Goal: Task Accomplishment & Management: Manage account settings

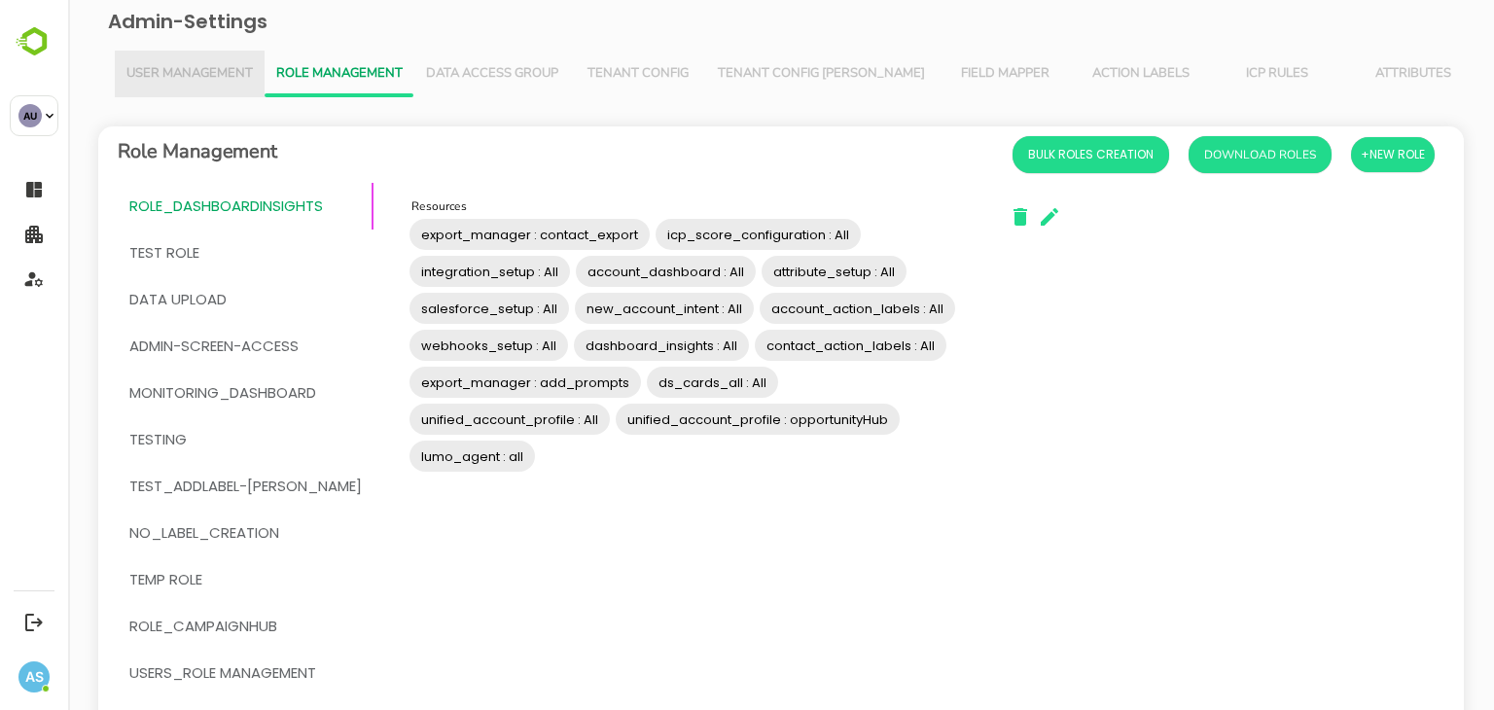
click at [227, 80] on span "User Management" at bounding box center [189, 74] width 126 height 16
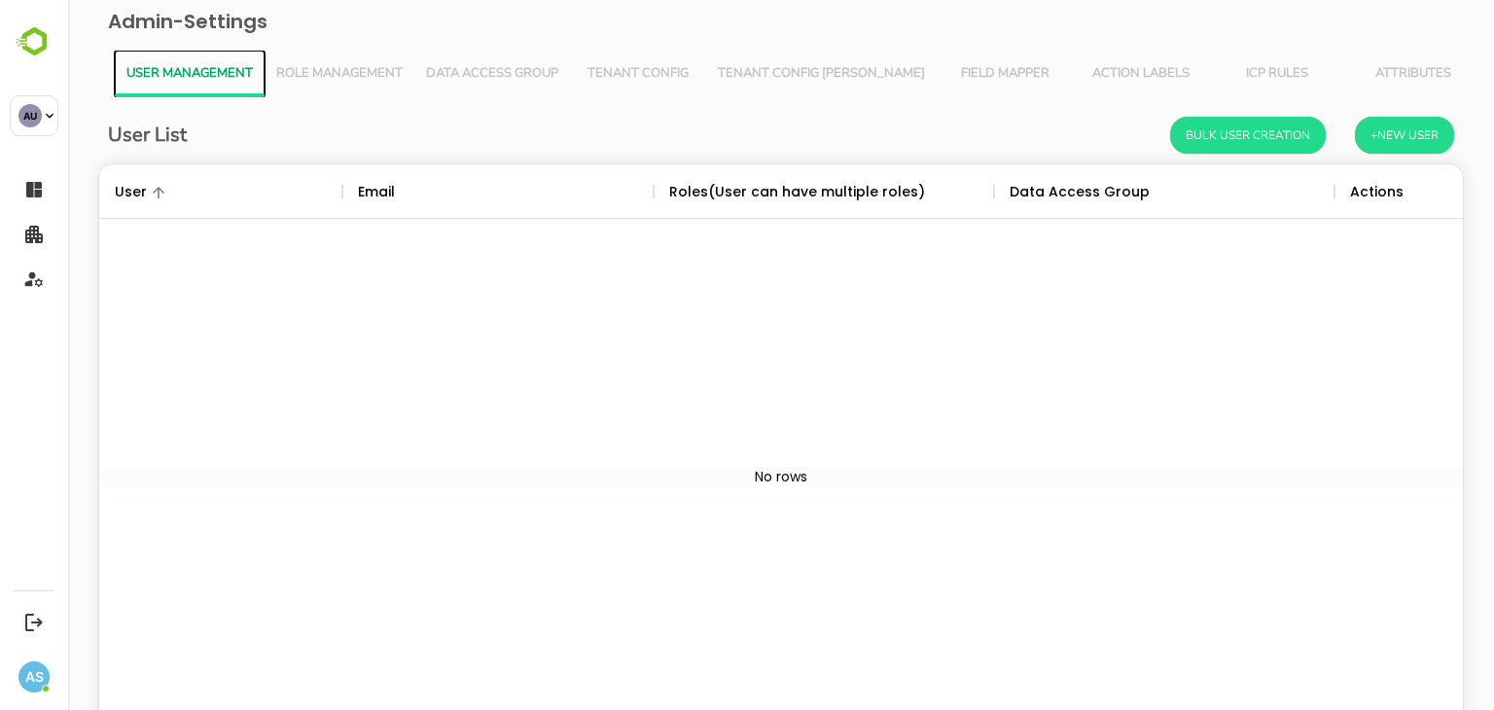
scroll to position [555, 1334]
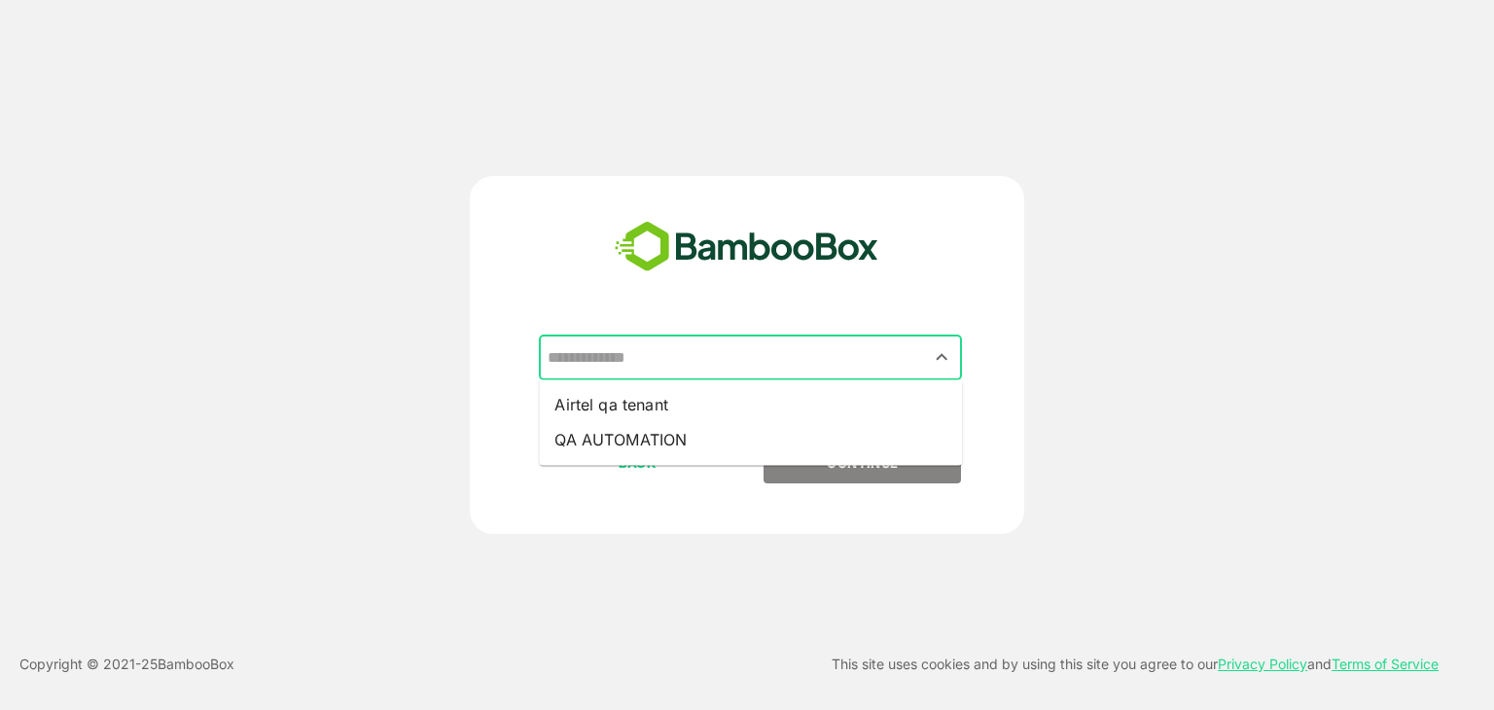
click at [682, 349] on input "text" at bounding box center [750, 357] width 415 height 37
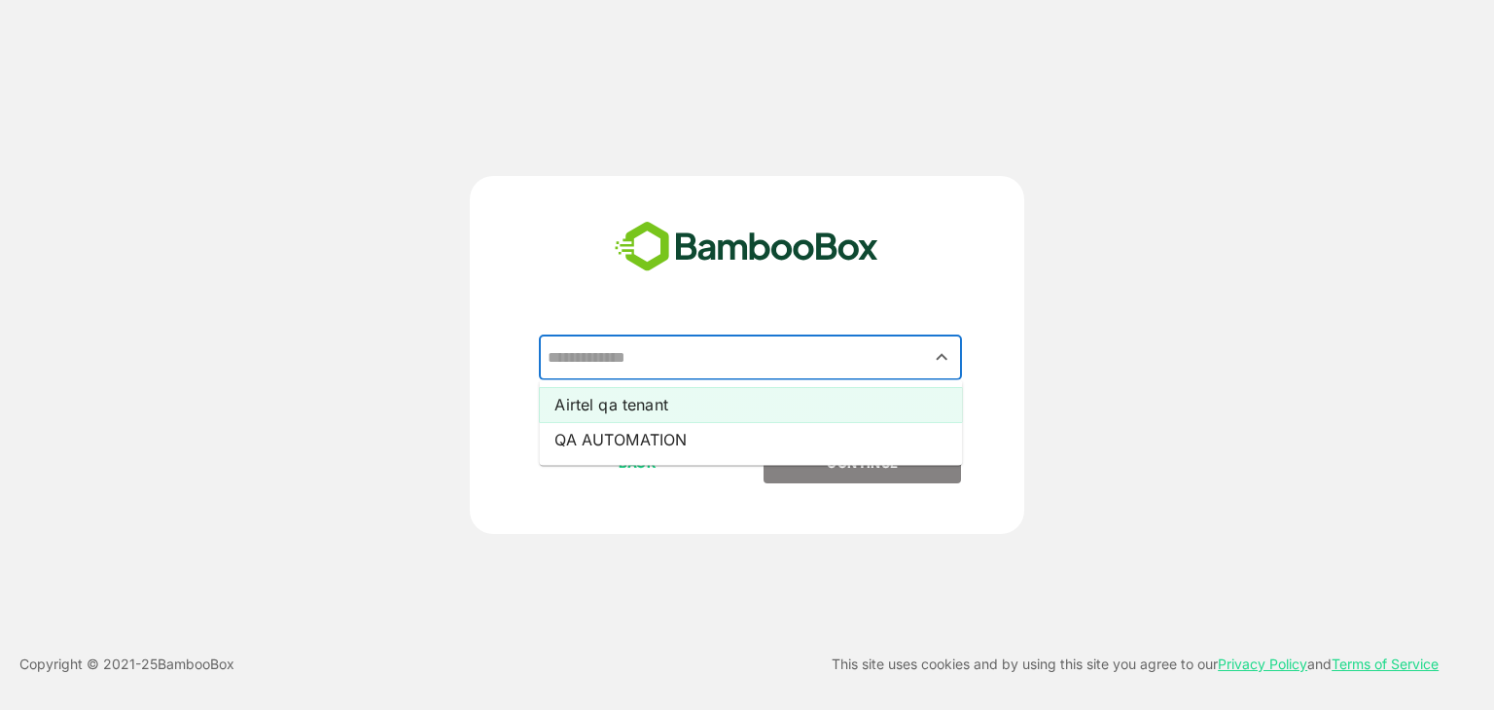
click at [647, 416] on li "Airtel qa tenant" at bounding box center [750, 404] width 423 height 35
type input "**********"
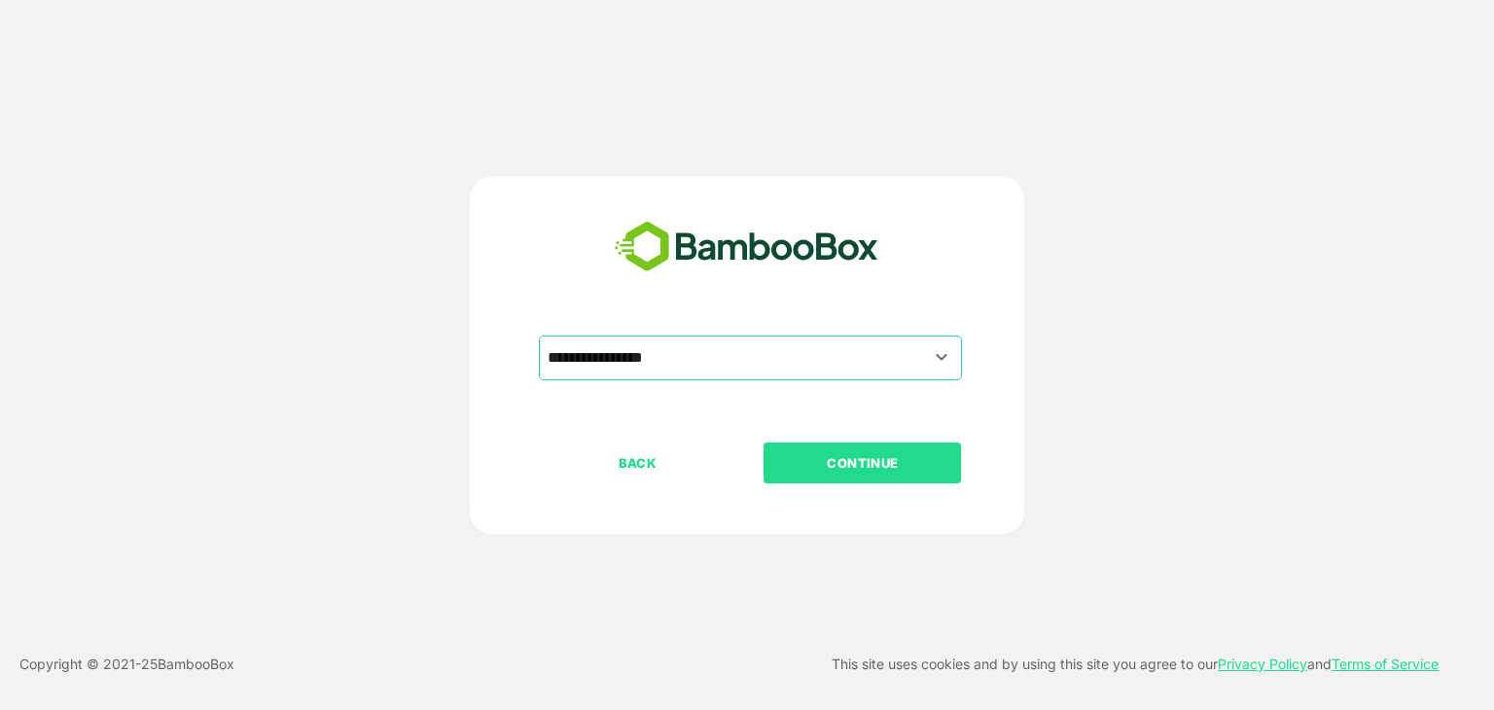
click at [800, 459] on p "CONTINUE" at bounding box center [862, 462] width 194 height 21
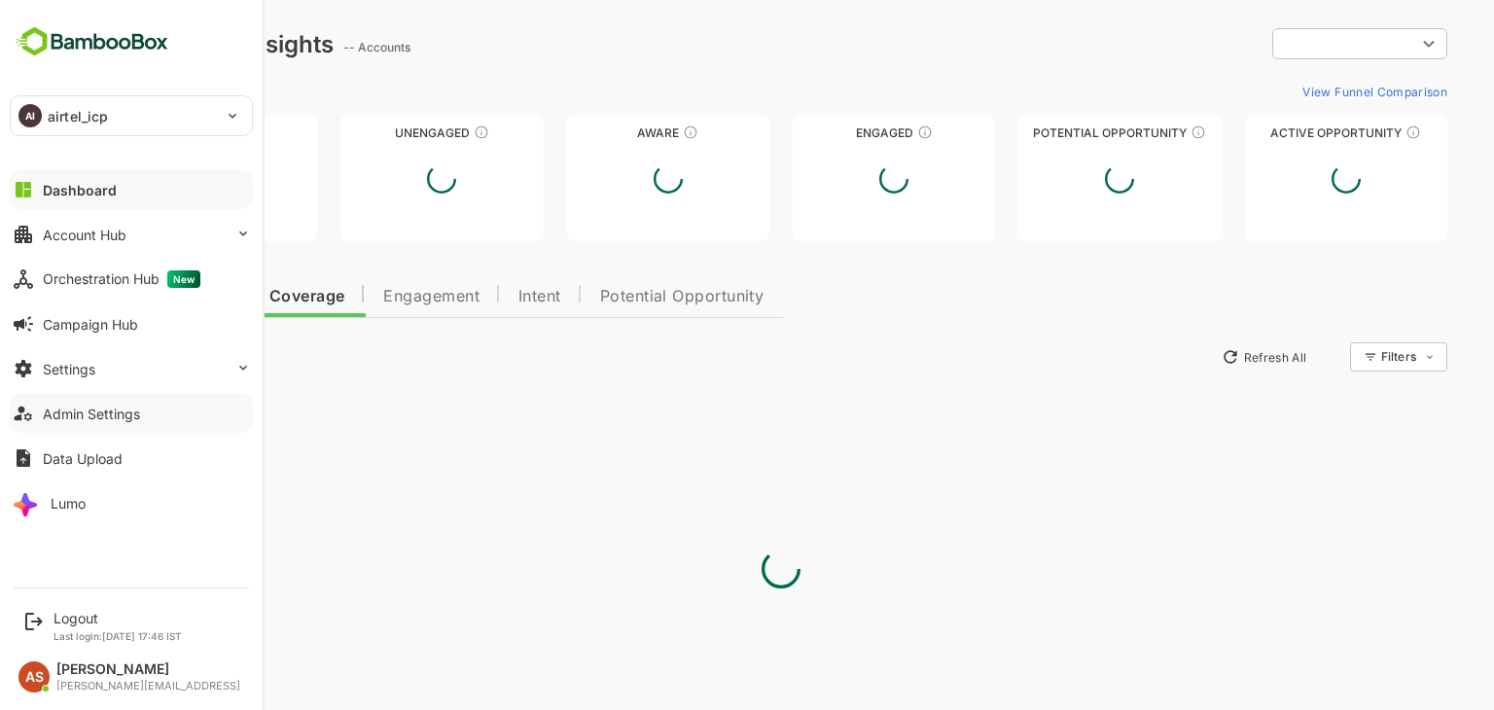
click at [79, 420] on div "Admin Settings" at bounding box center [91, 414] width 97 height 17
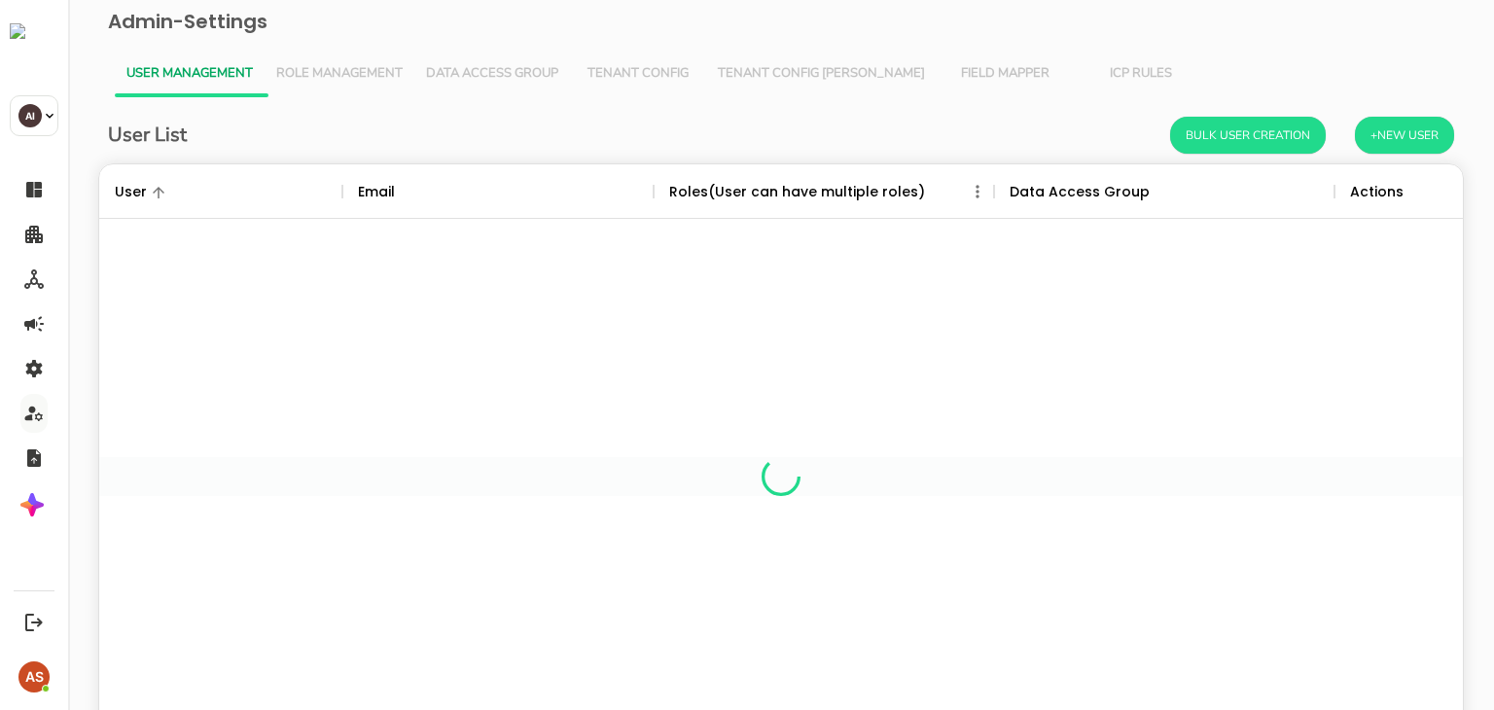
scroll to position [555, 1334]
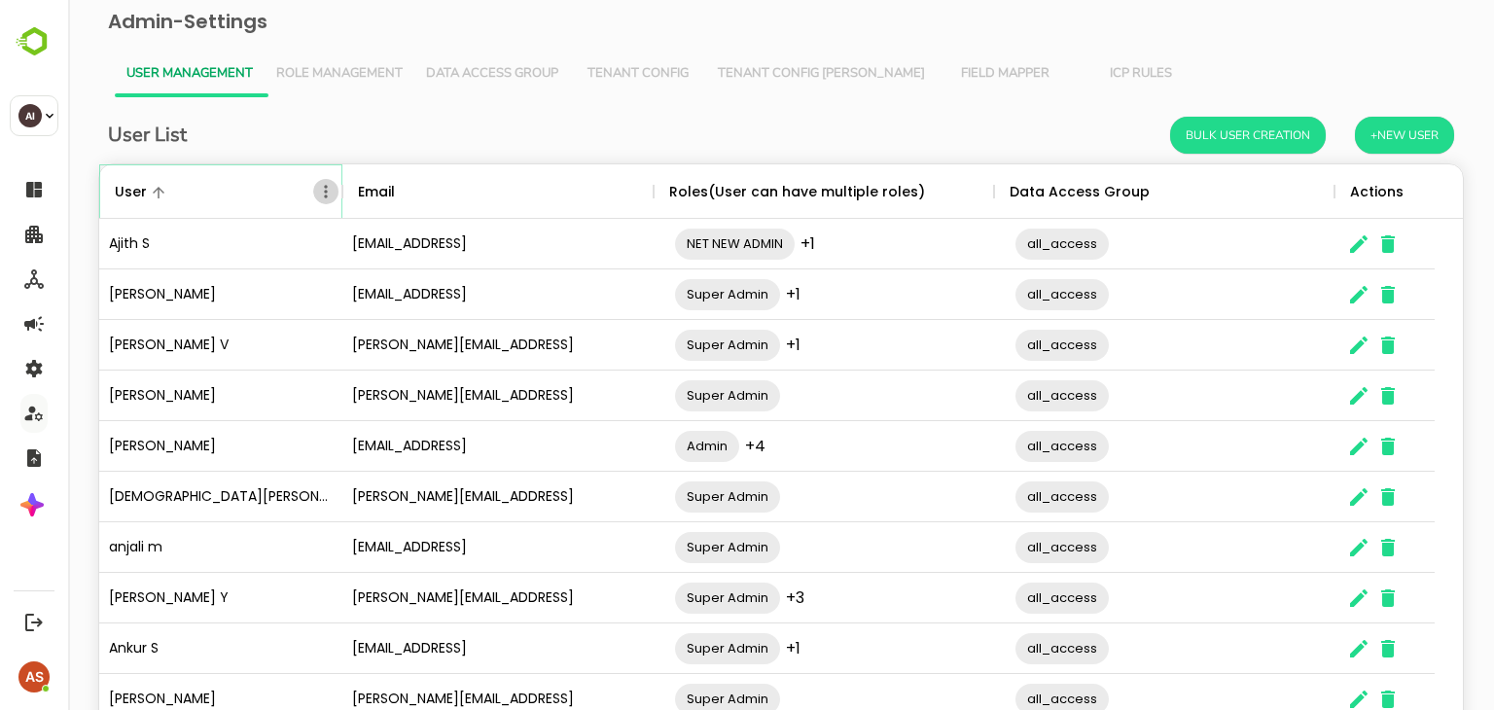
click at [328, 188] on icon "Menu" at bounding box center [325, 191] width 19 height 19
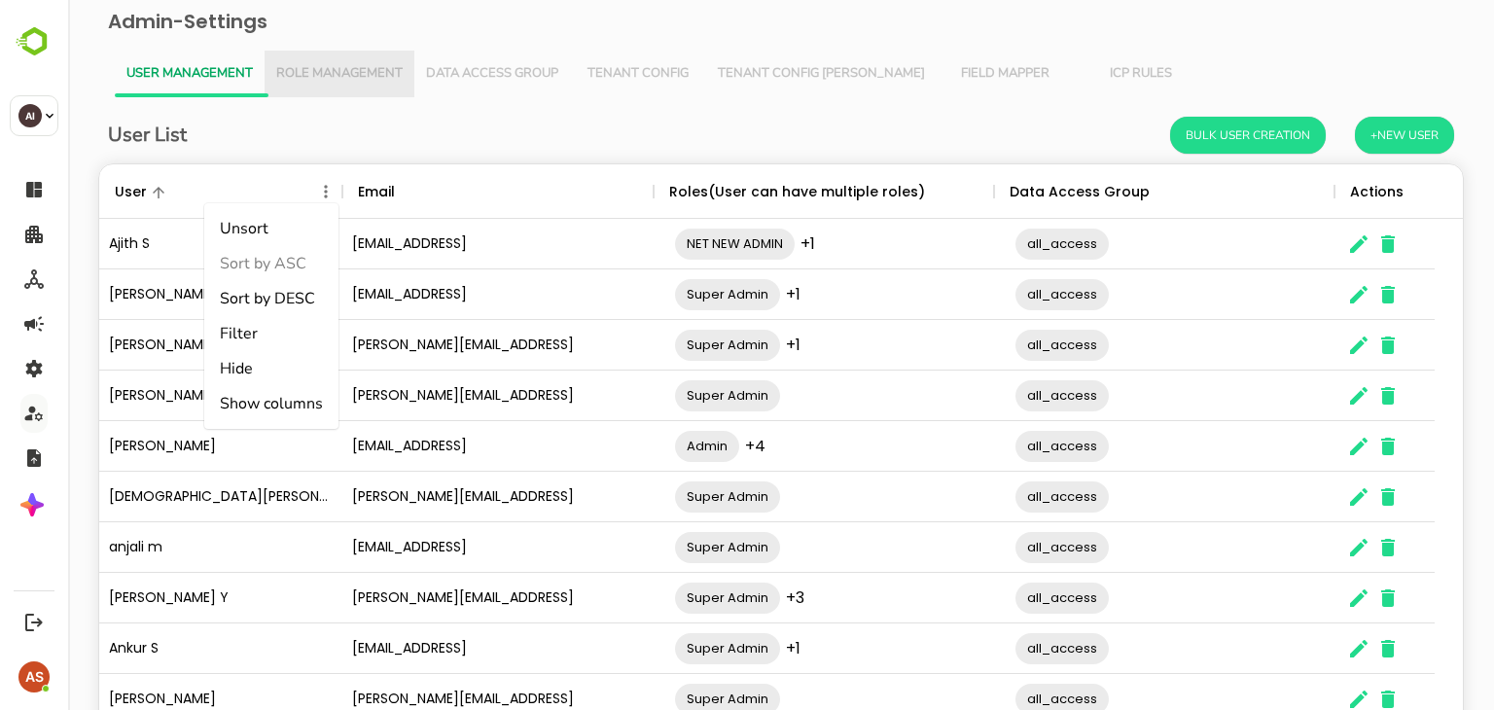
click at [338, 74] on span "Role Management" at bounding box center [339, 74] width 126 height 16
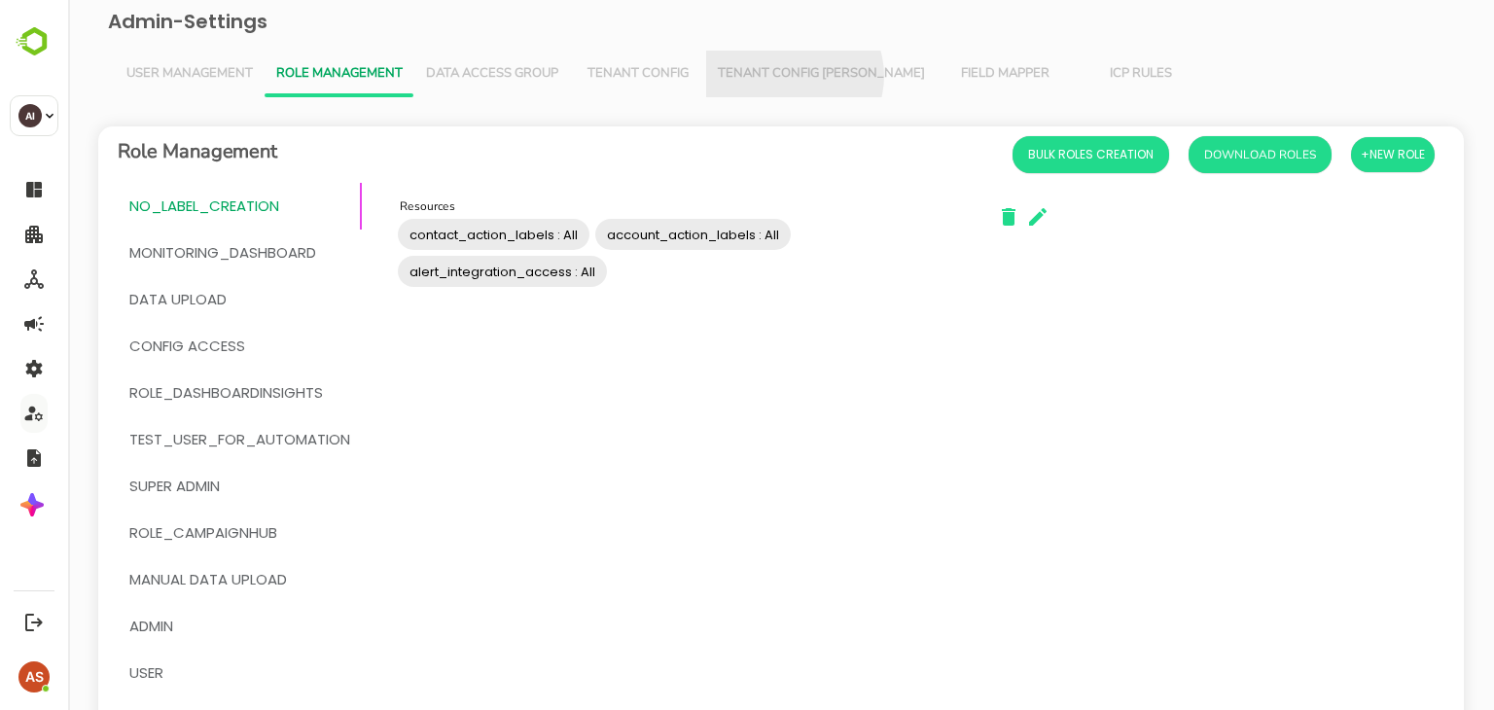
click at [793, 76] on span "Tenant Config [PERSON_NAME]" at bounding box center [821, 74] width 207 height 16
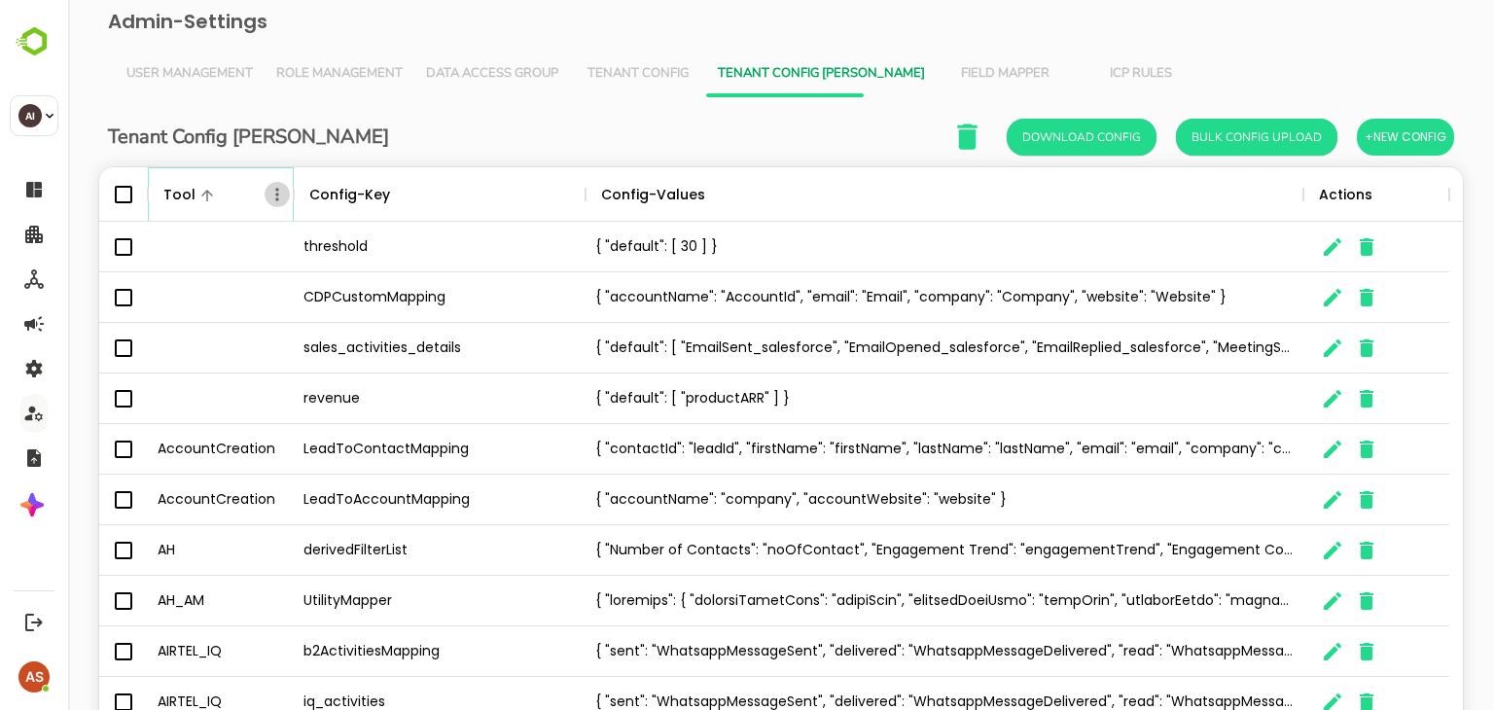
click at [272, 199] on icon "Menu" at bounding box center [276, 194] width 19 height 19
click at [217, 340] on li "Filter" at bounding box center [223, 336] width 134 height 35
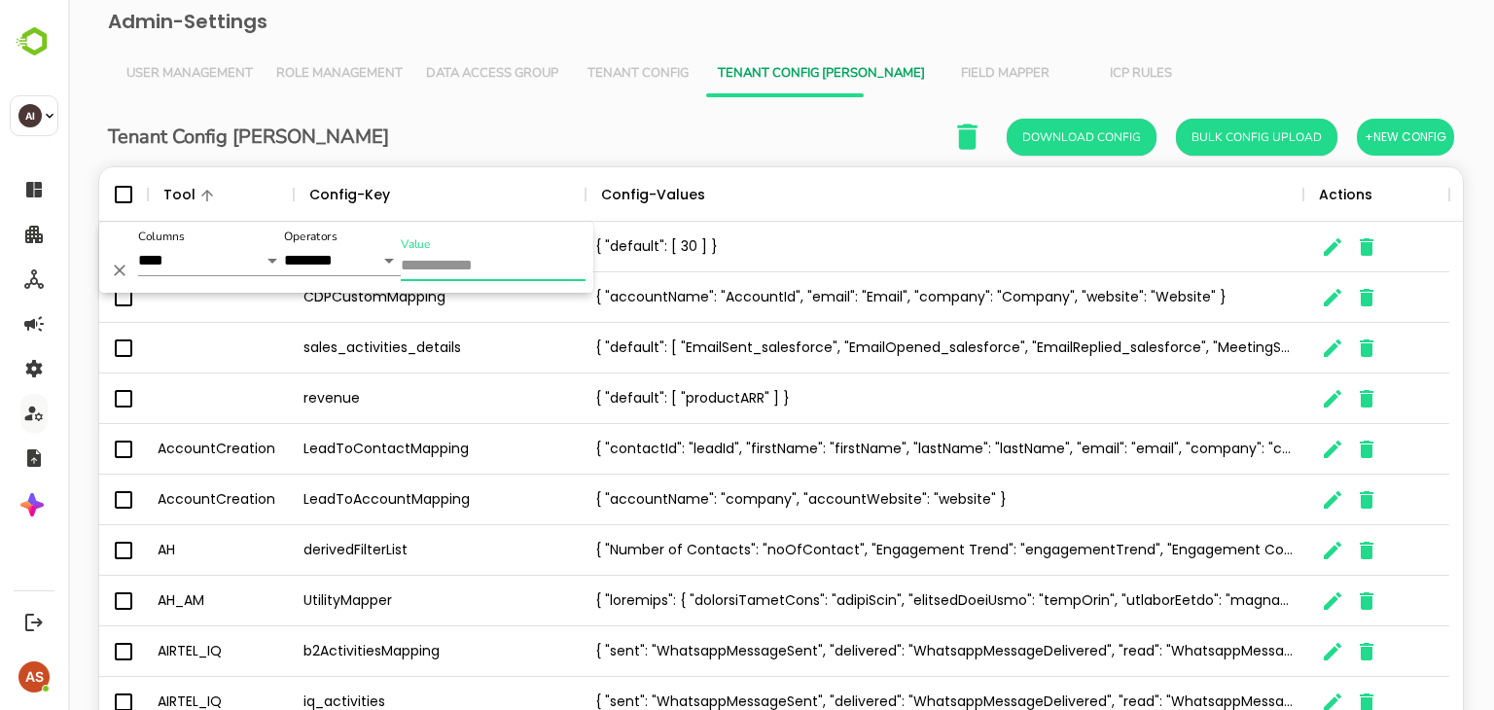
click at [429, 268] on input "Value" at bounding box center [493, 267] width 185 height 28
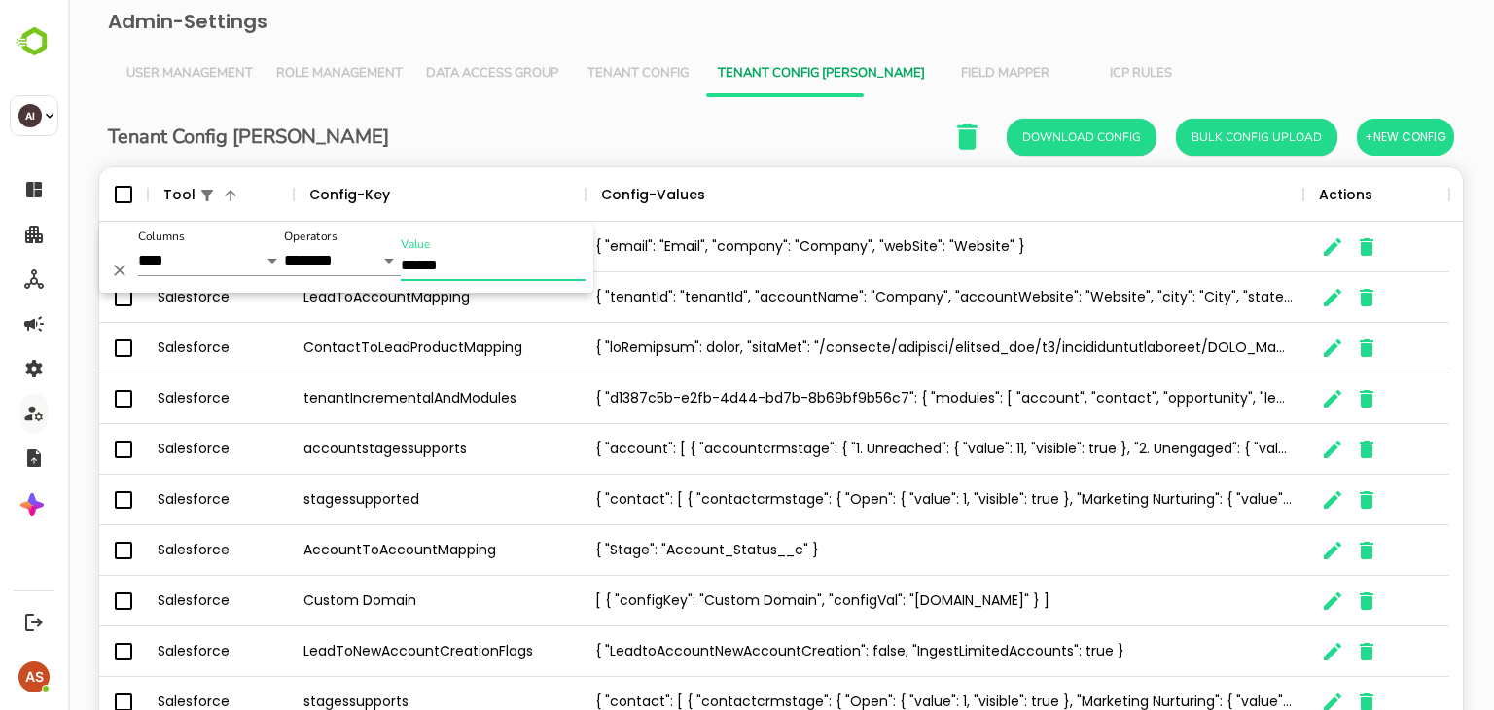
type input "******"
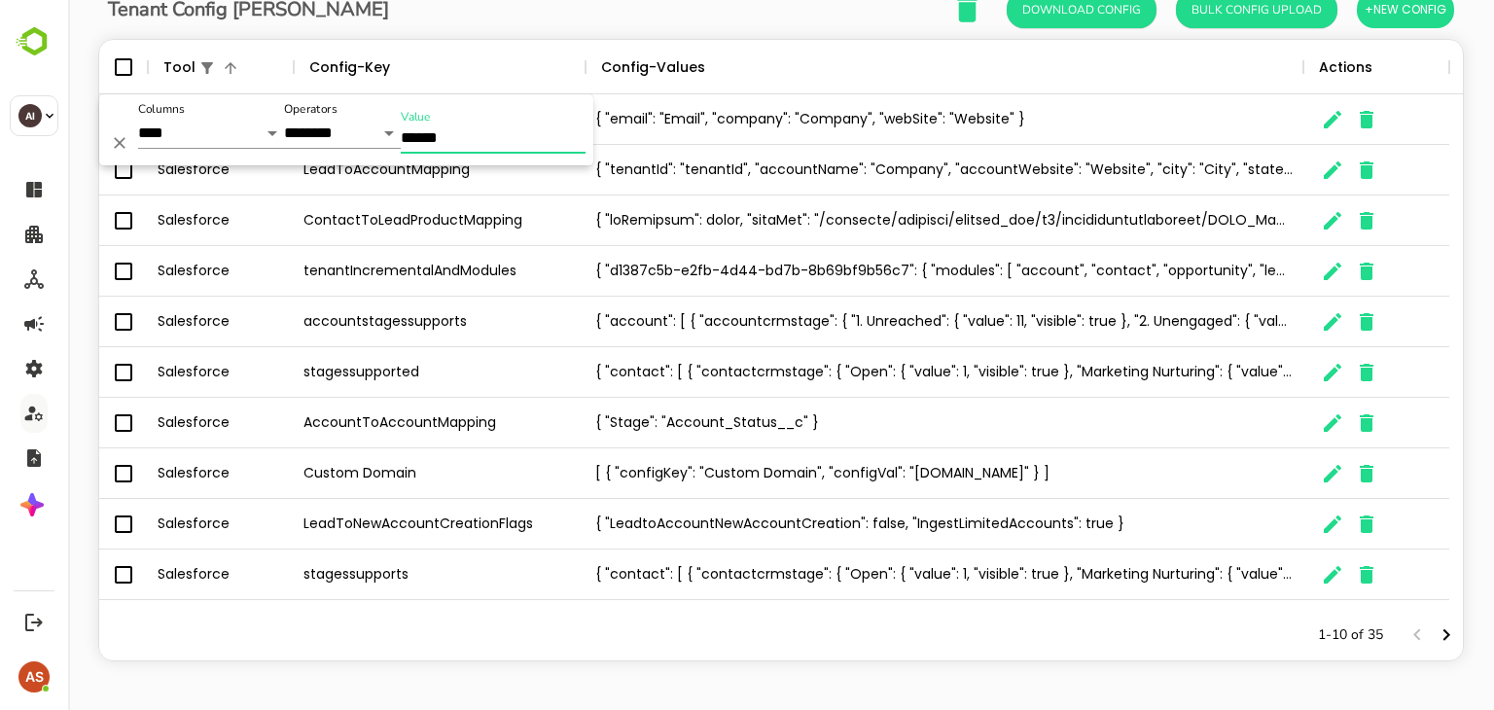
scroll to position [0, 0]
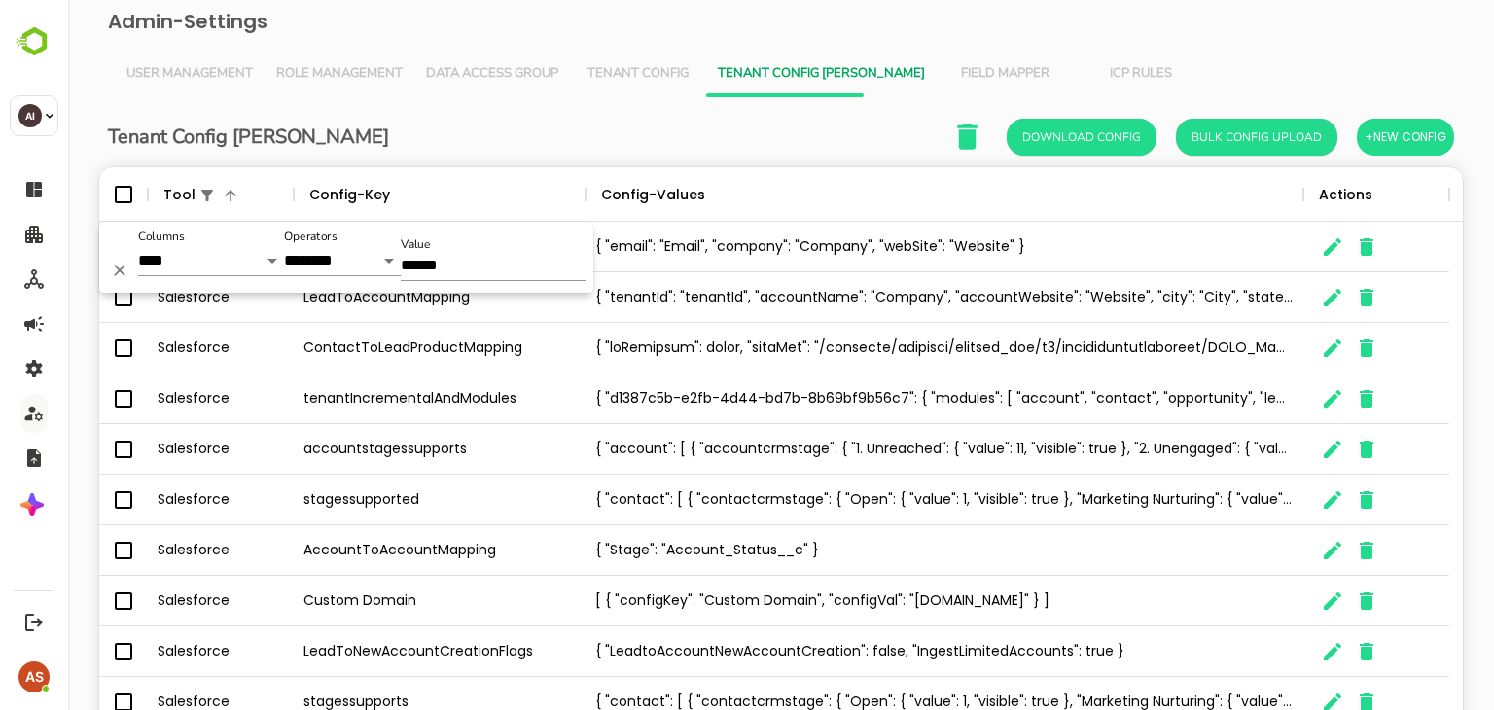
click at [591, 126] on div "Tenant Config Json Download Config Bulk Config Upload +New Config" at bounding box center [781, 137] width 1346 height 40
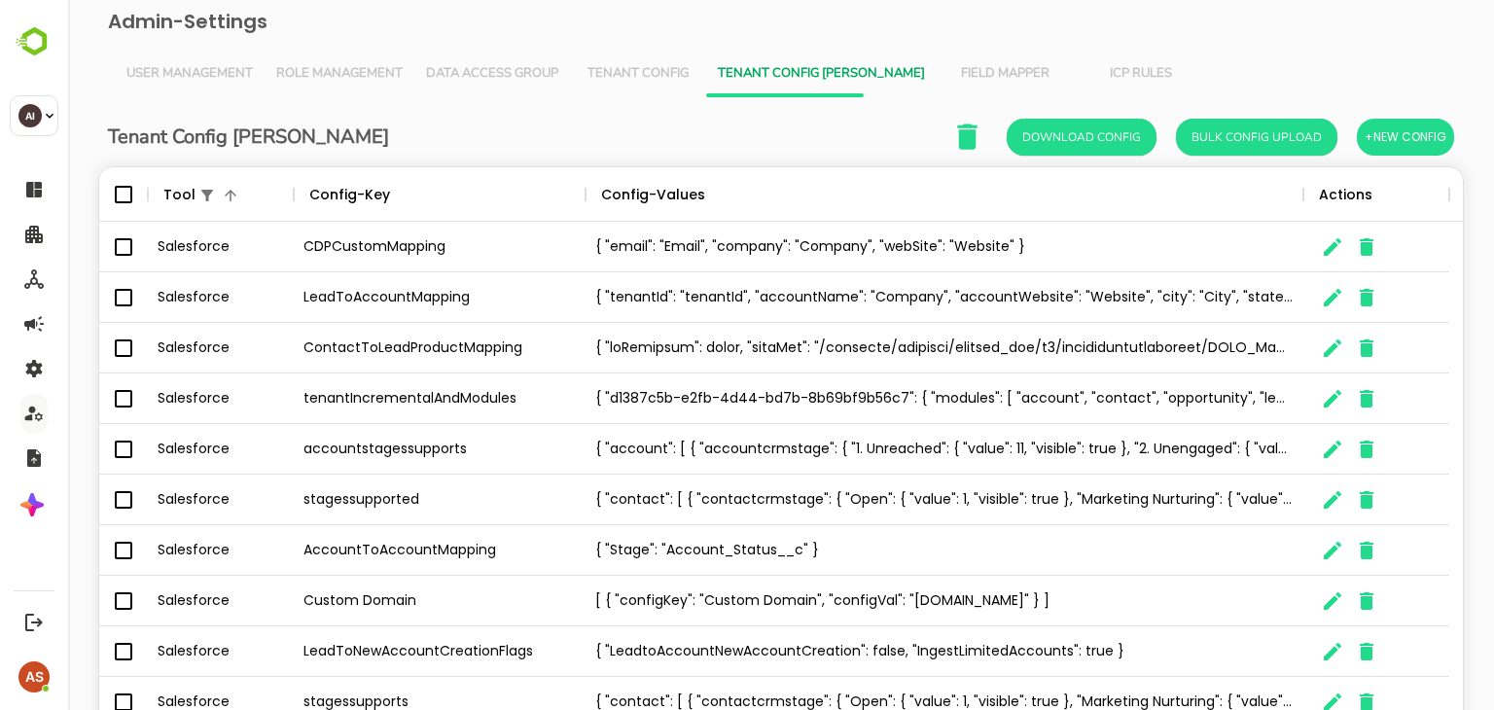
scroll to position [127, 0]
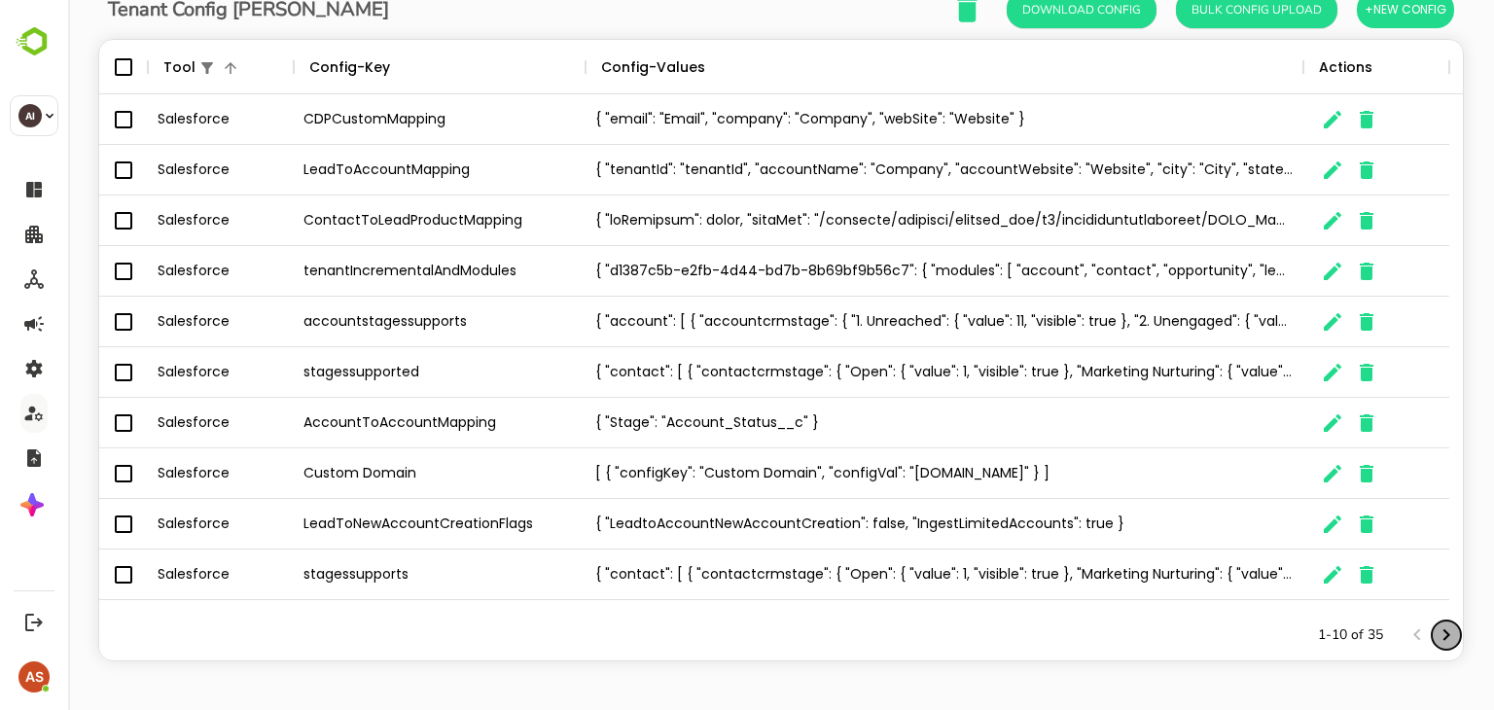
click at [1434, 631] on icon "Next page" at bounding box center [1445, 634] width 23 height 23
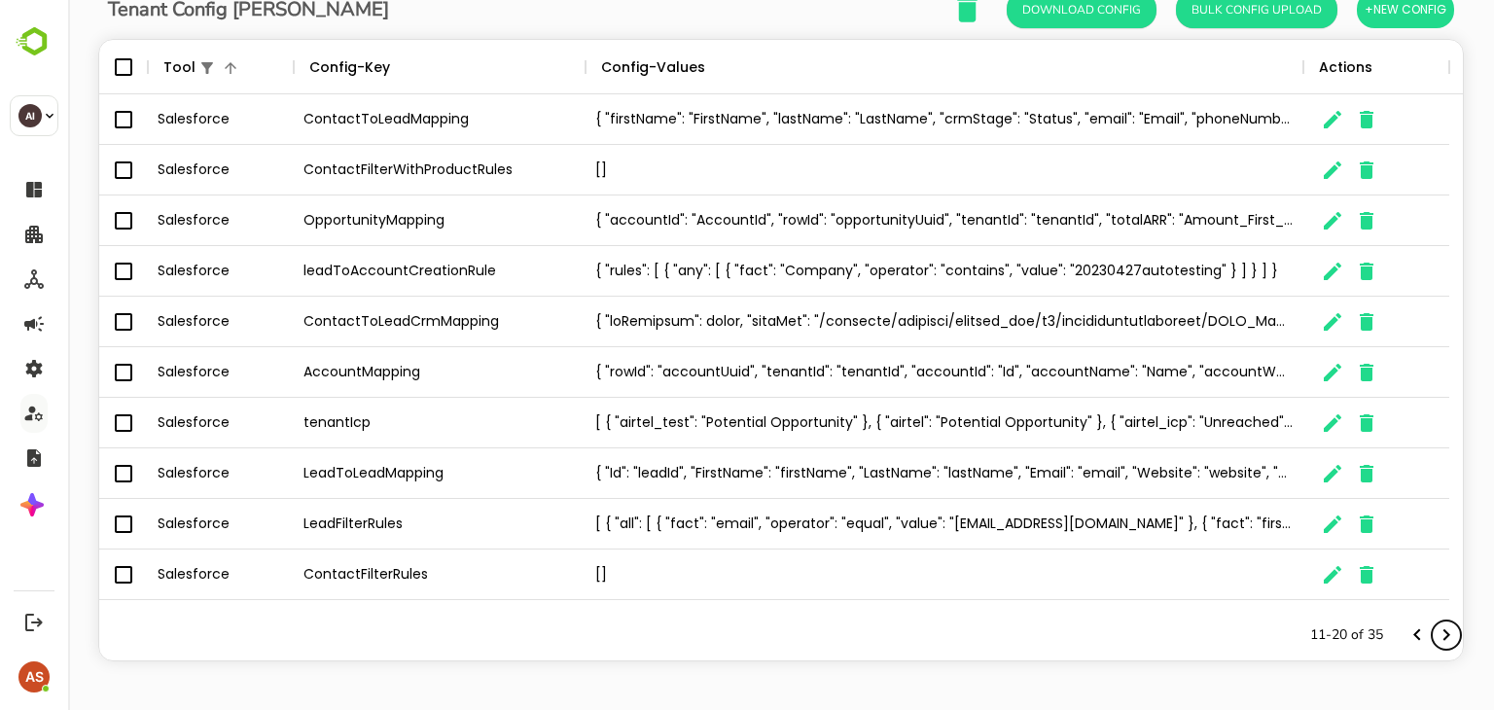
click at [1434, 631] on icon "Next page" at bounding box center [1445, 634] width 23 height 23
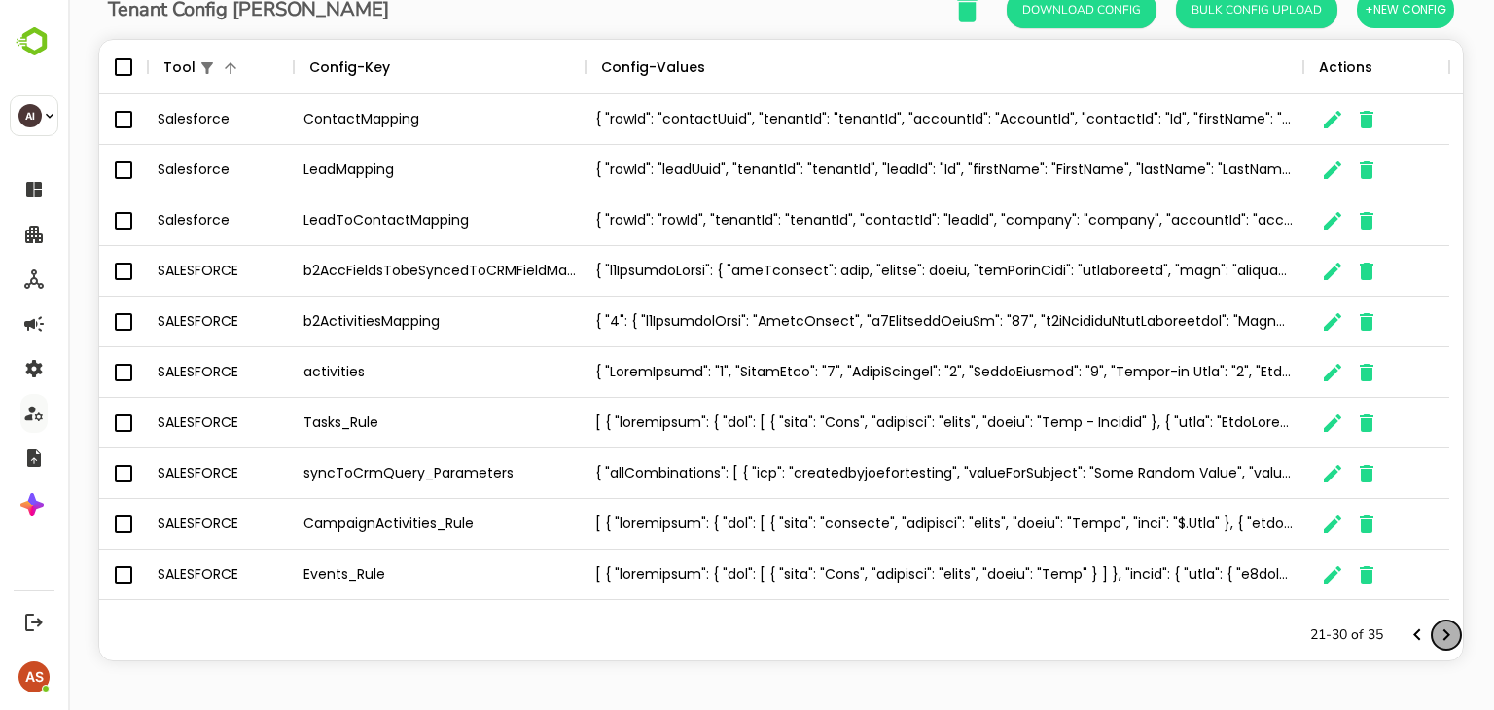
click at [1434, 633] on icon "Next page" at bounding box center [1445, 634] width 23 height 23
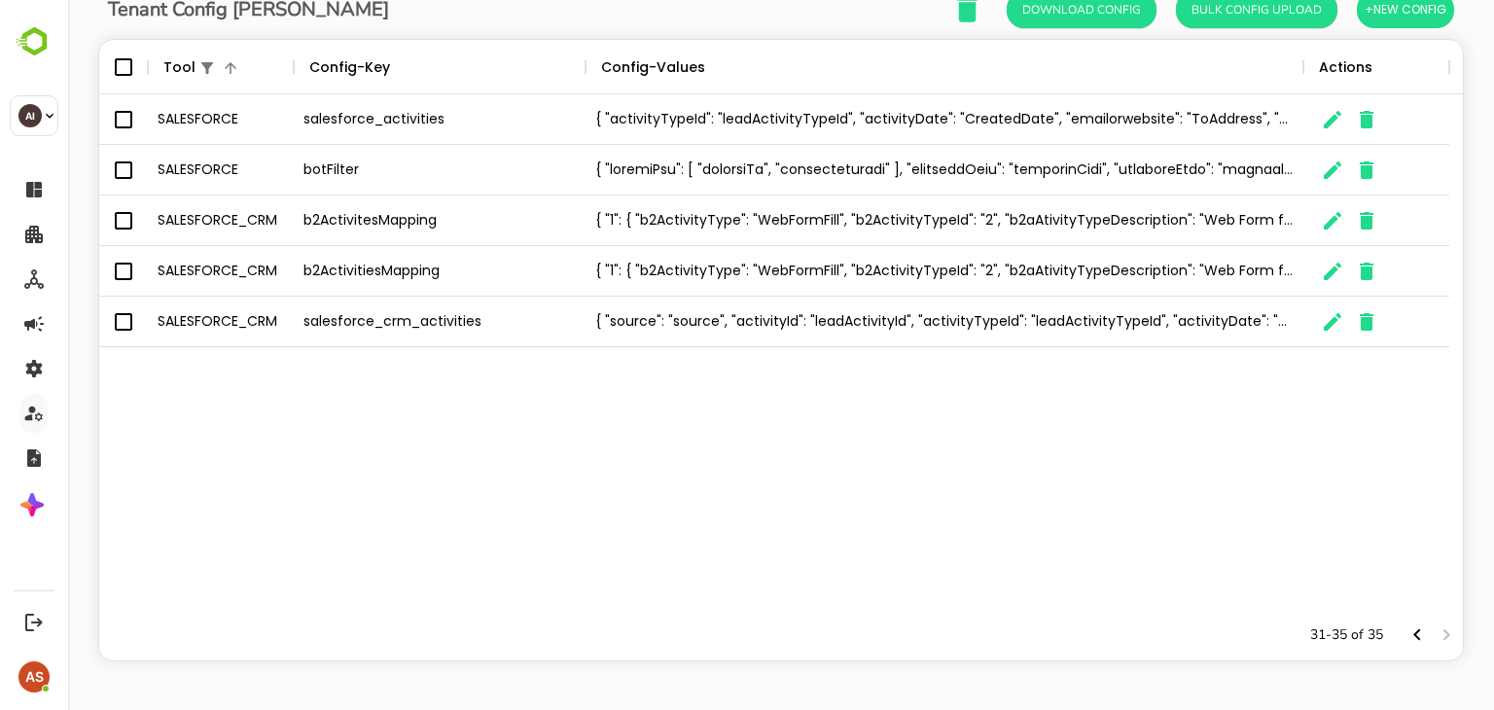
click at [402, 177] on div "botFilter" at bounding box center [440, 170] width 292 height 51
click at [1325, 168] on icon "The User Data" at bounding box center [1332, 170] width 23 height 23
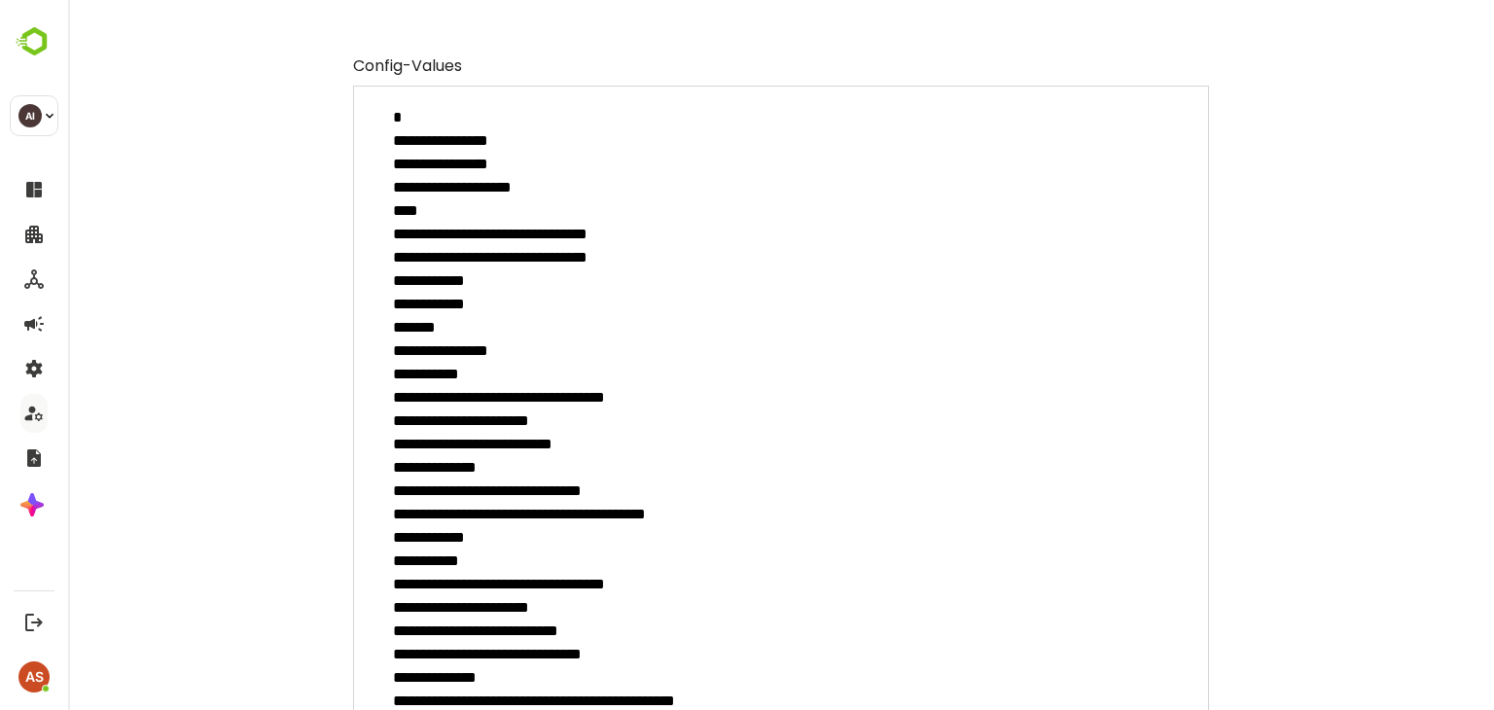
scroll to position [214, 0]
drag, startPoint x: 402, startPoint y: 234, endPoint x: 622, endPoint y: 240, distance: 220.8
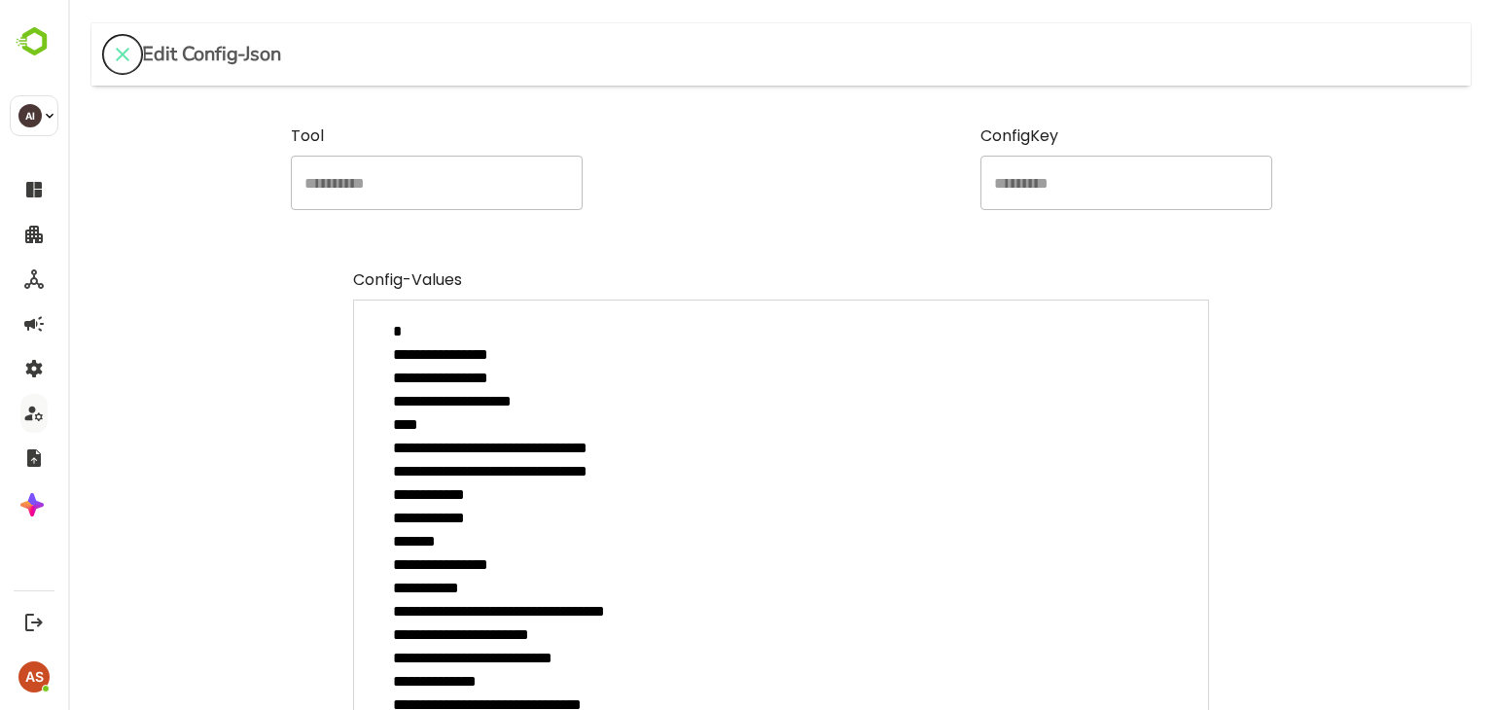
click at [117, 63] on icon "close" at bounding box center [122, 54] width 23 height 23
type textarea "*"
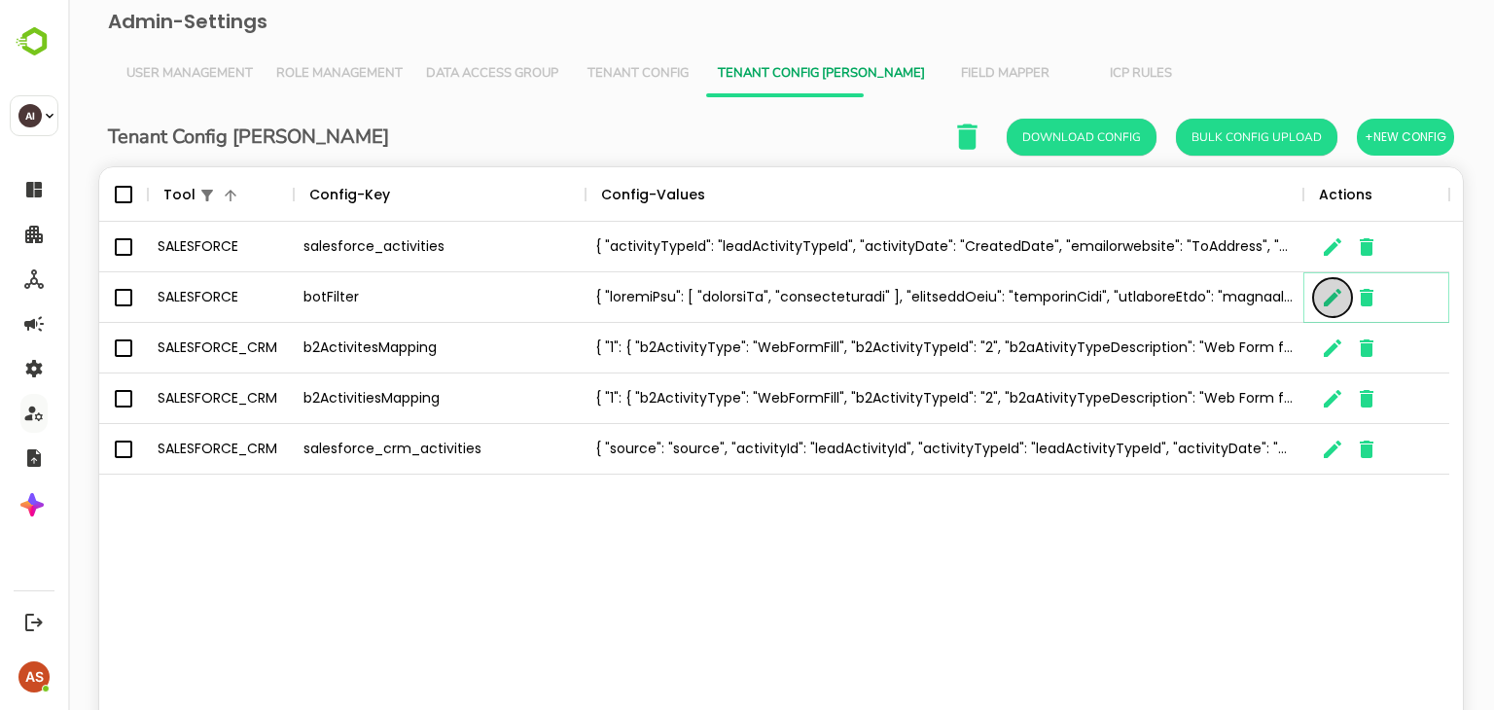
click at [1329, 310] on button "The User Data" at bounding box center [1332, 297] width 39 height 39
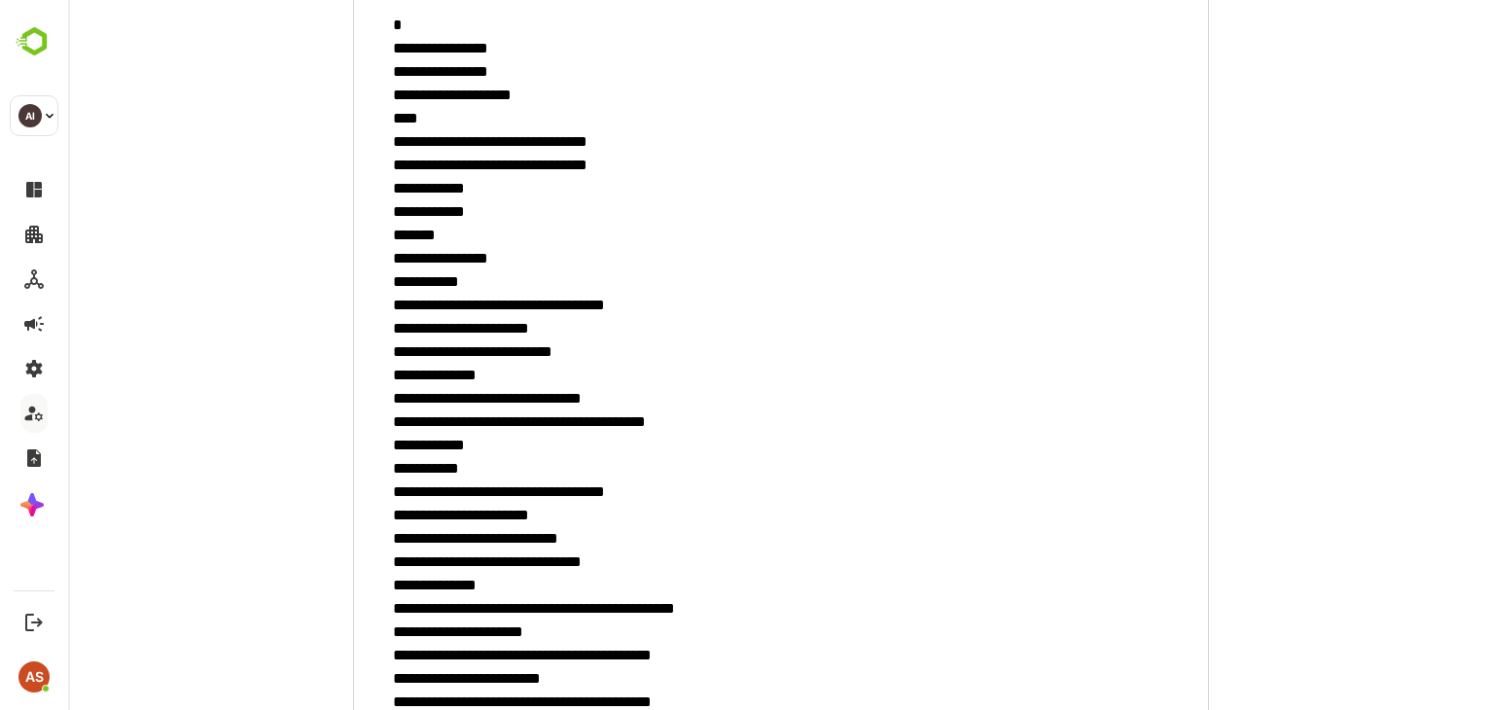
scroll to position [306, 0]
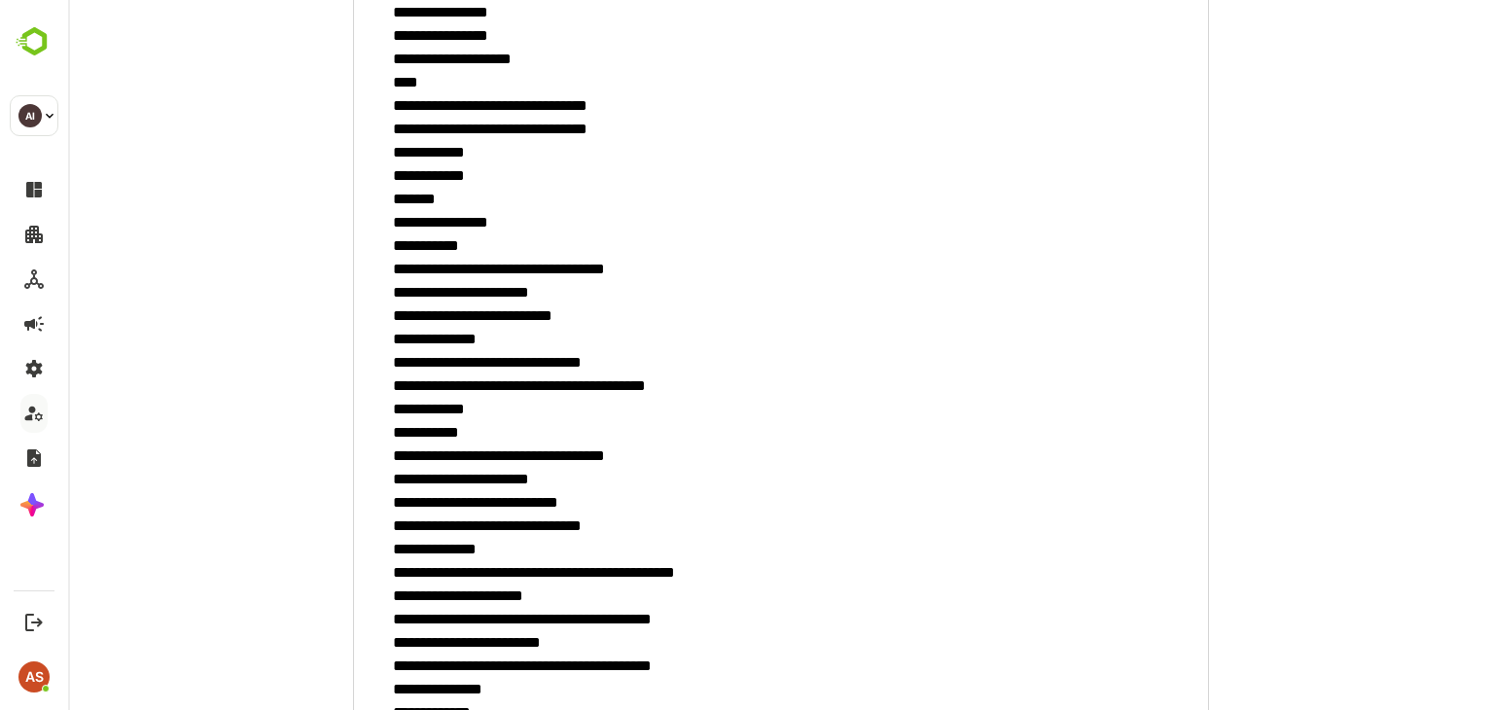
scroll to position [357, 0]
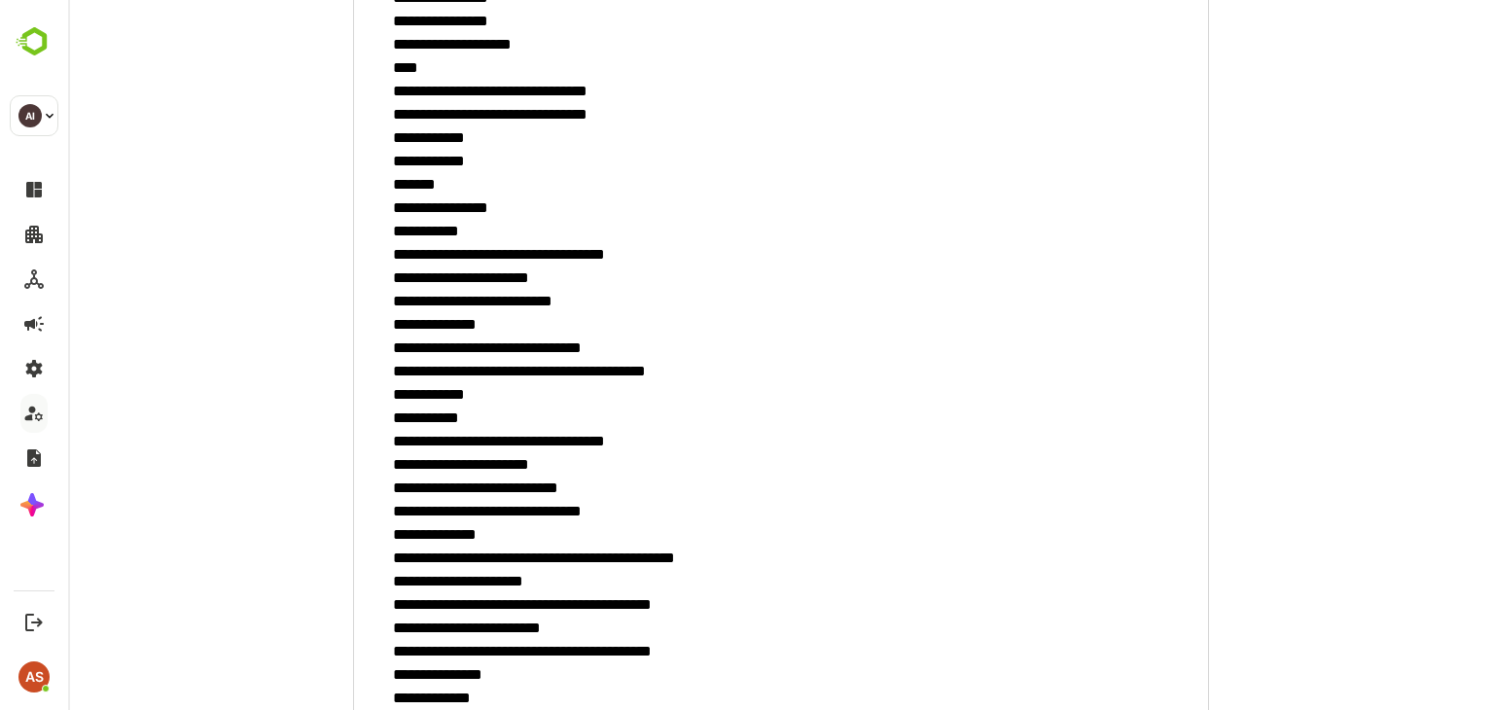
drag, startPoint x: 497, startPoint y: 256, endPoint x: 591, endPoint y: 249, distance: 94.6
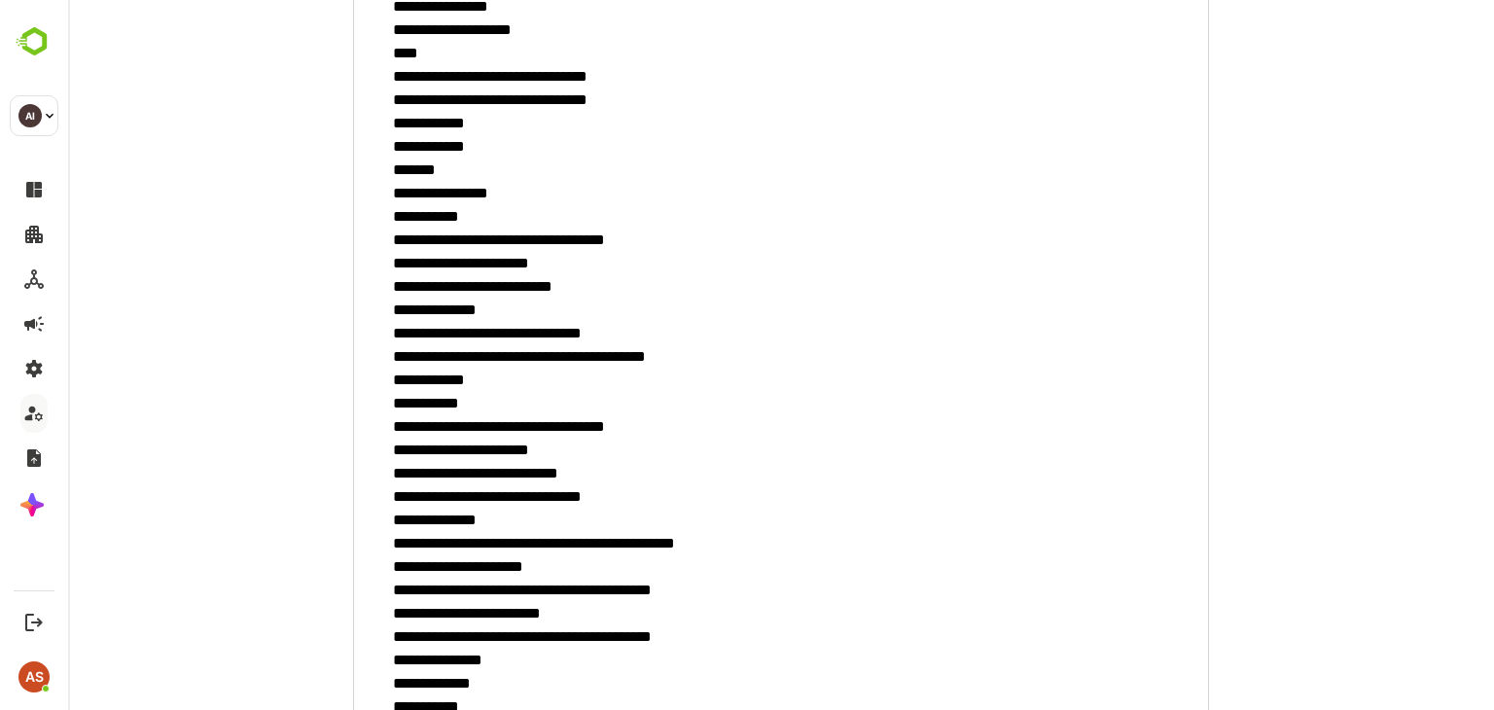
scroll to position [371, 0]
drag, startPoint x: 490, startPoint y: 348, endPoint x: 659, endPoint y: 358, distance: 169.5
drag, startPoint x: 489, startPoint y: 238, endPoint x: 579, endPoint y: 246, distance: 89.8
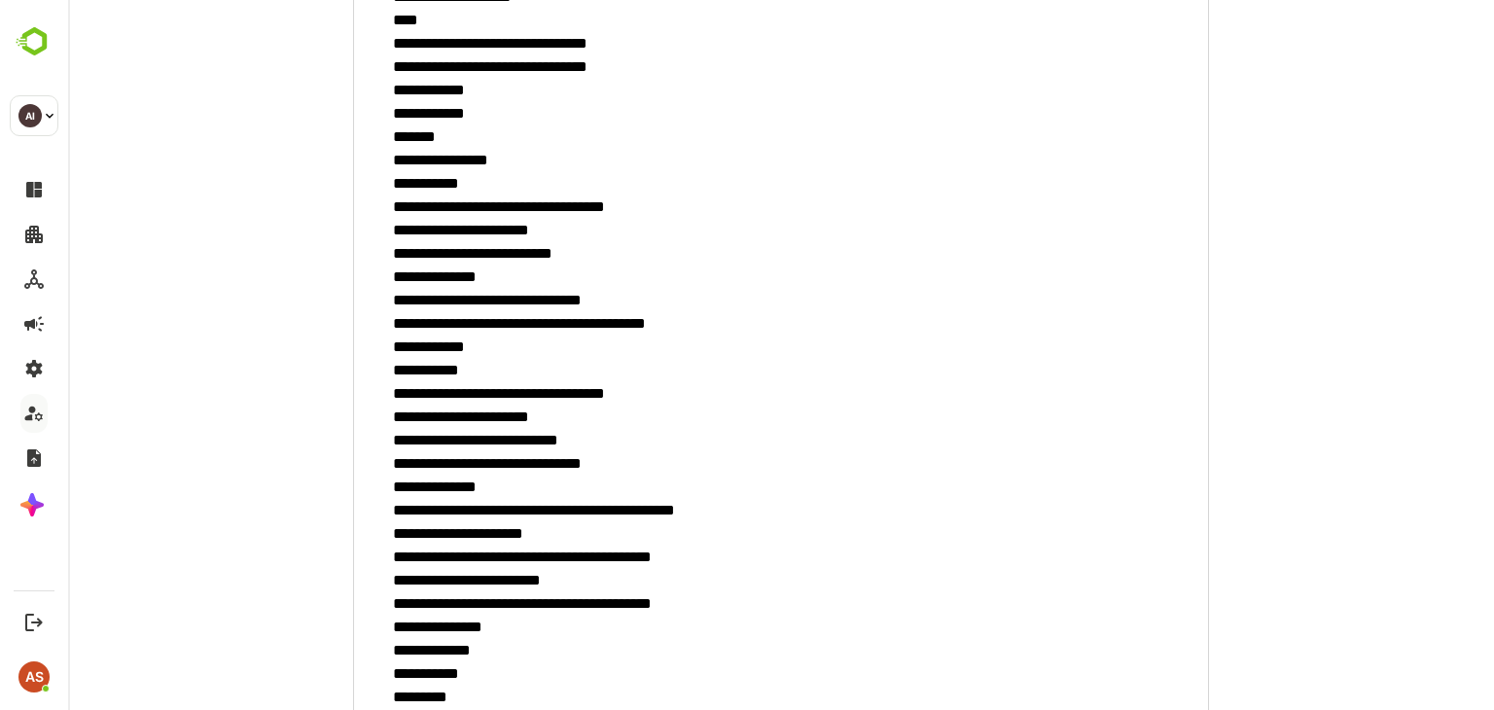
scroll to position [405, 0]
drag, startPoint x: 488, startPoint y: 387, endPoint x: 579, endPoint y: 398, distance: 91.1
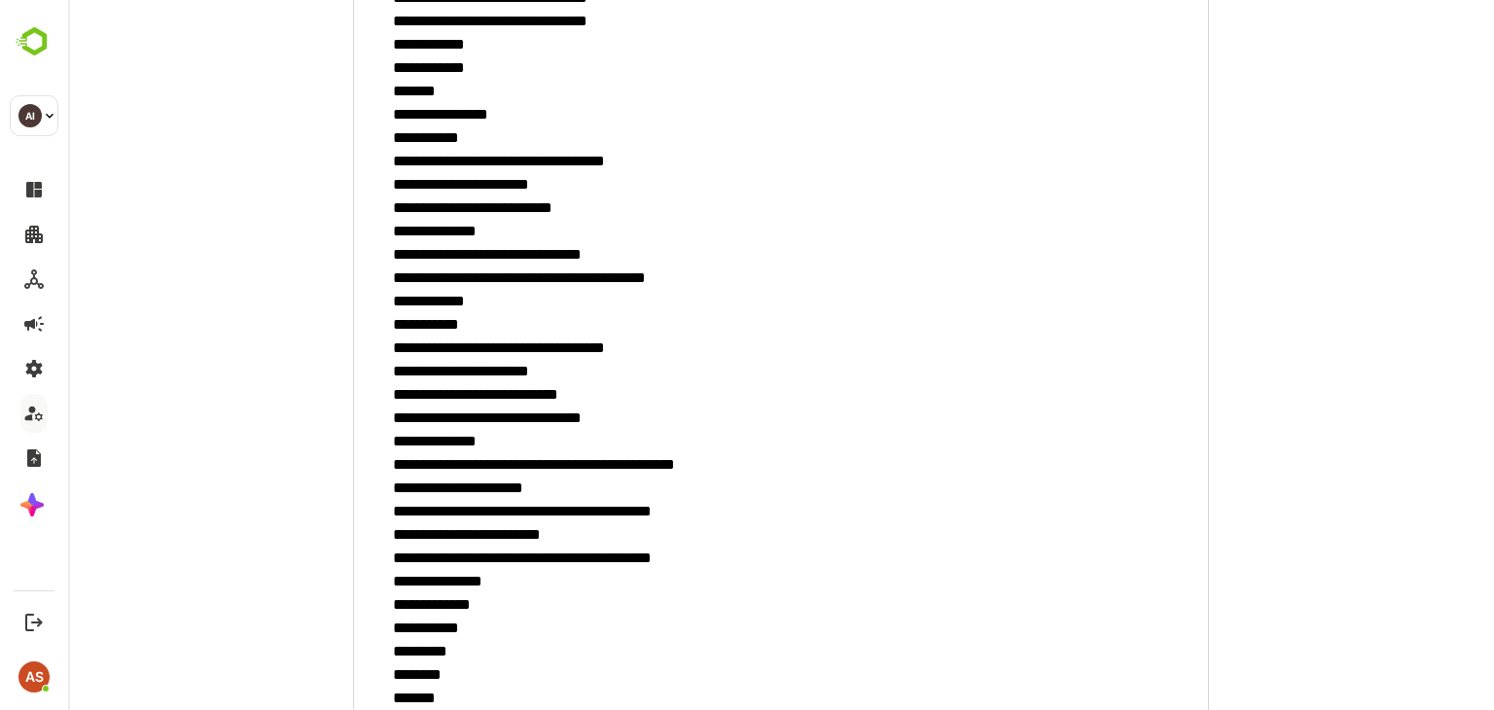
scroll to position [451, 0]
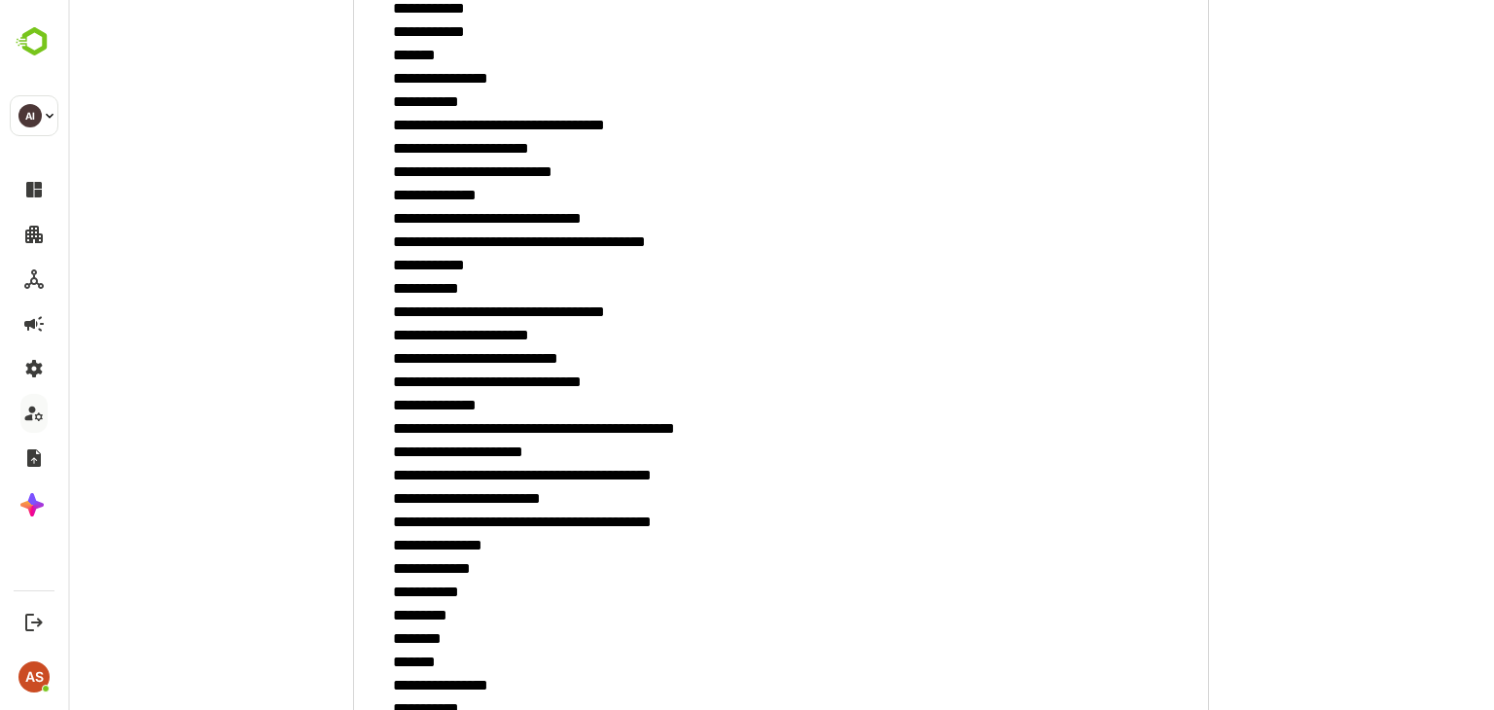
scroll to position [490, 0]
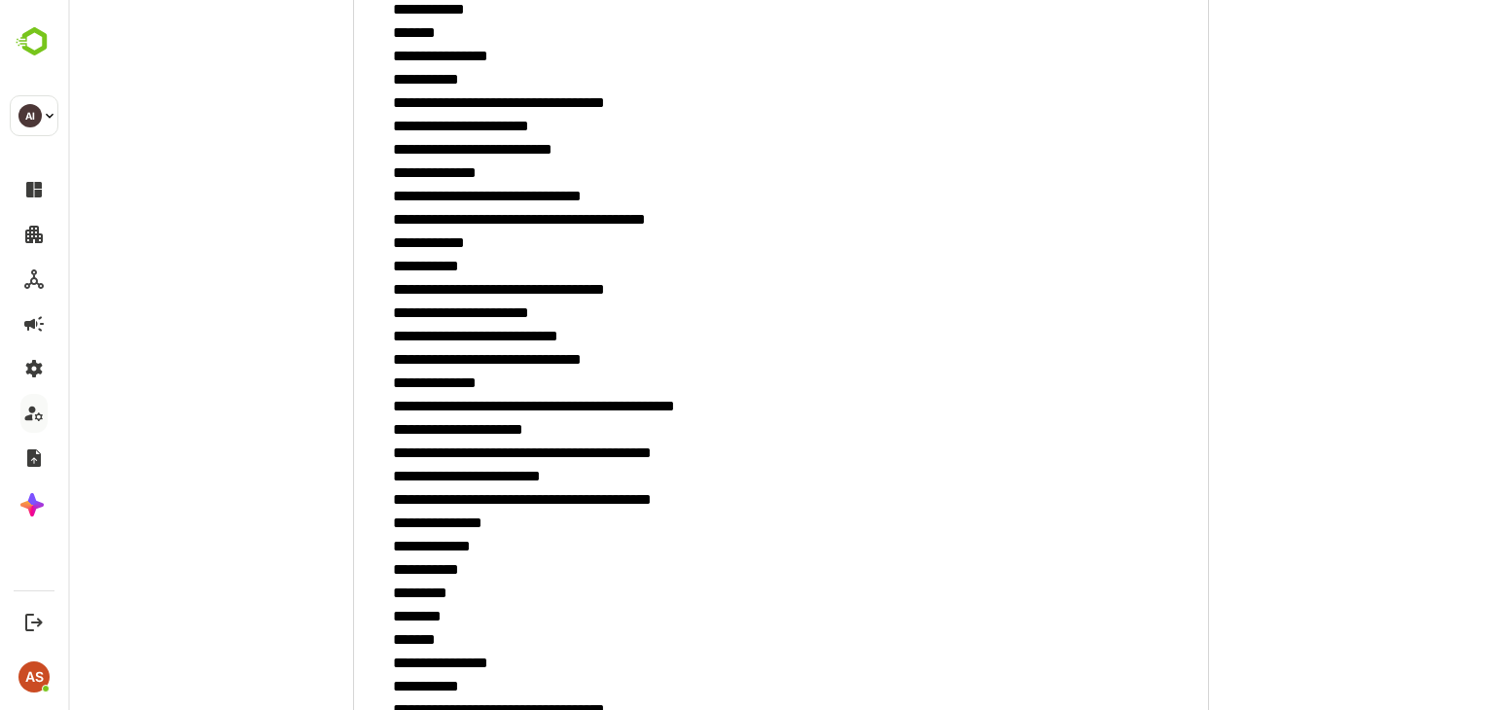
scroll to position [510, 0]
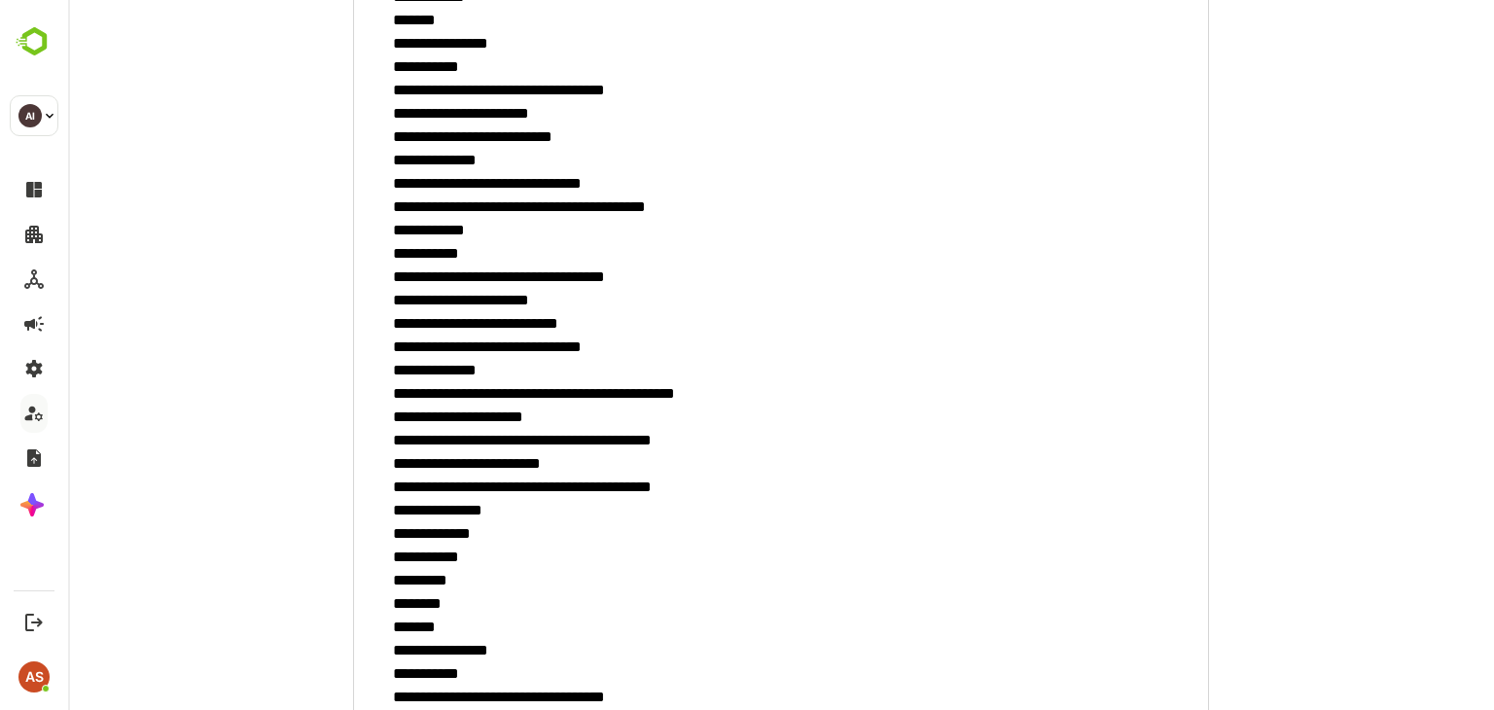
scroll to position [532, 0]
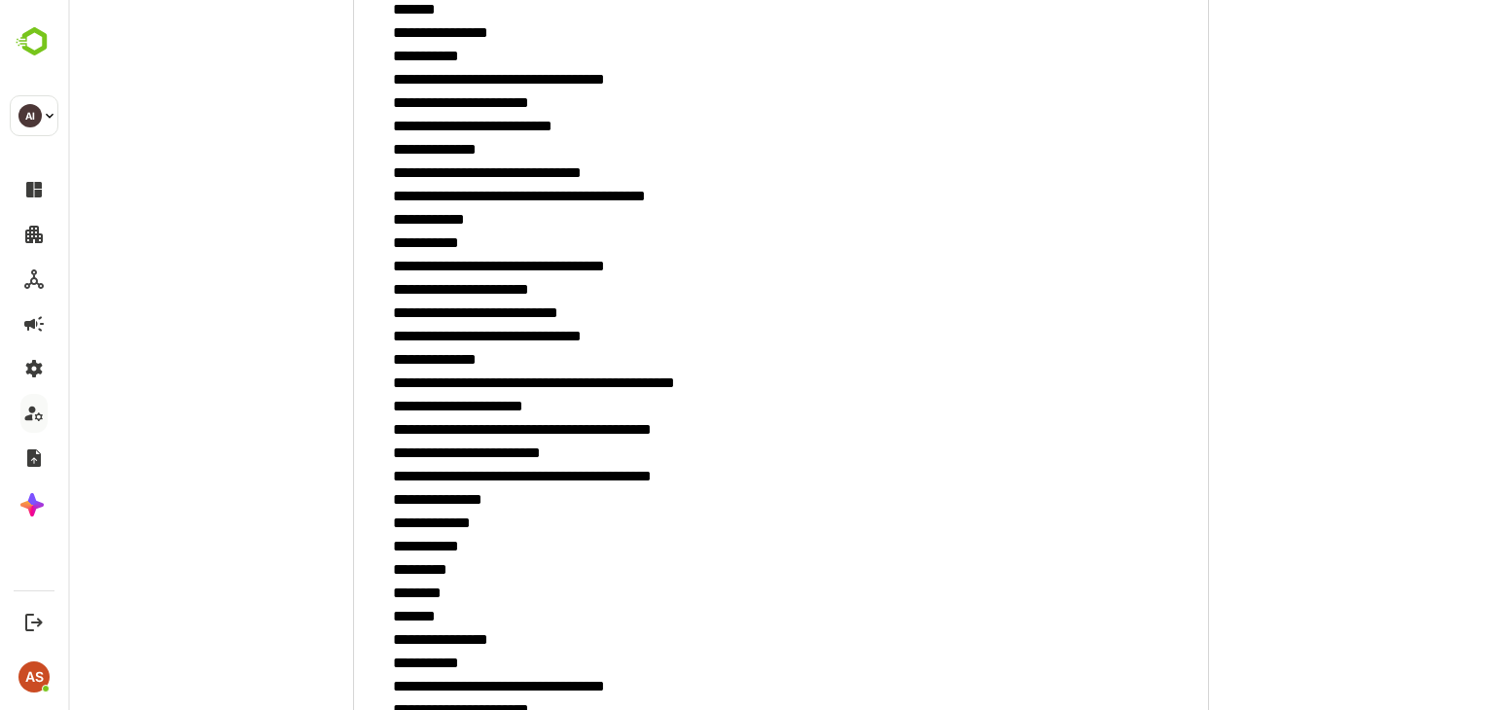
drag, startPoint x: 639, startPoint y: 478, endPoint x: 507, endPoint y: 481, distance: 132.3
drag, startPoint x: 503, startPoint y: 250, endPoint x: 596, endPoint y: 266, distance: 94.8
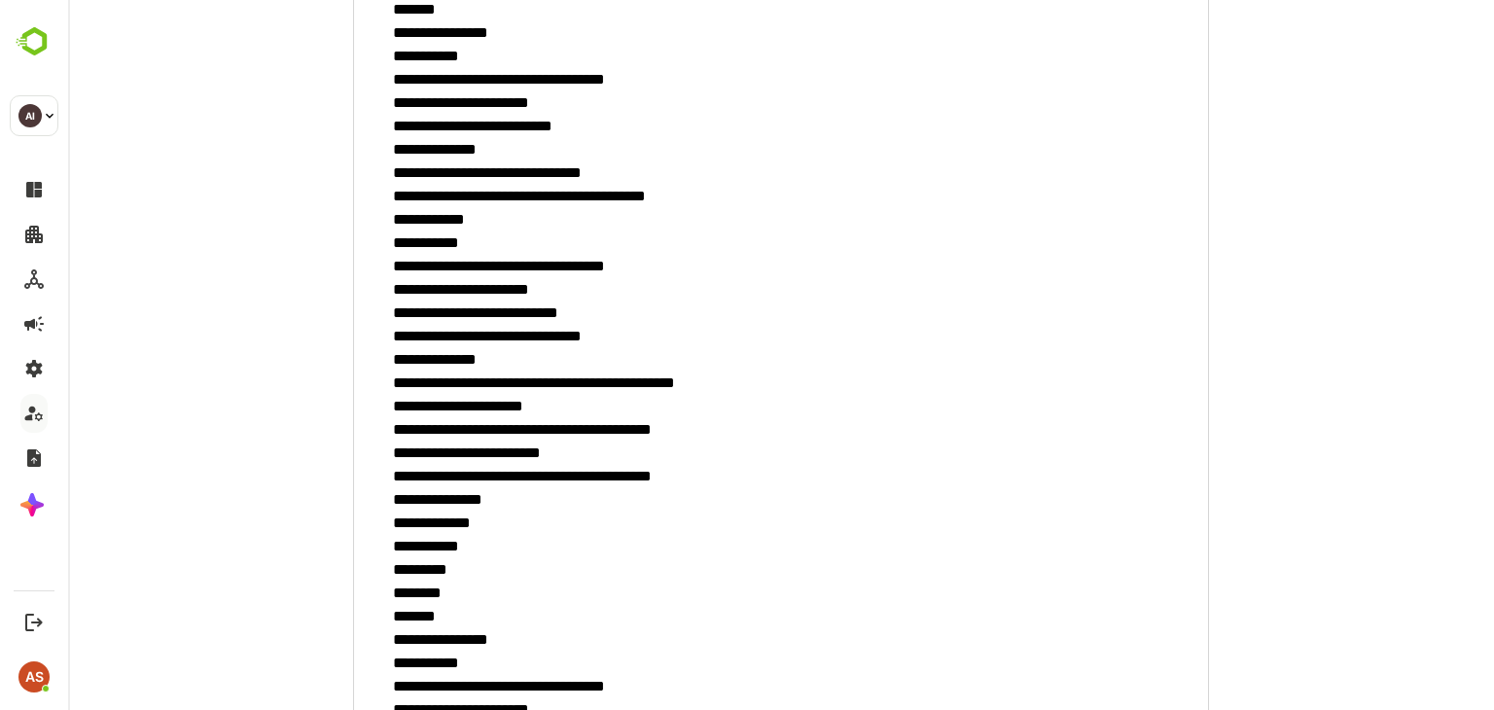
scroll to position [555, 0]
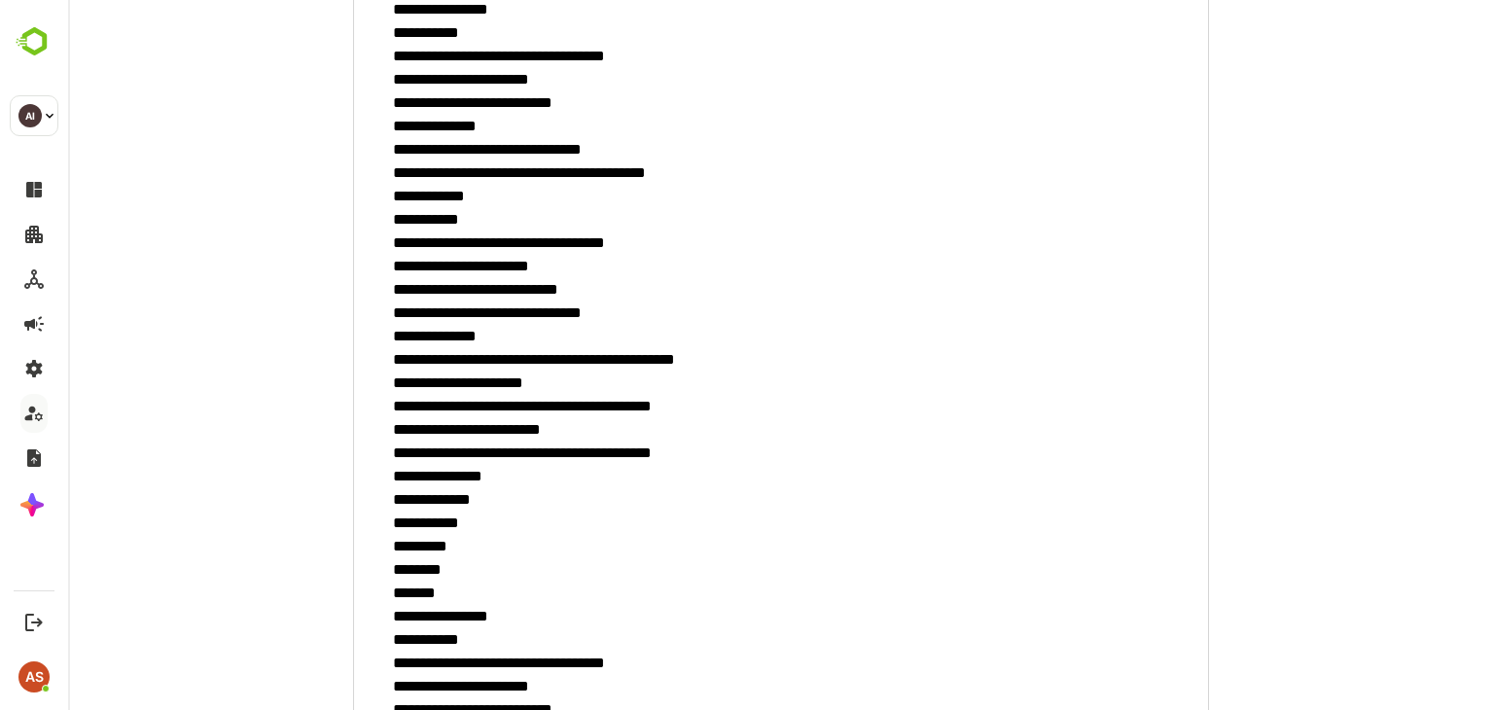
drag, startPoint x: 522, startPoint y: 402, endPoint x: 652, endPoint y: 405, distance: 129.4
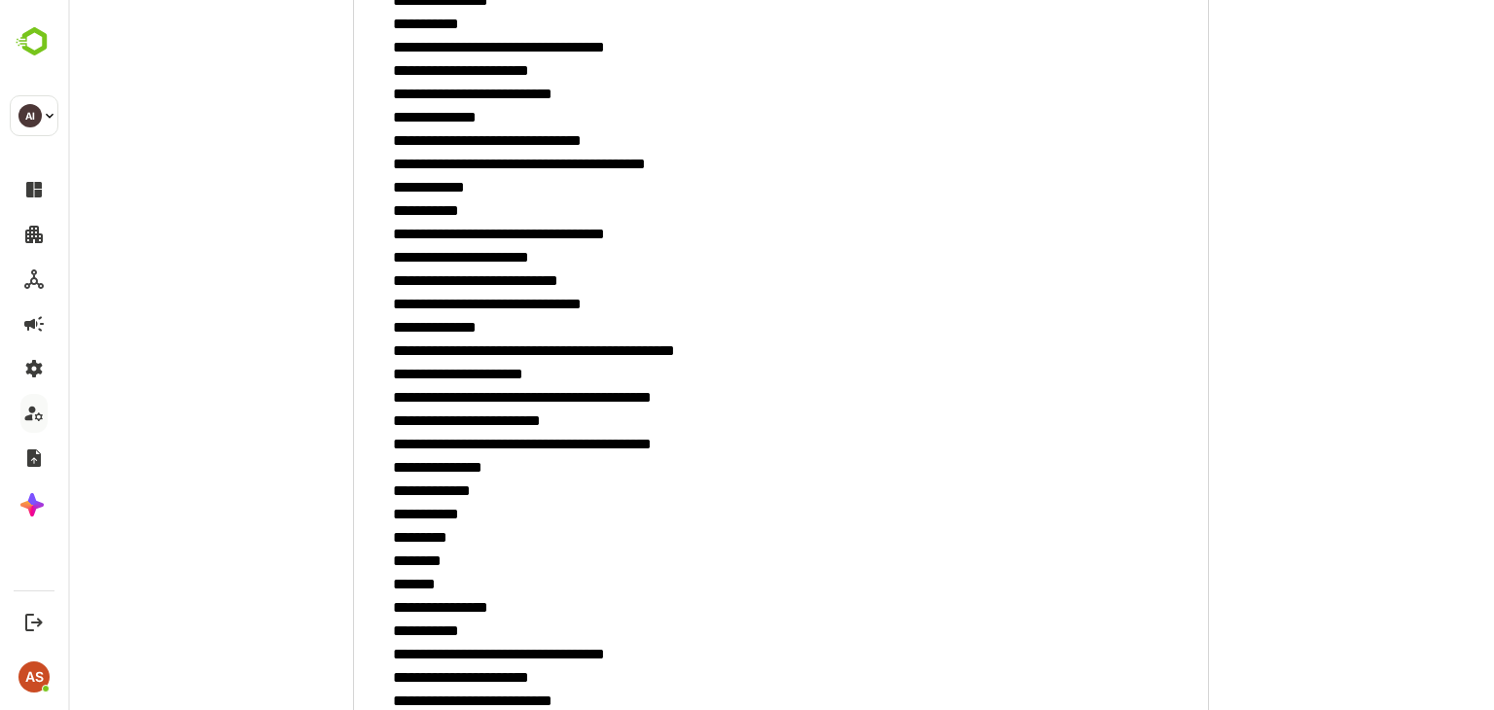
drag, startPoint x: 506, startPoint y: 444, endPoint x: 656, endPoint y: 444, distance: 150.7
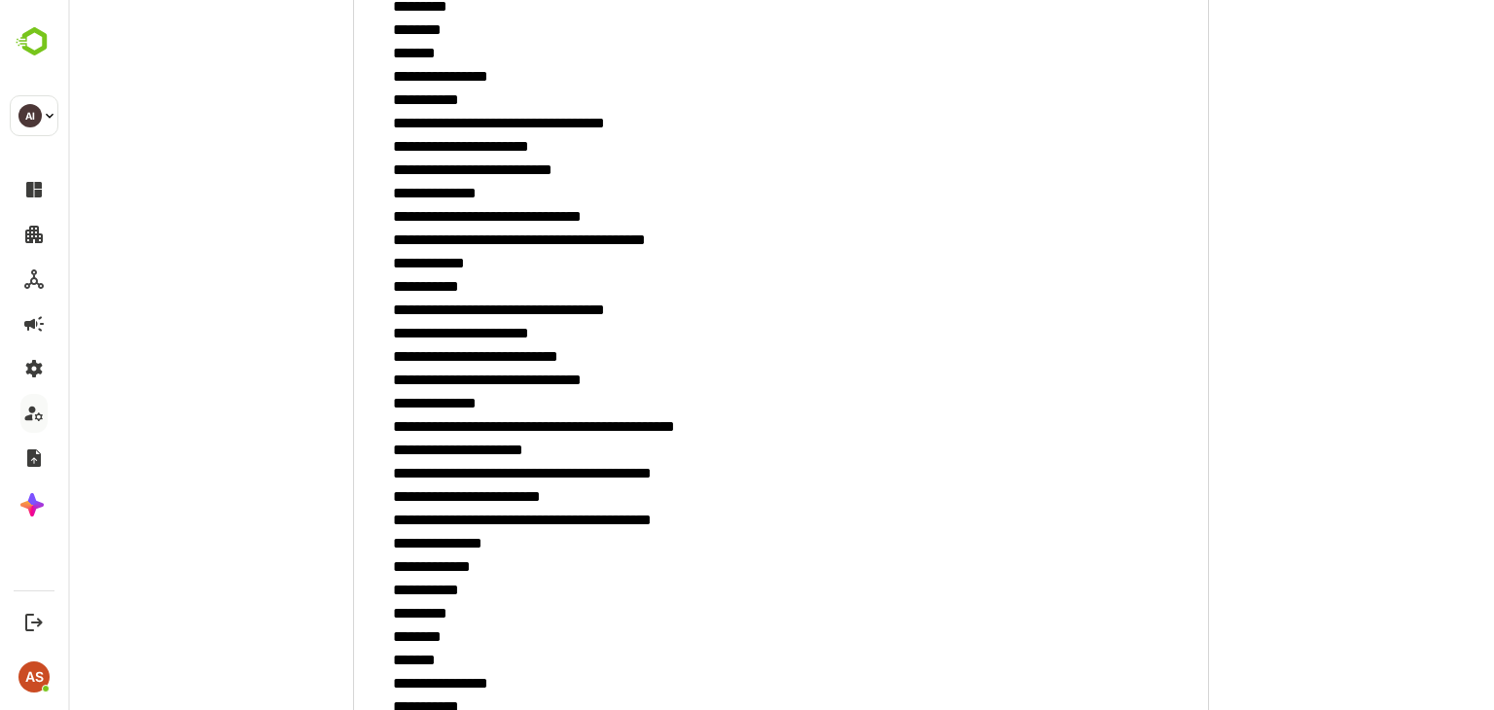
scroll to position [1097, 0]
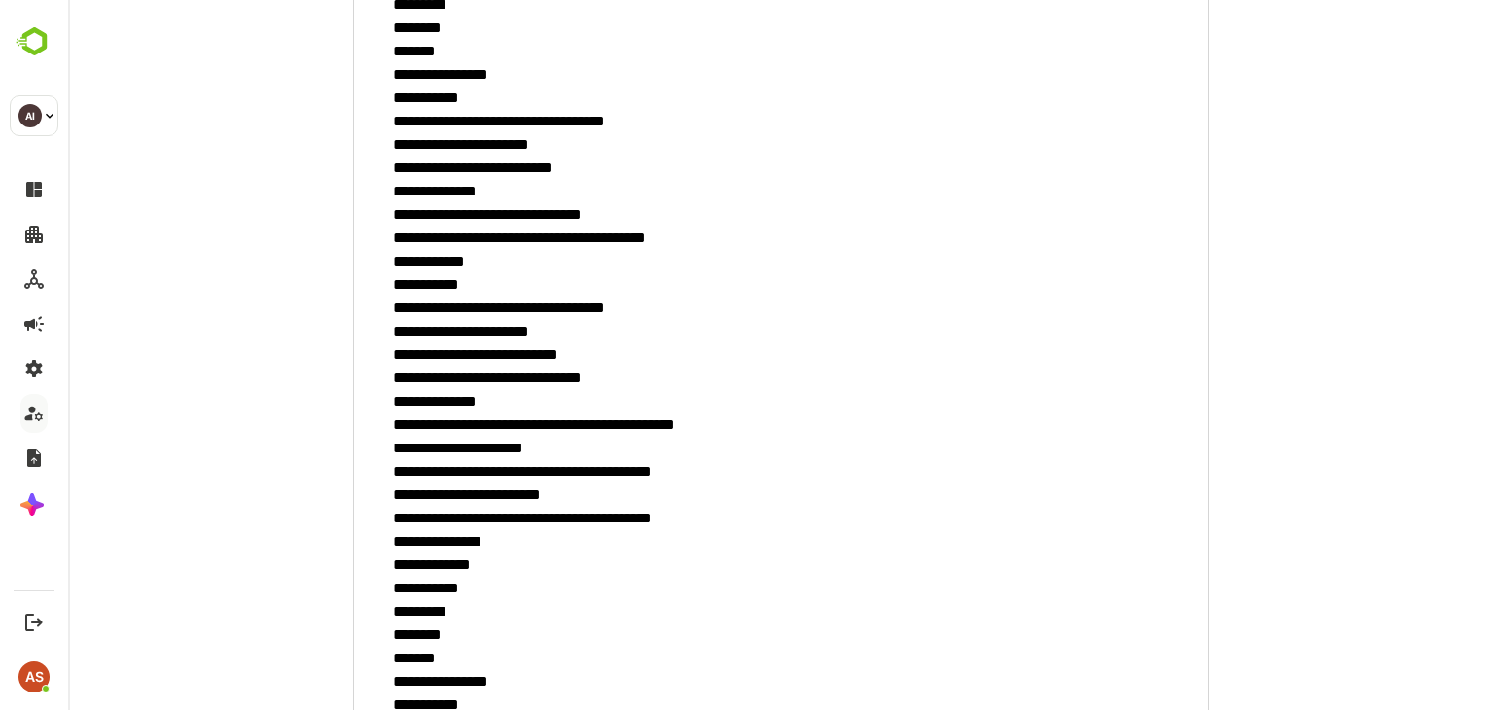
drag, startPoint x: 584, startPoint y: 371, endPoint x: 515, endPoint y: 386, distance: 70.6
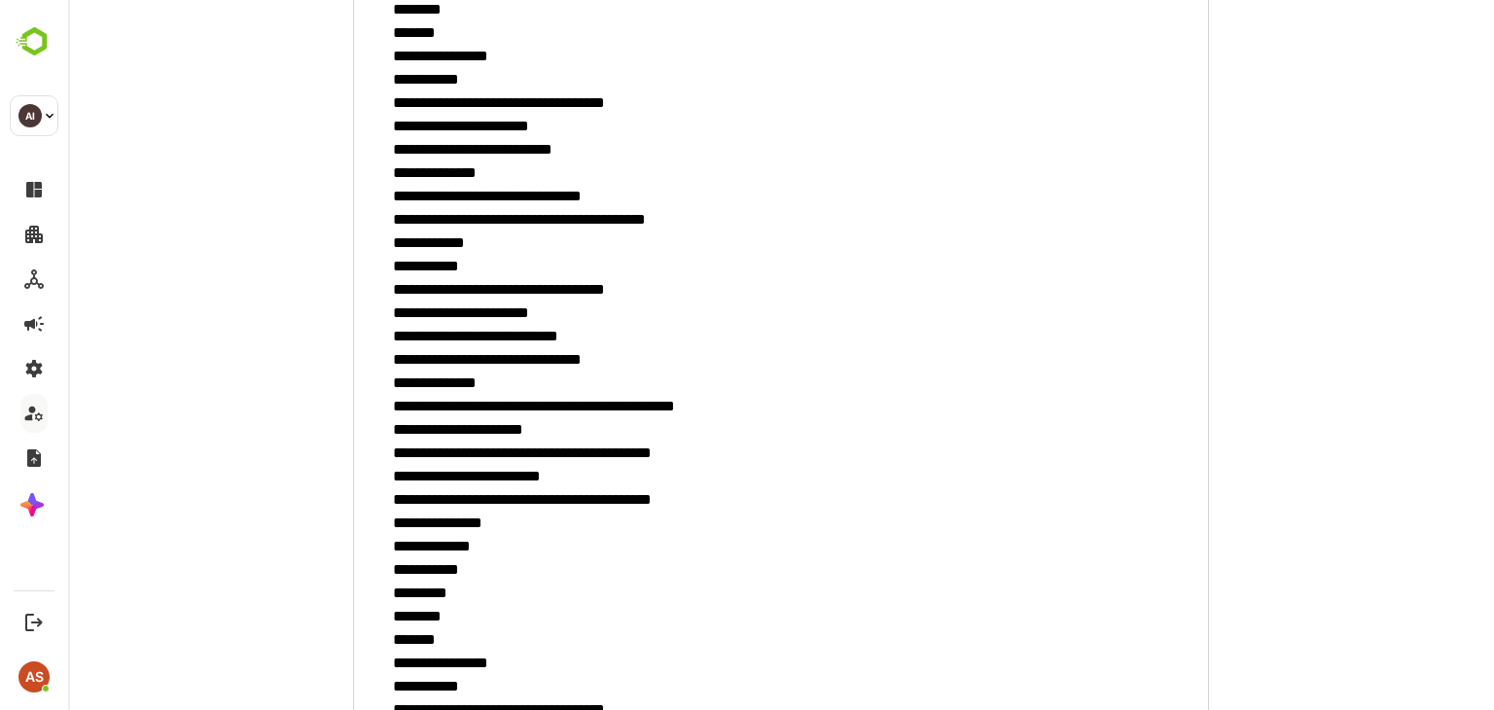
scroll to position [1116, 0]
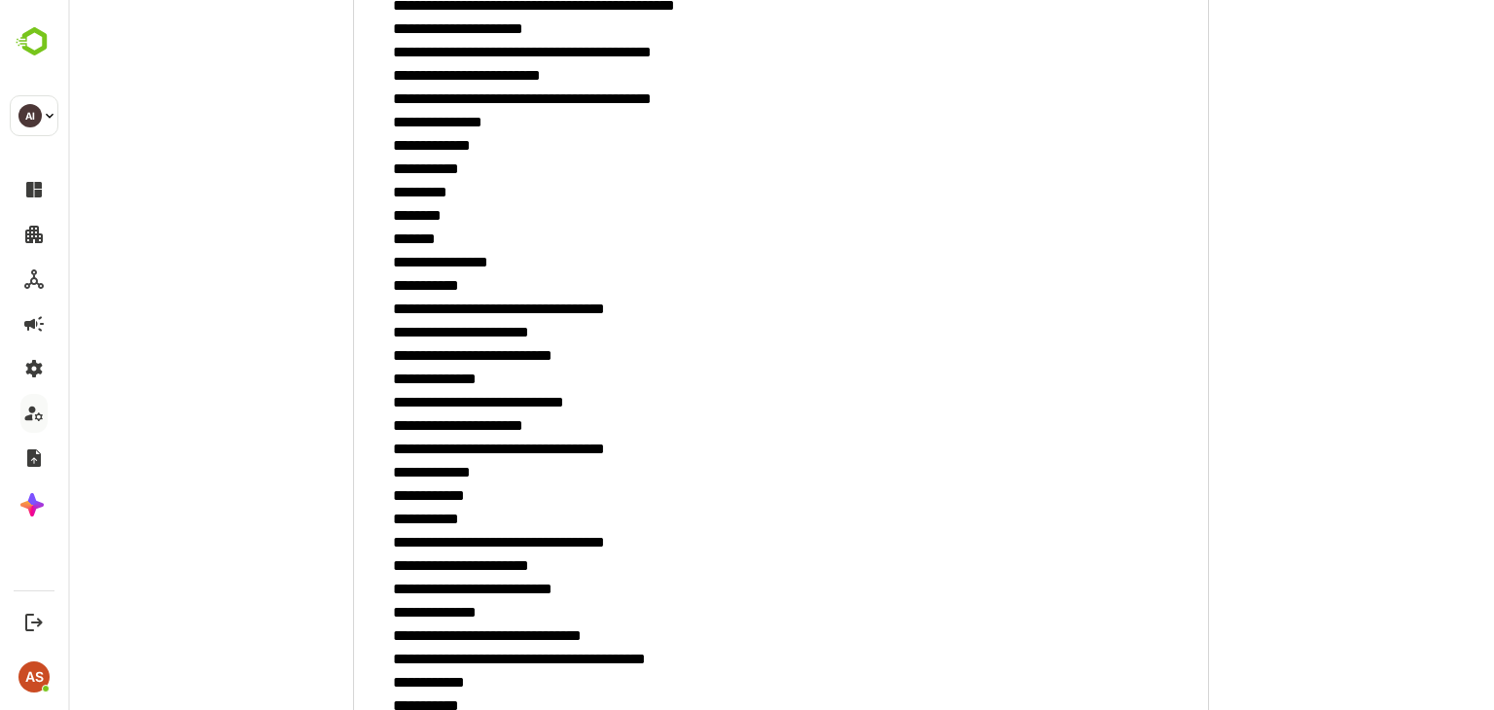
scroll to position [1517, 0]
drag, startPoint x: 491, startPoint y: 309, endPoint x: 577, endPoint y: 285, distance: 89.0
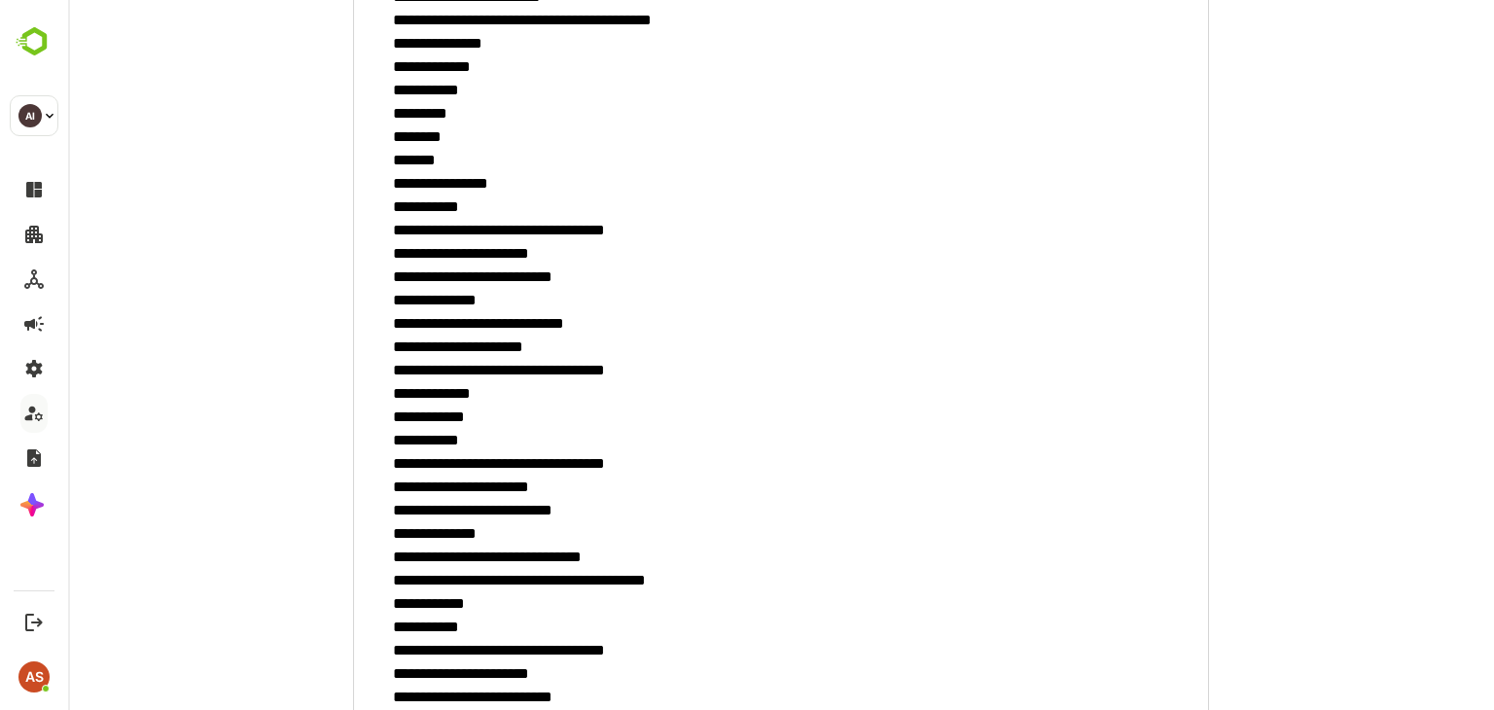
scroll to position [1644, 0]
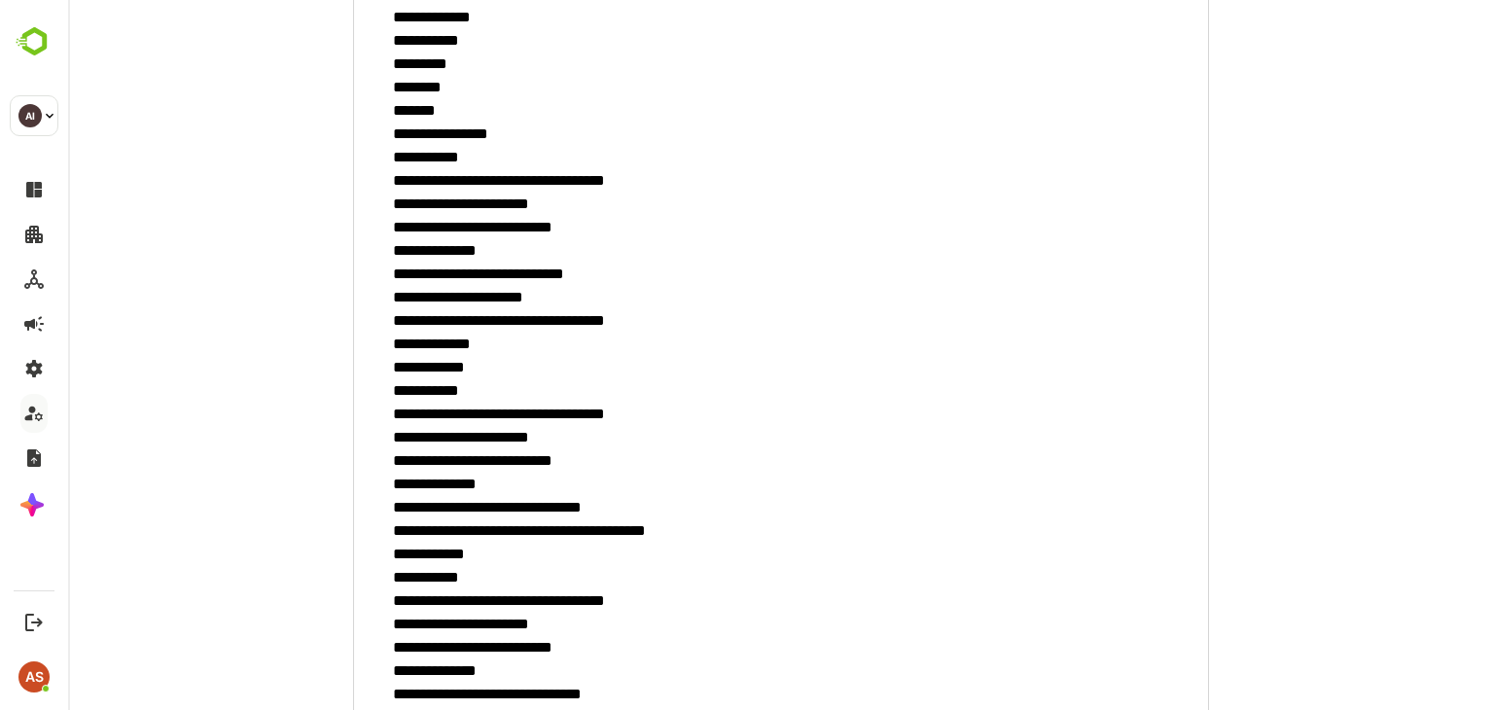
drag, startPoint x: 509, startPoint y: 324, endPoint x: 660, endPoint y: 305, distance: 152.8
click at [660, 305] on textarea "minimum height" at bounding box center [781, 642] width 856 height 3975
click at [656, 325] on textarea "minimum height" at bounding box center [781, 642] width 856 height 3975
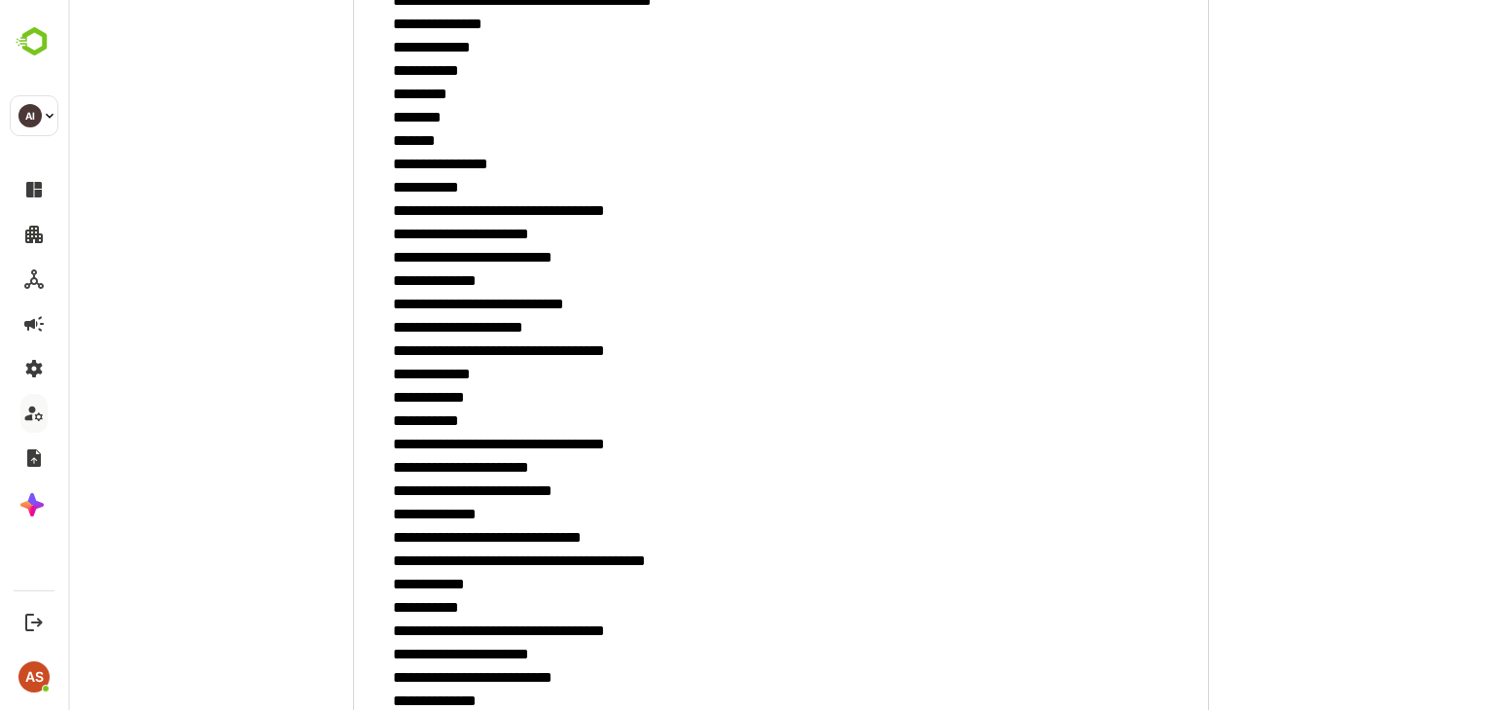
scroll to position [1616, 0]
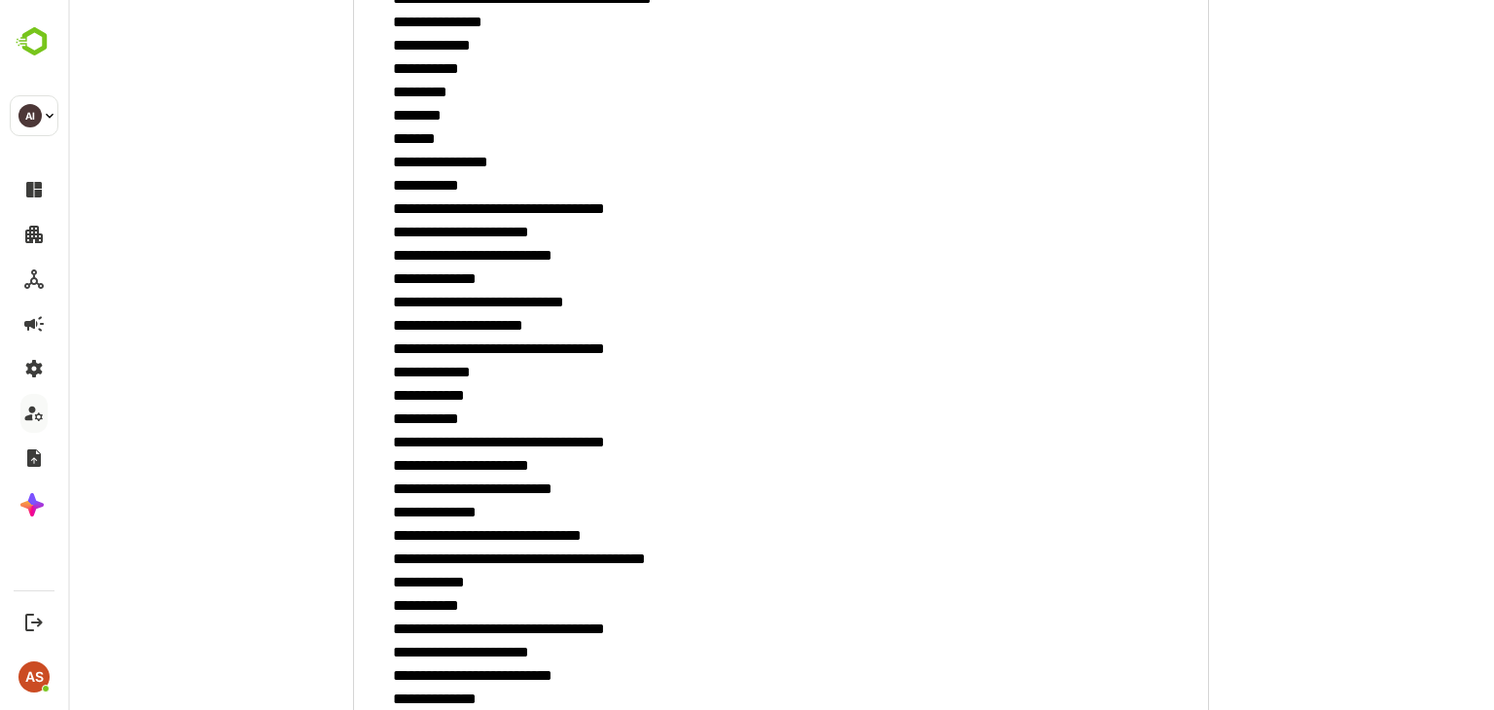
drag, startPoint x: 458, startPoint y: 348, endPoint x: 723, endPoint y: 347, distance: 264.5
click at [723, 347] on textarea "minimum height" at bounding box center [781, 670] width 856 height 3975
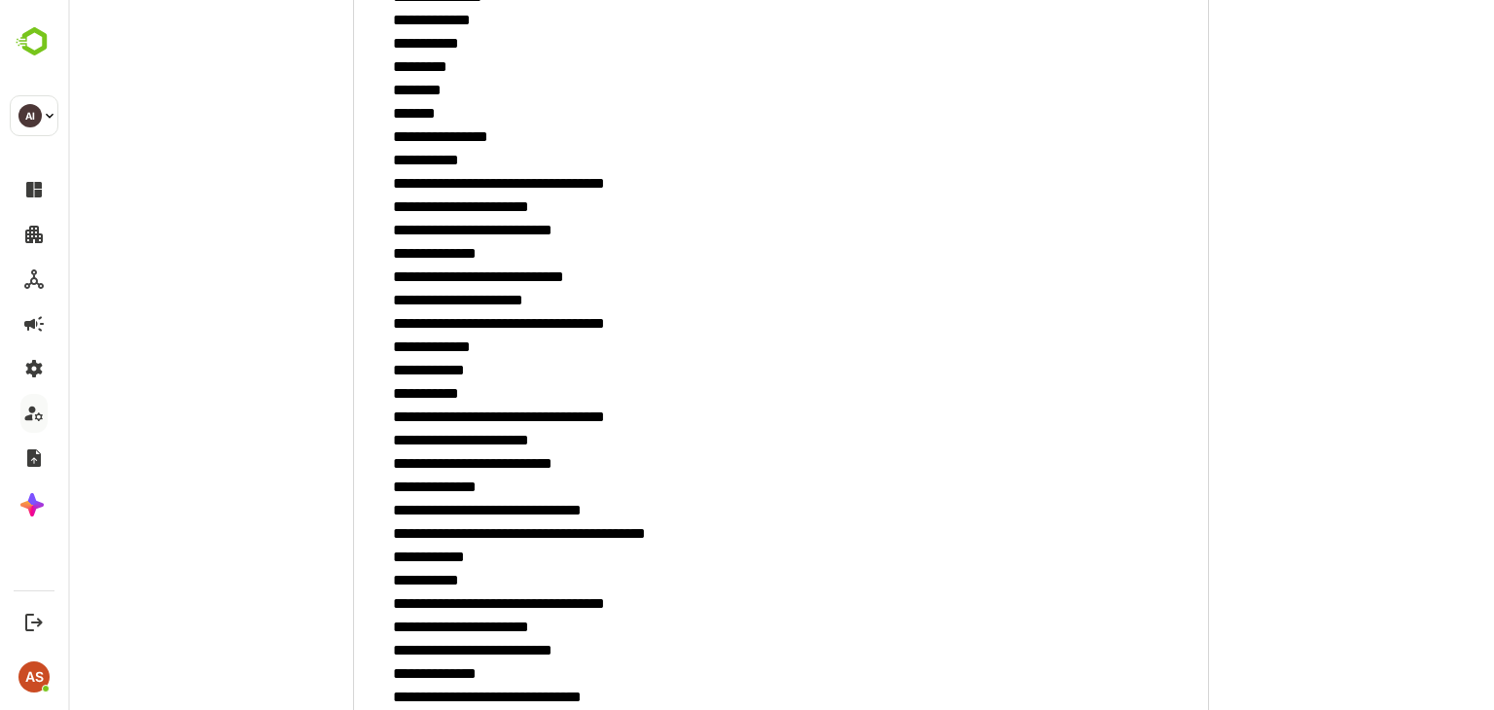
scroll to position [1643, 0]
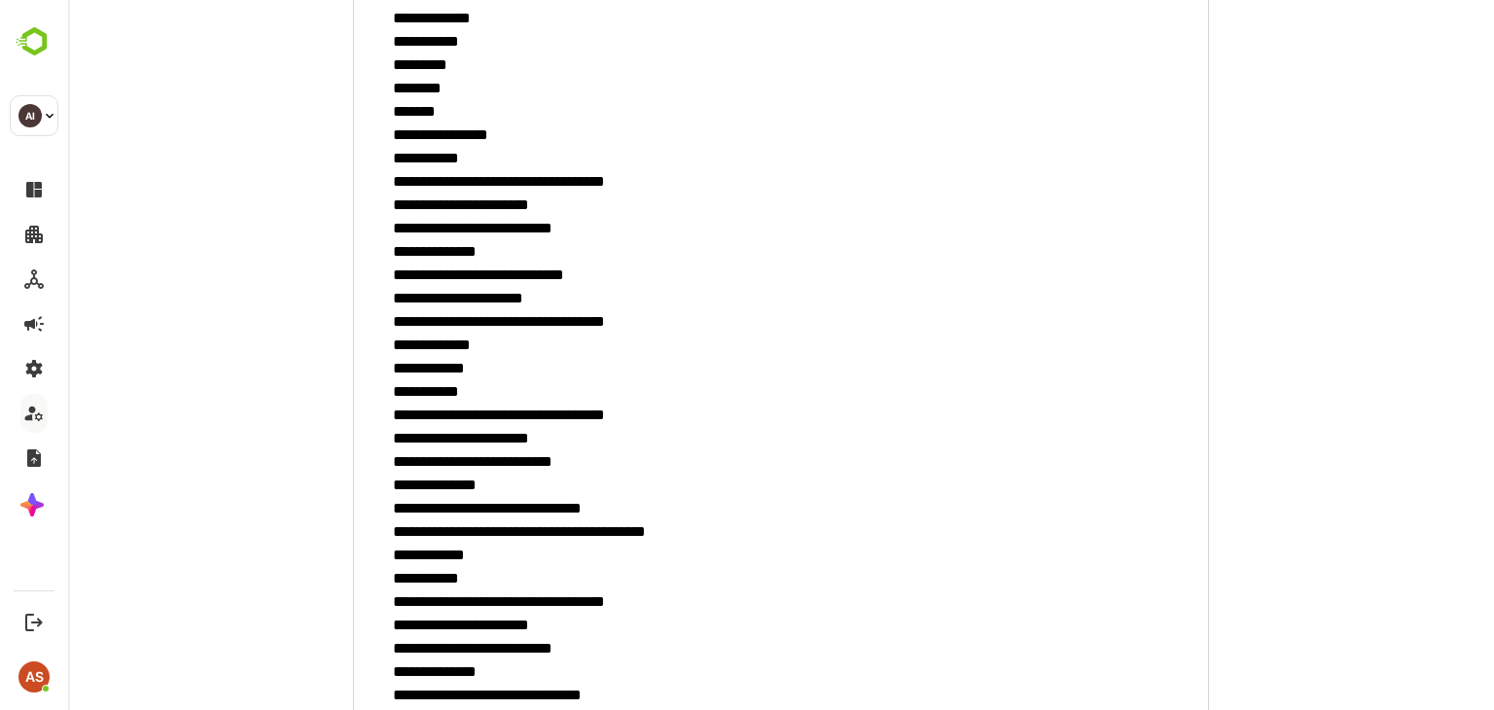
click at [519, 298] on textarea "minimum height" at bounding box center [781, 643] width 856 height 3975
drag, startPoint x: 443, startPoint y: 317, endPoint x: 632, endPoint y: 320, distance: 188.7
click at [632, 320] on textarea "minimum height" at bounding box center [781, 643] width 856 height 3975
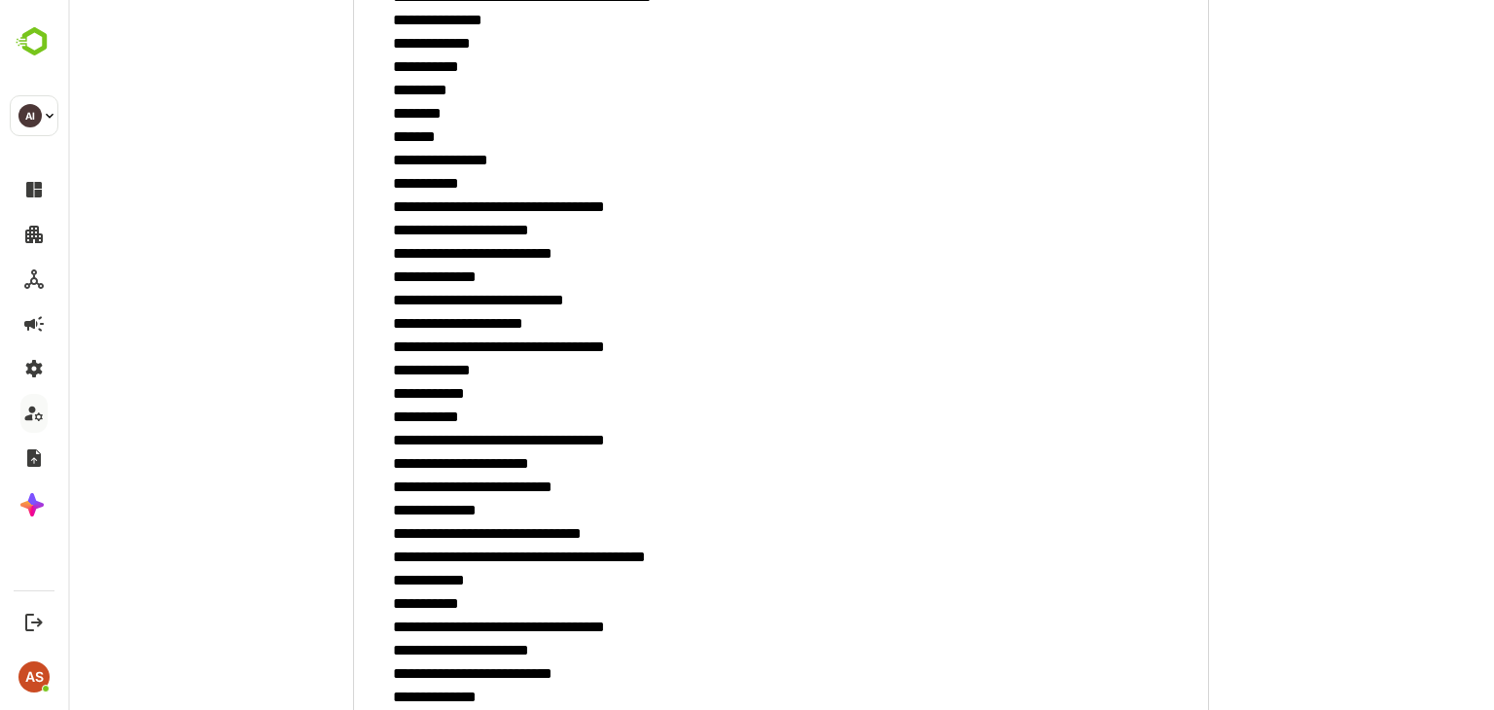
scroll to position [1620, 0]
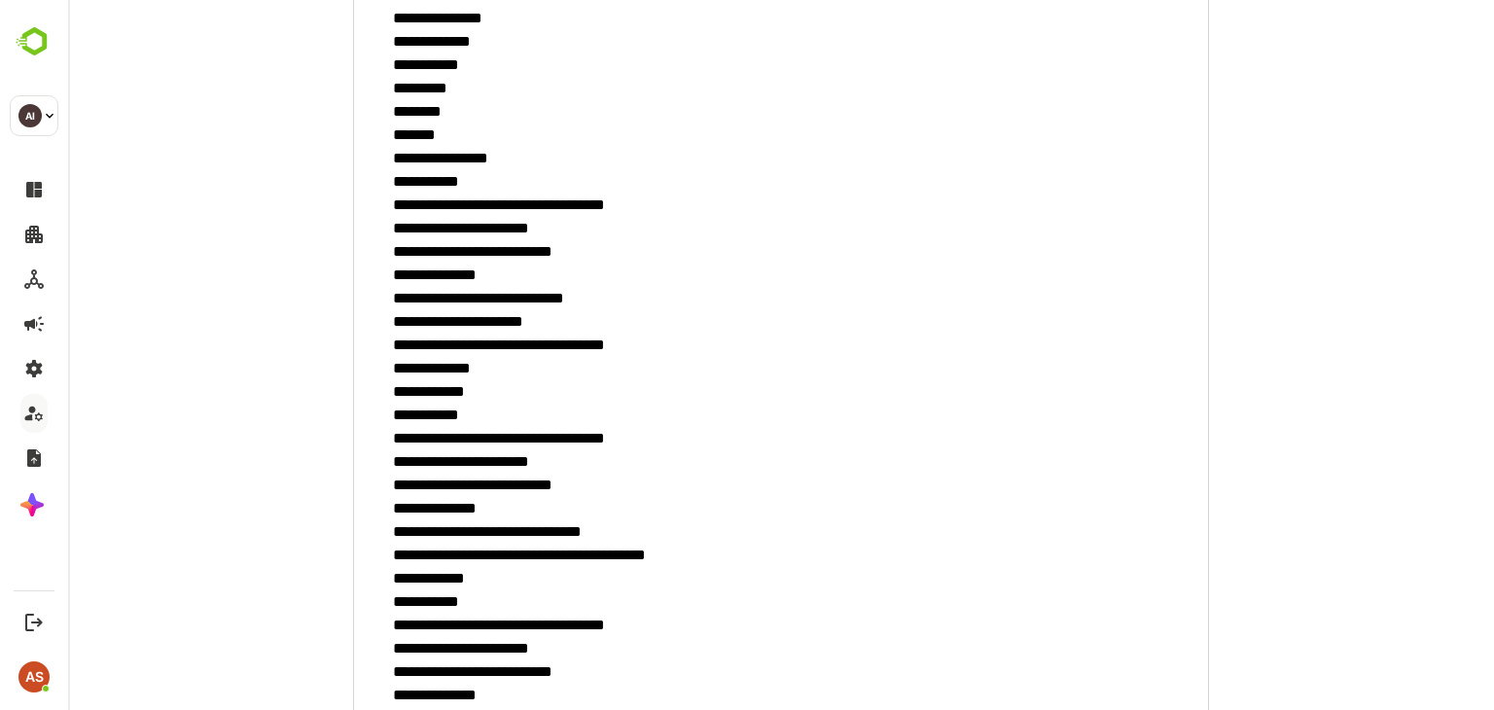
click at [675, 349] on textarea "minimum height" at bounding box center [781, 666] width 856 height 3975
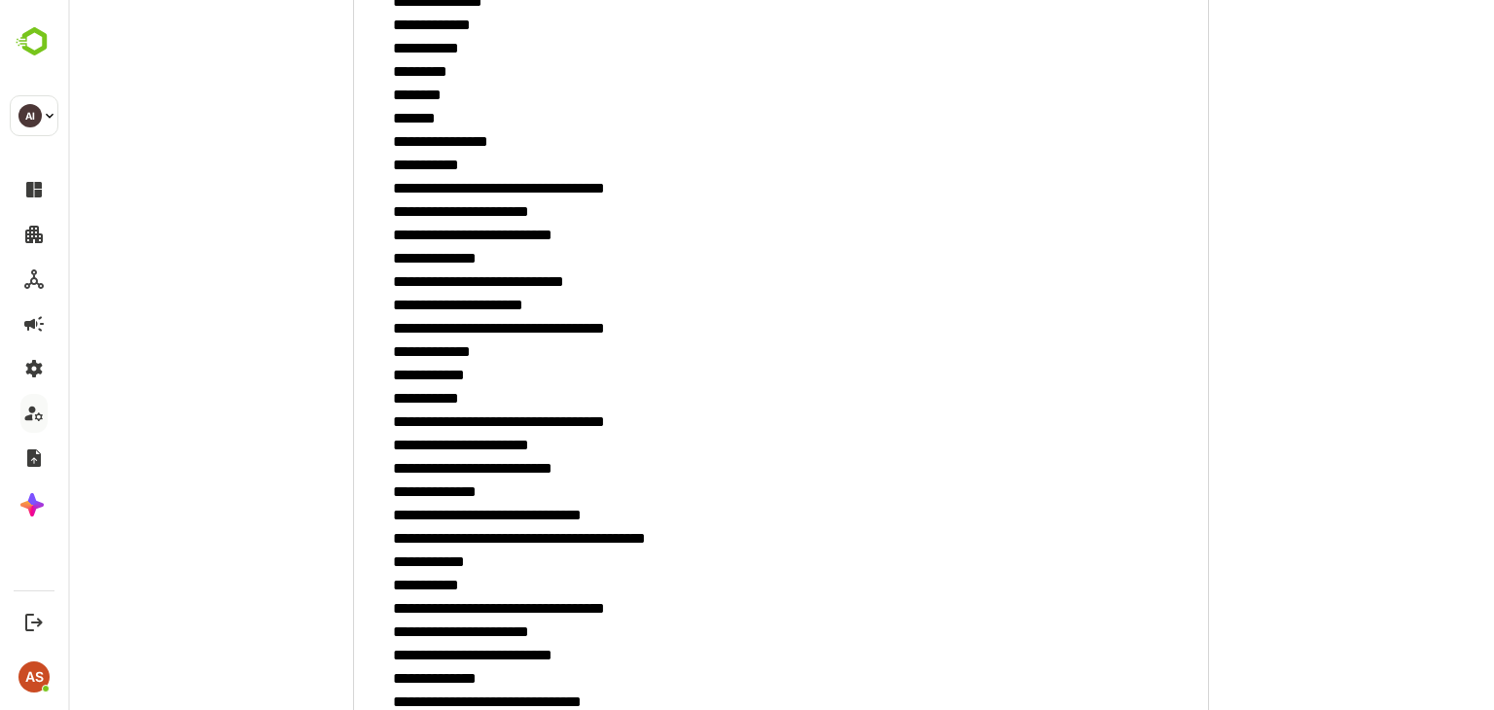
drag, startPoint x: 494, startPoint y: 182, endPoint x: 571, endPoint y: 184, distance: 76.8
click at [571, 184] on textarea "minimum height" at bounding box center [781, 650] width 856 height 3975
drag, startPoint x: 449, startPoint y: 331, endPoint x: 624, endPoint y: 320, distance: 175.4
click at [624, 320] on textarea "minimum height" at bounding box center [781, 650] width 856 height 3975
click at [658, 318] on textarea "minimum height" at bounding box center [781, 650] width 856 height 3975
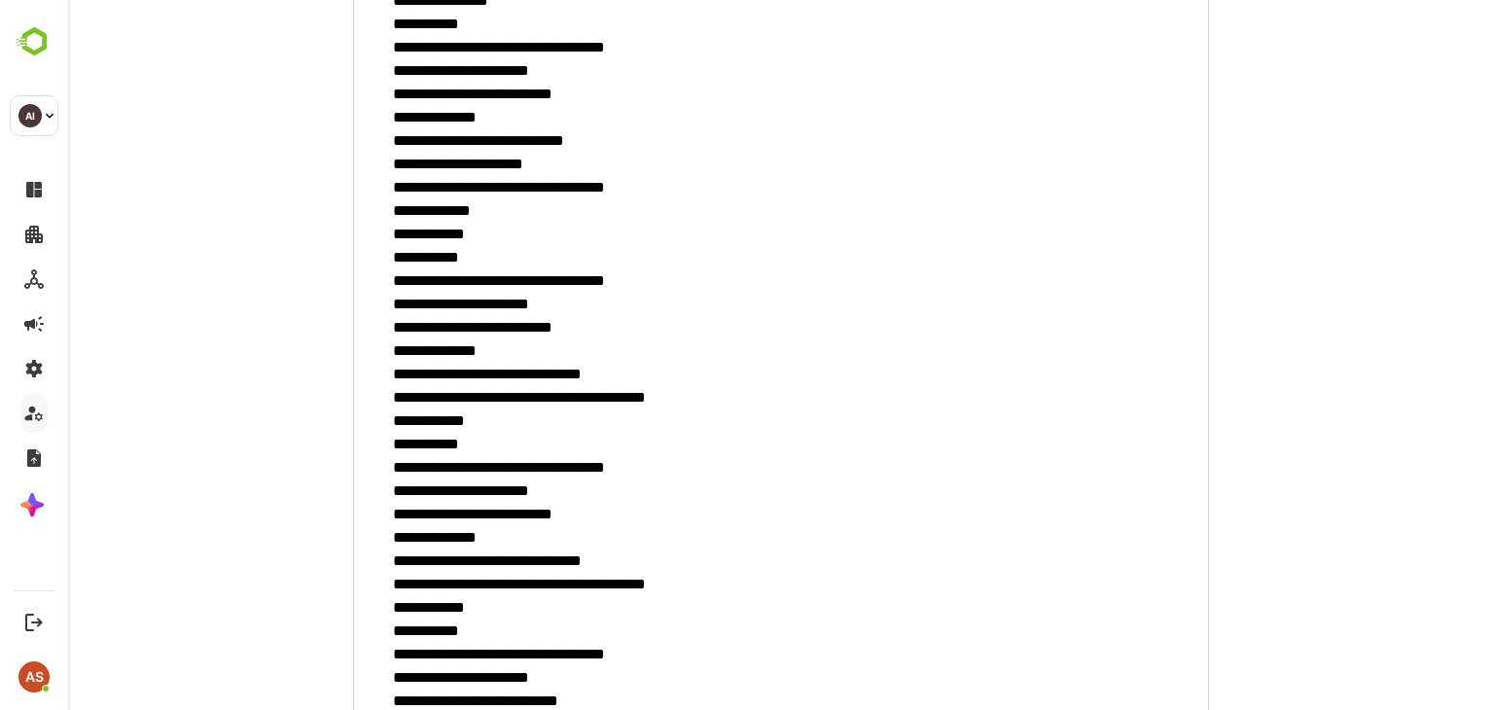
scroll to position [1780, 0]
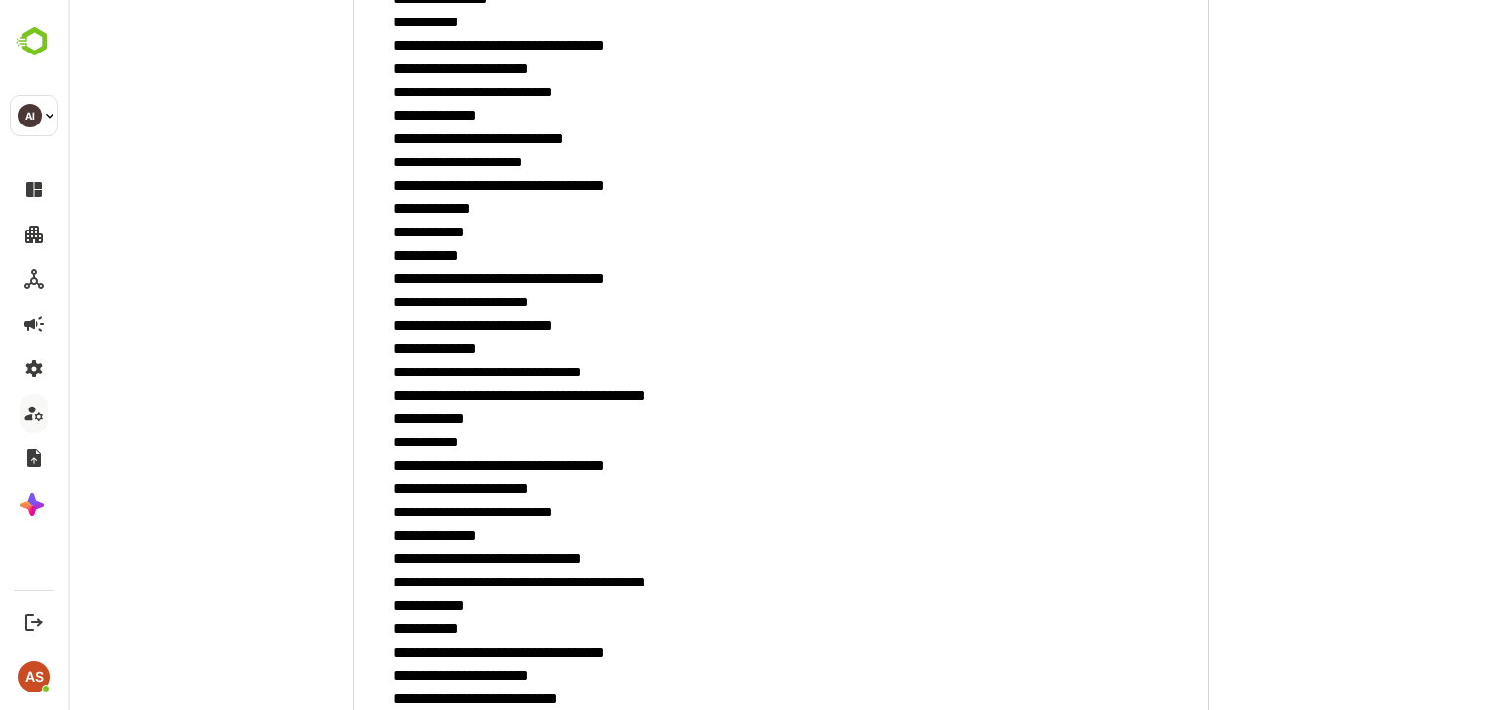
click at [476, 326] on textarea "minimum height" at bounding box center [781, 507] width 856 height 3975
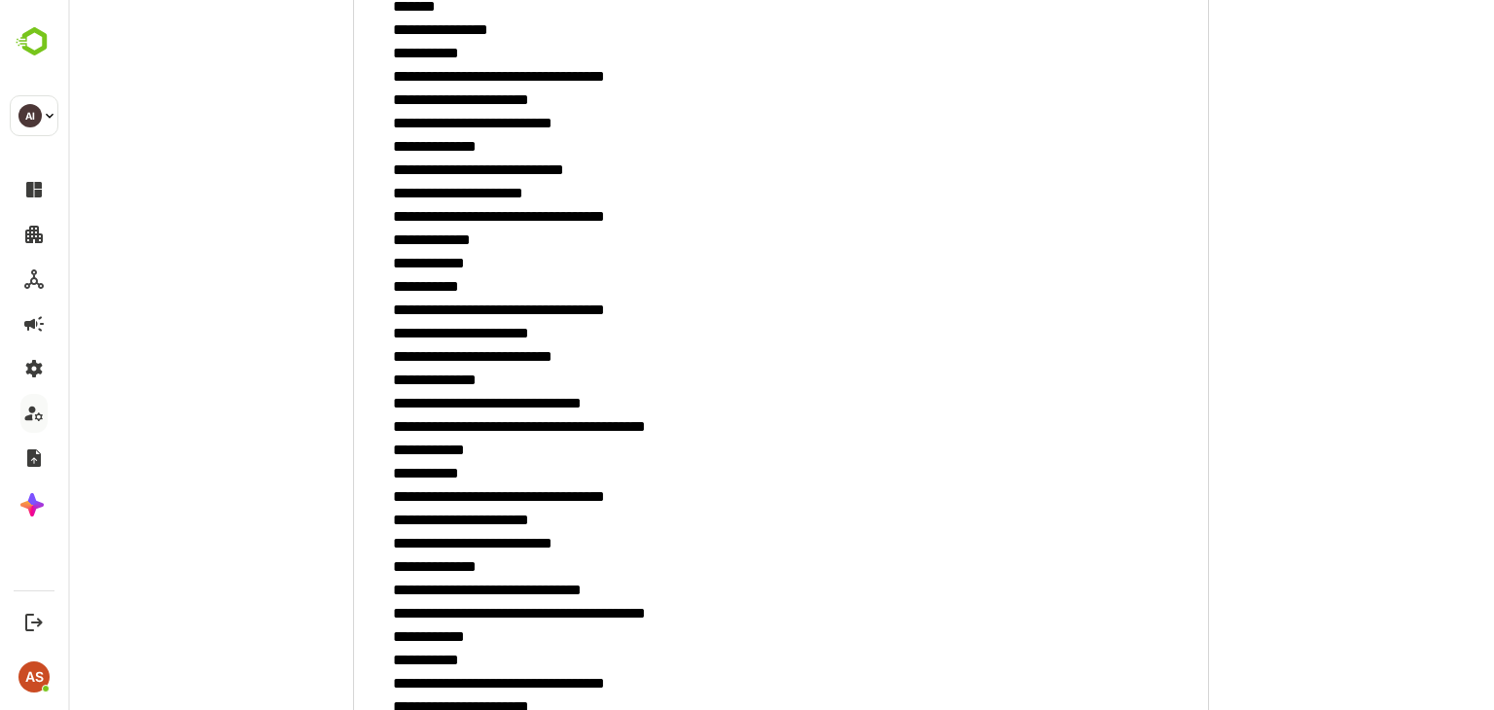
scroll to position [1760, 0]
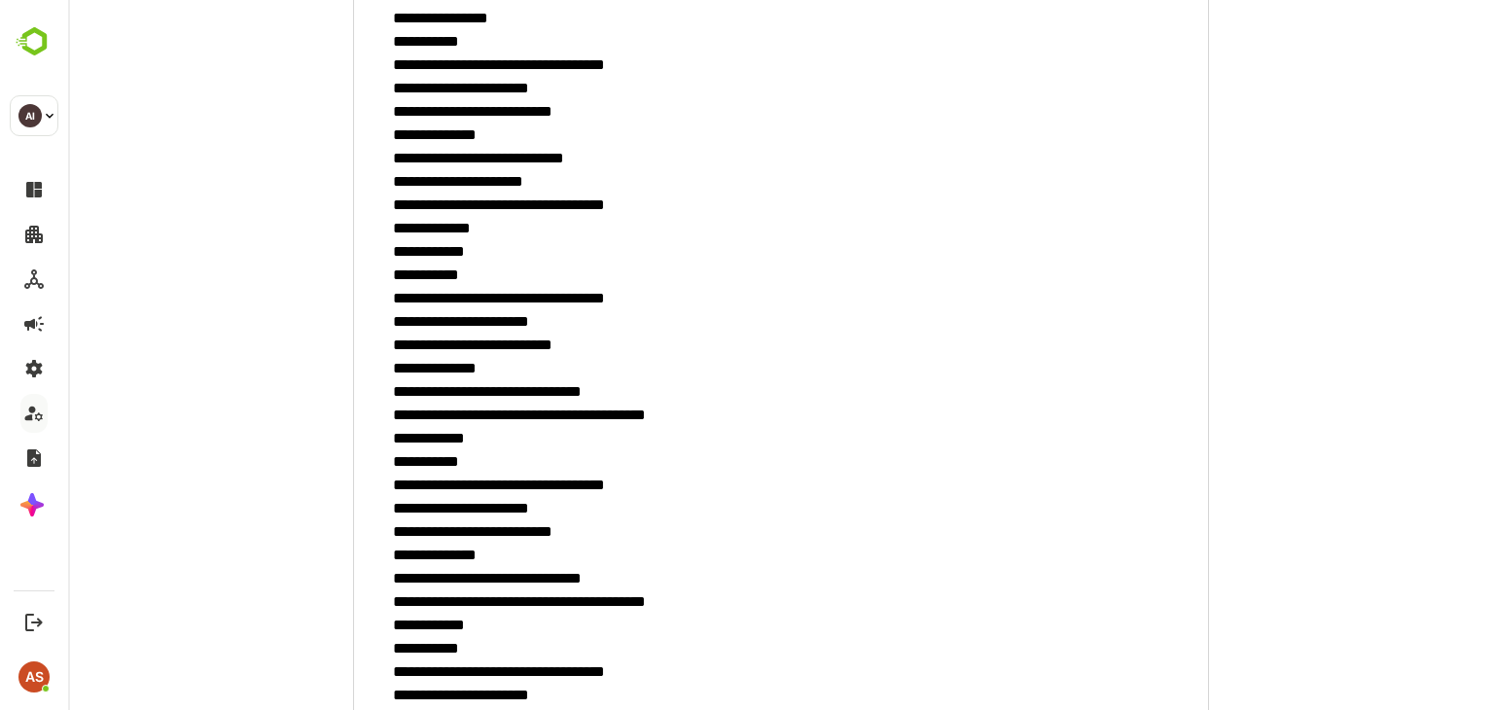
click at [545, 341] on textarea "minimum height" at bounding box center [781, 526] width 856 height 3975
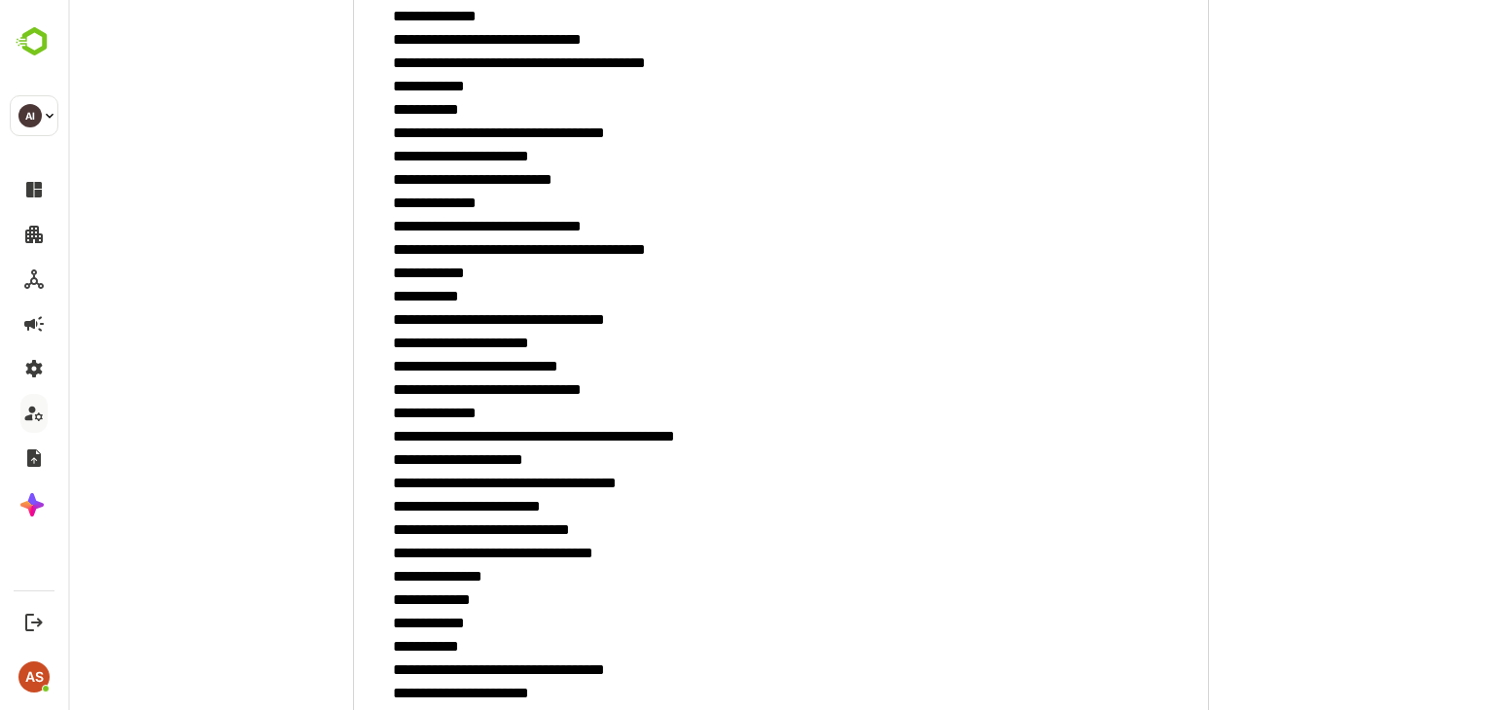
scroll to position [2112, 0]
click at [559, 326] on textarea "minimum height" at bounding box center [781, 174] width 856 height 3975
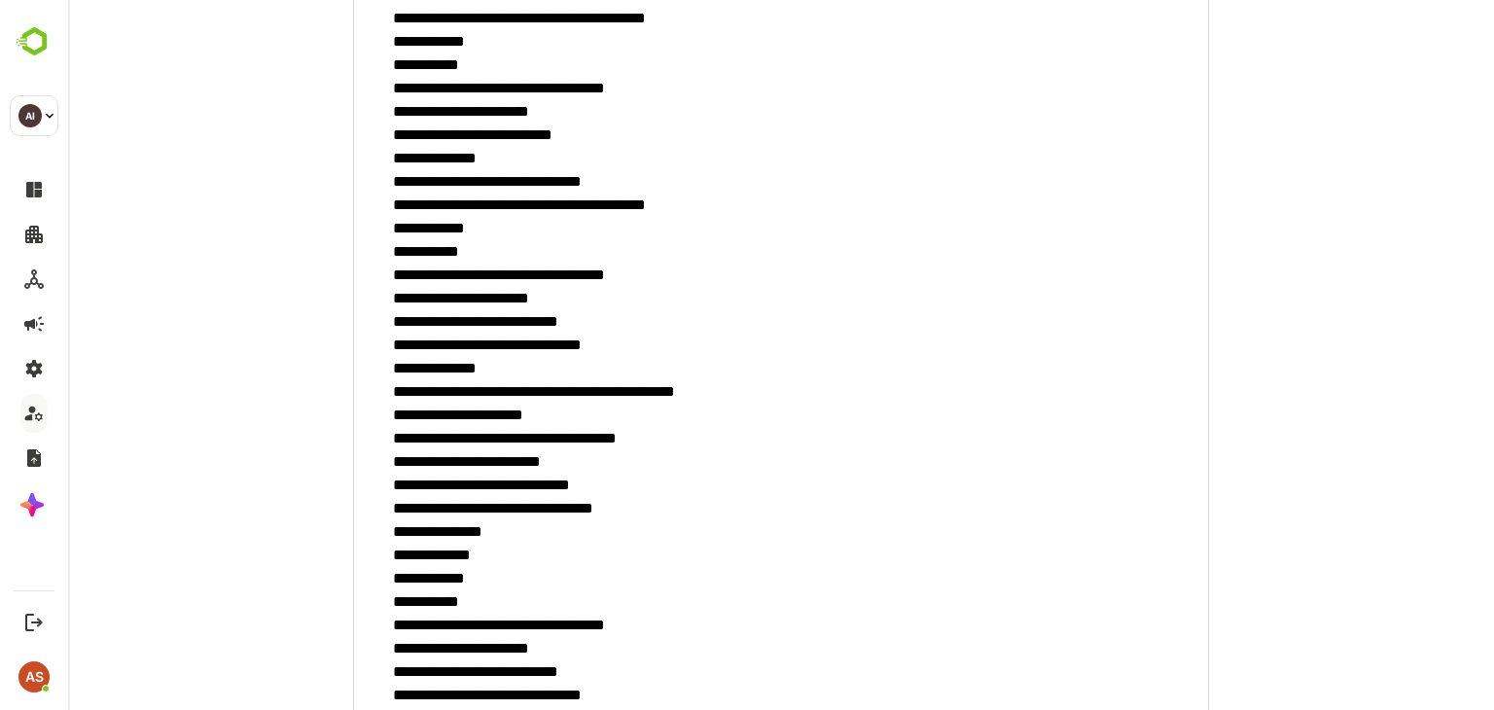
scroll to position [2162, 0]
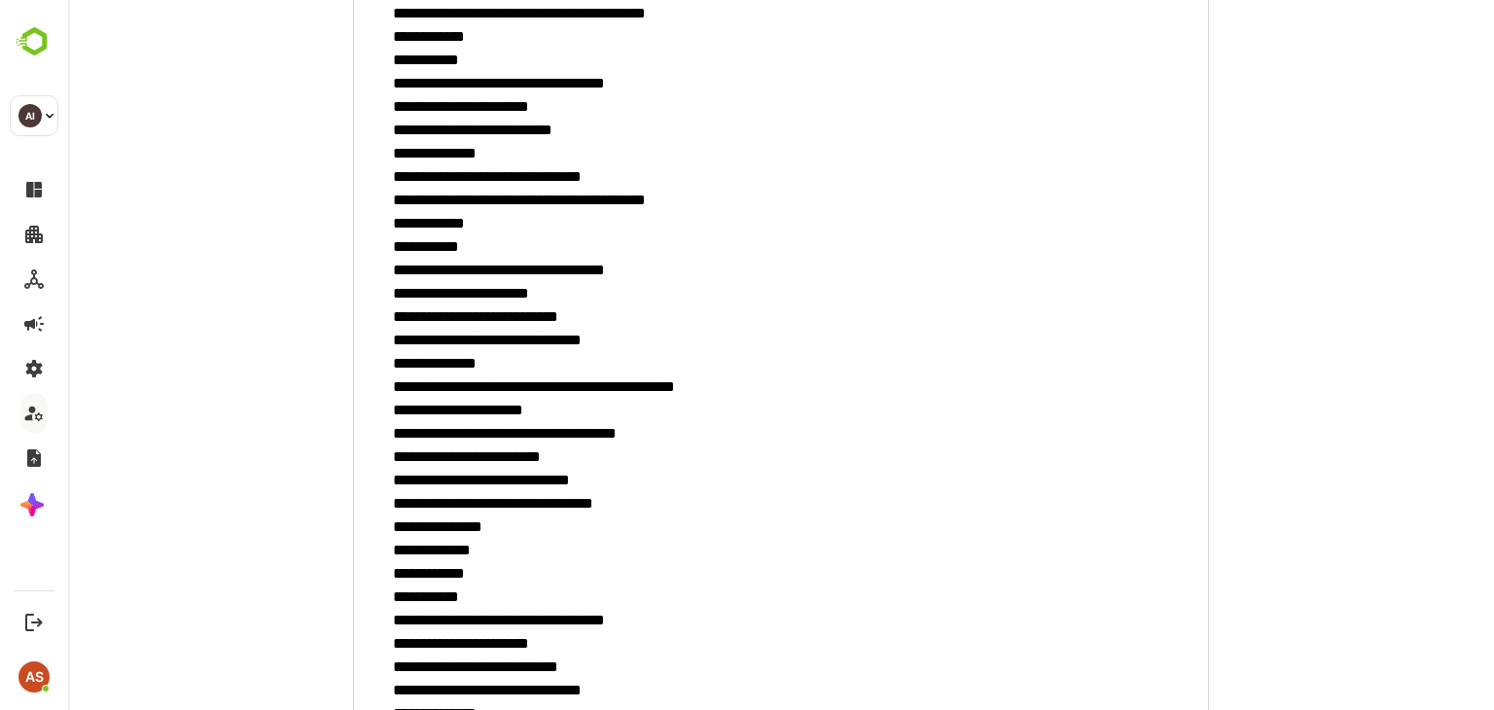
click at [582, 386] on textarea "minimum height" at bounding box center [781, 125] width 856 height 3975
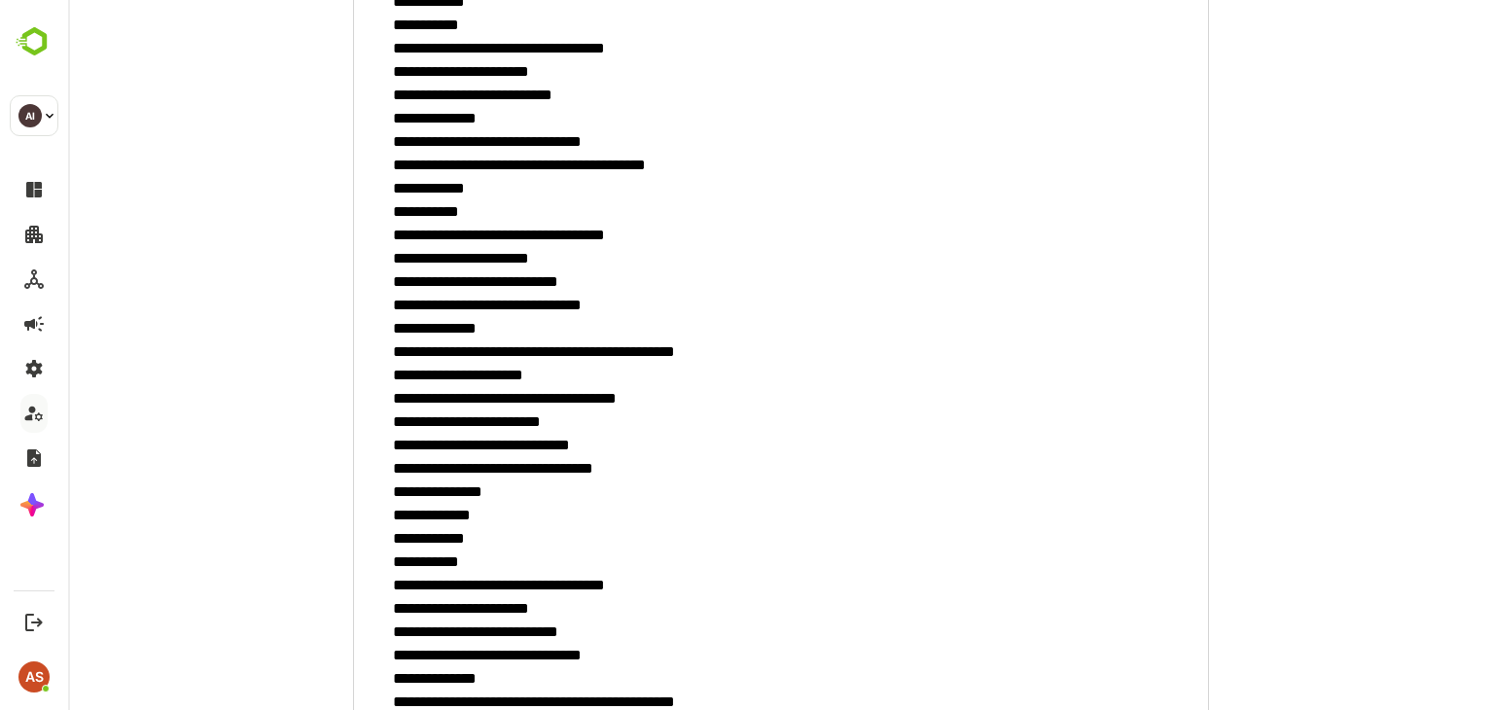
scroll to position [2202, 0]
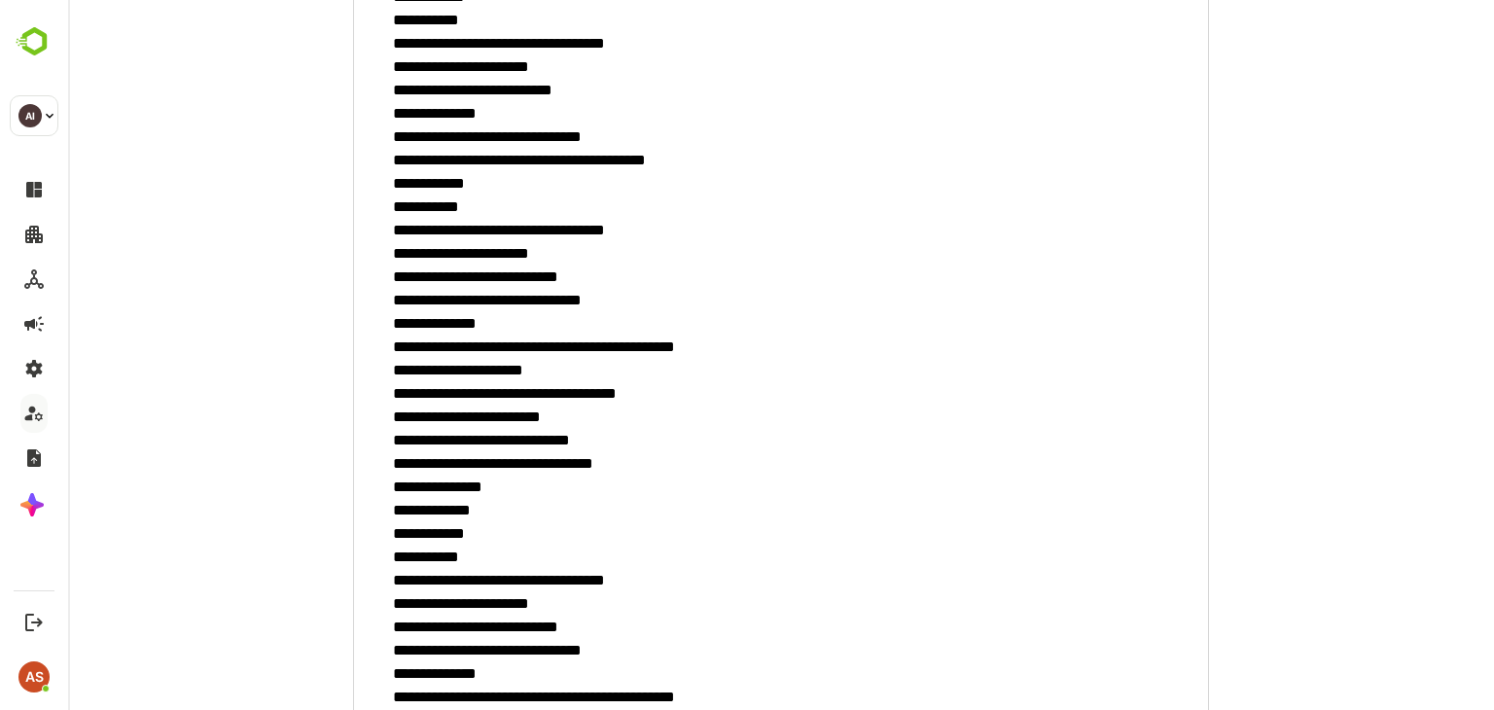
click at [506, 294] on textarea "minimum height" at bounding box center [781, 85] width 856 height 3975
click at [517, 231] on textarea "minimum height" at bounding box center [781, 85] width 856 height 3975
click at [485, 285] on textarea "minimum height" at bounding box center [781, 85] width 856 height 3975
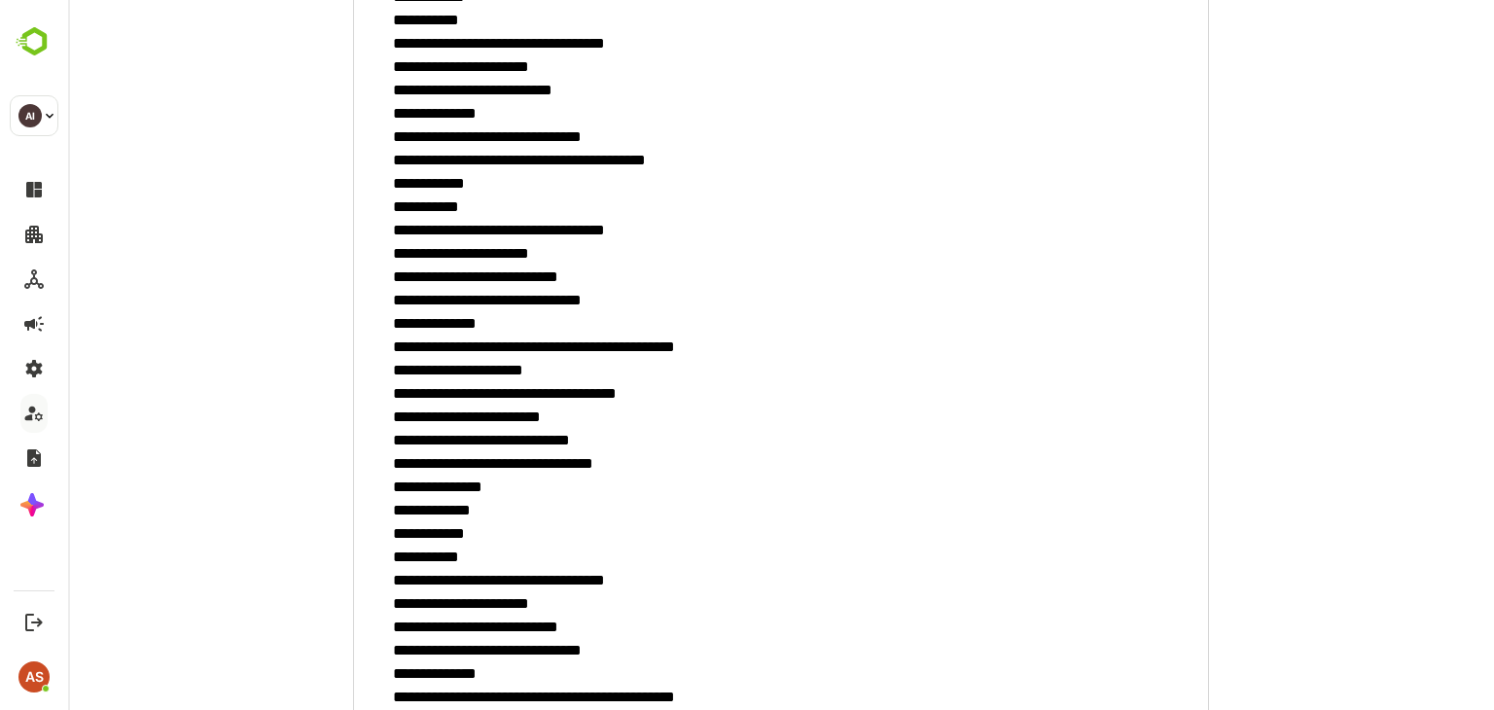
click at [485, 285] on textarea "minimum height" at bounding box center [781, 85] width 856 height 3975
click at [495, 298] on textarea "minimum height" at bounding box center [781, 85] width 856 height 3975
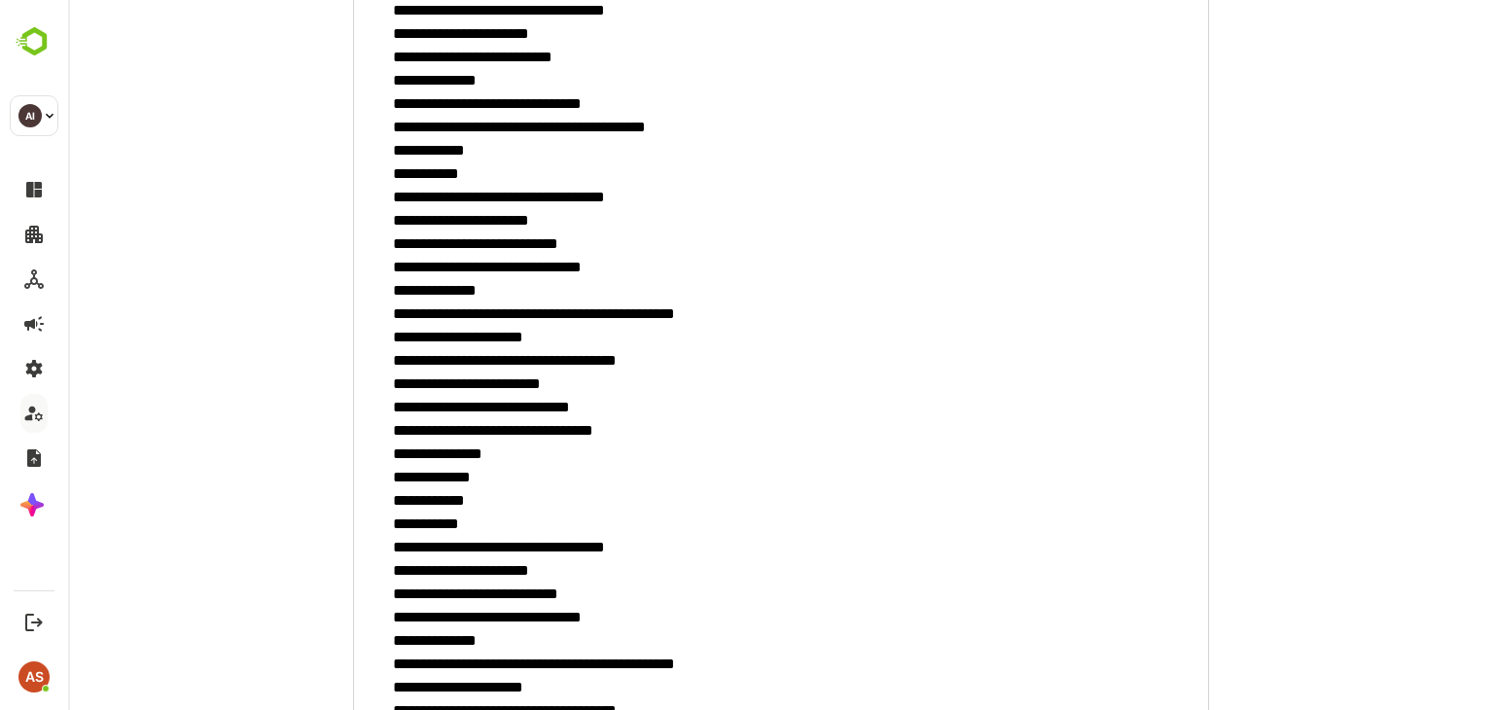
scroll to position [2236, 0]
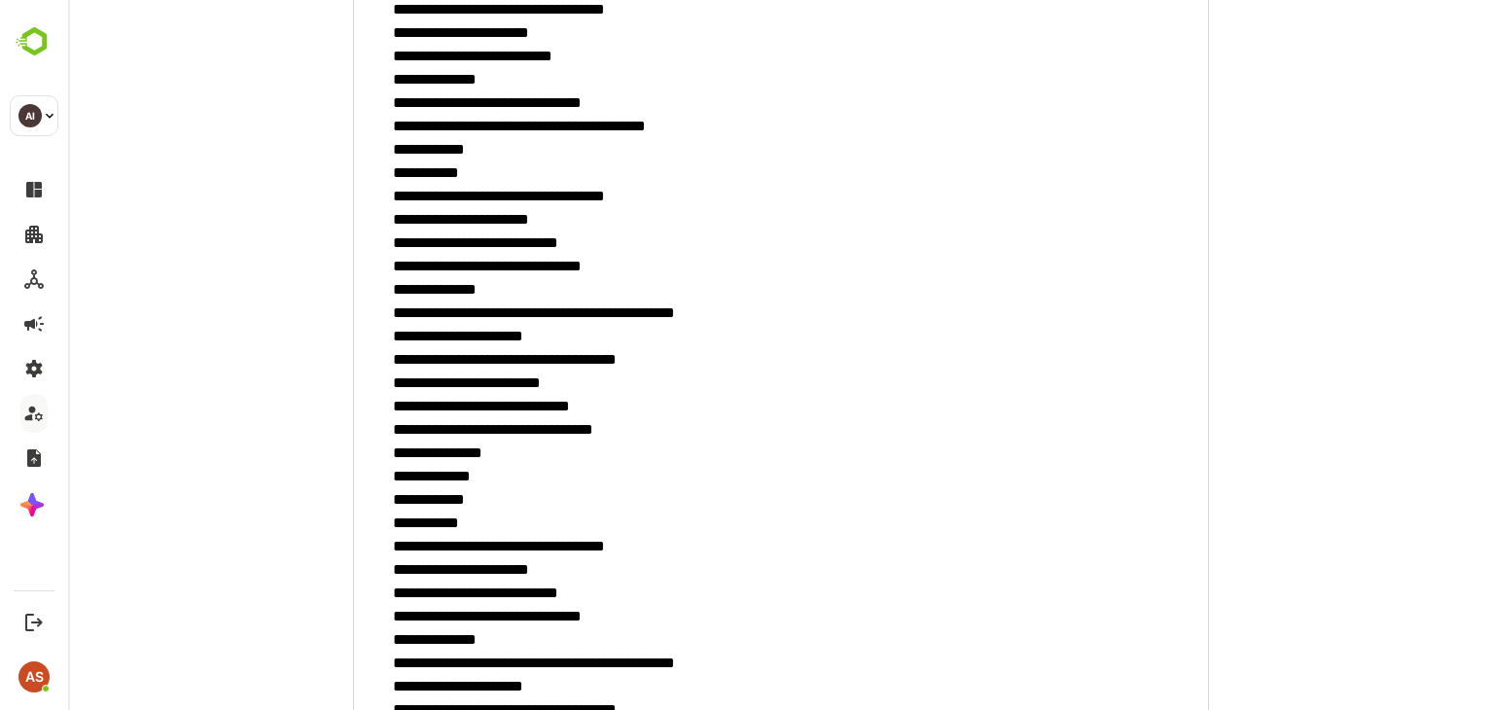
click at [576, 306] on textarea "minimum height" at bounding box center [781, 51] width 856 height 3975
click at [542, 358] on textarea "minimum height" at bounding box center [781, 51] width 856 height 3975
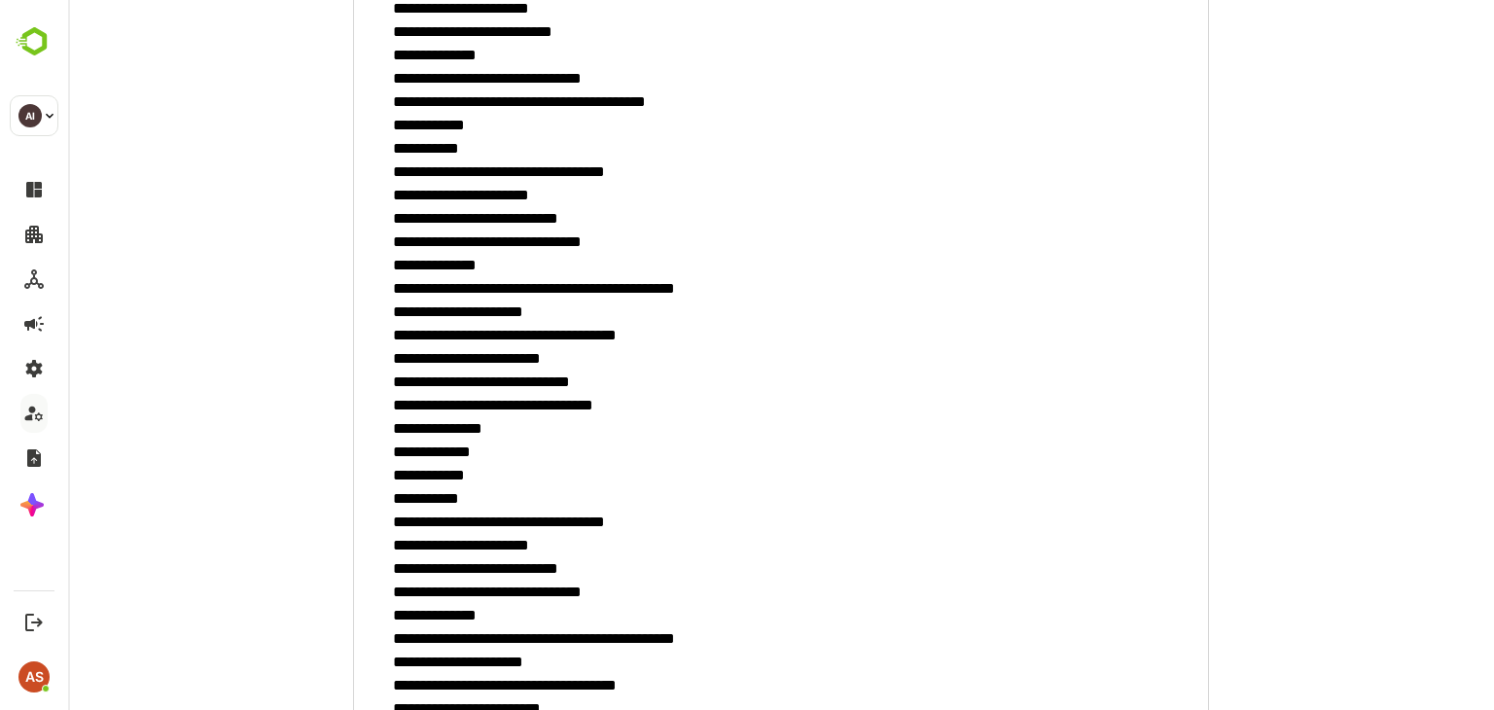
scroll to position [2260, 0]
click at [537, 410] on textarea "minimum height" at bounding box center [781, 27] width 856 height 3975
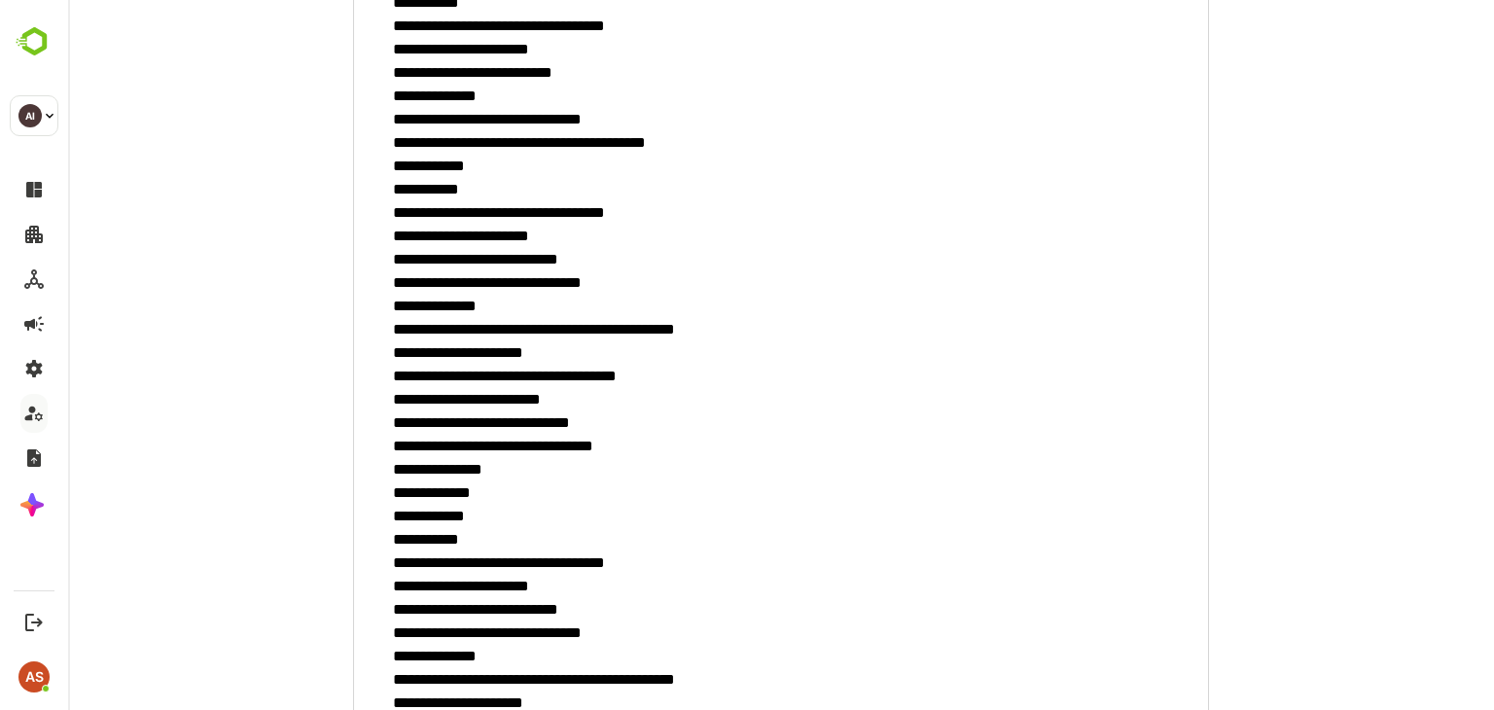
scroll to position [2217, 0]
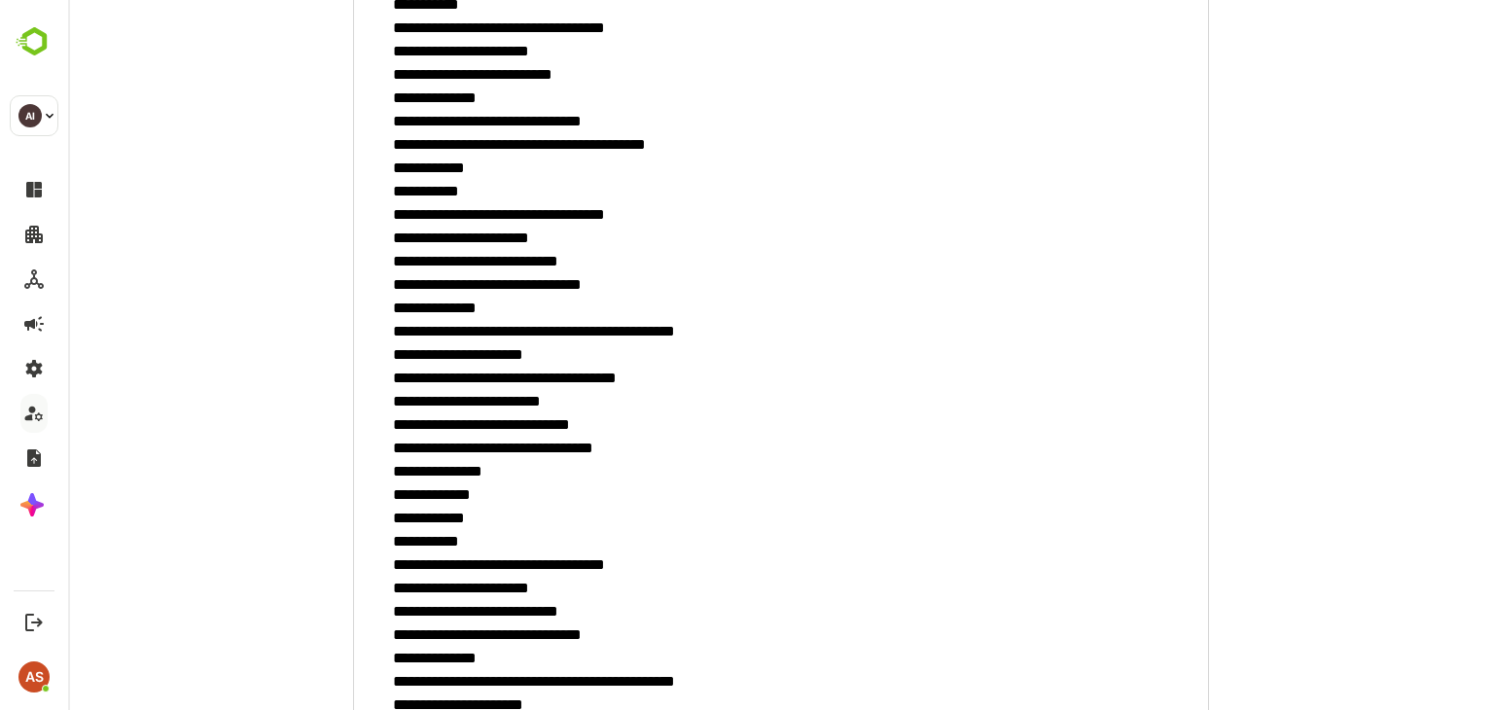
drag, startPoint x: 480, startPoint y: 213, endPoint x: 583, endPoint y: 213, distance: 103.1
click at [583, 213] on textarea "minimum height" at bounding box center [781, 69] width 856 height 3975
drag, startPoint x: 535, startPoint y: 265, endPoint x: 447, endPoint y: 258, distance: 87.9
click at [447, 258] on textarea "minimum height" at bounding box center [781, 69] width 856 height 3975
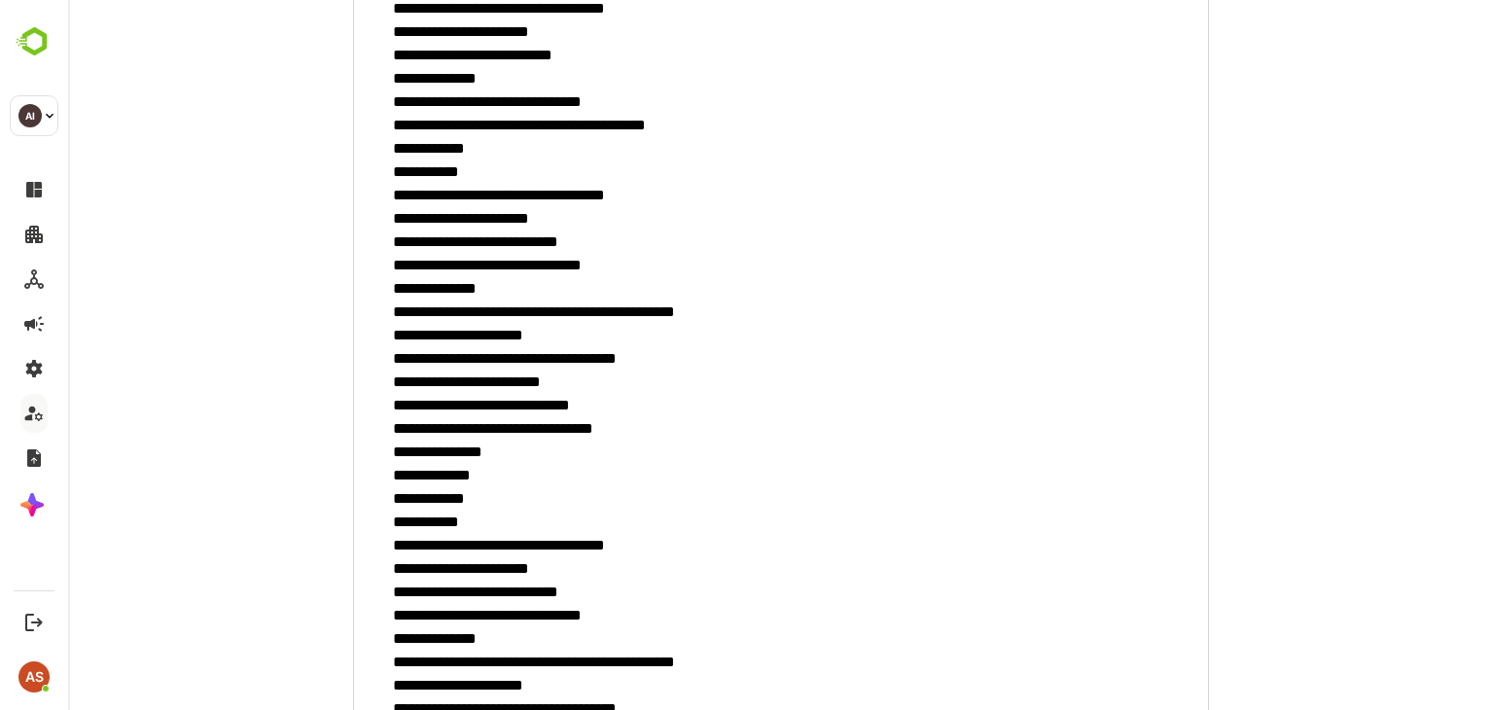
drag, startPoint x: 545, startPoint y: 406, endPoint x: 451, endPoint y: 413, distance: 93.7
click at [451, 413] on textarea "minimum height" at bounding box center [781, 50] width 856 height 3975
click at [551, 368] on textarea "minimum height" at bounding box center [781, 50] width 856 height 3975
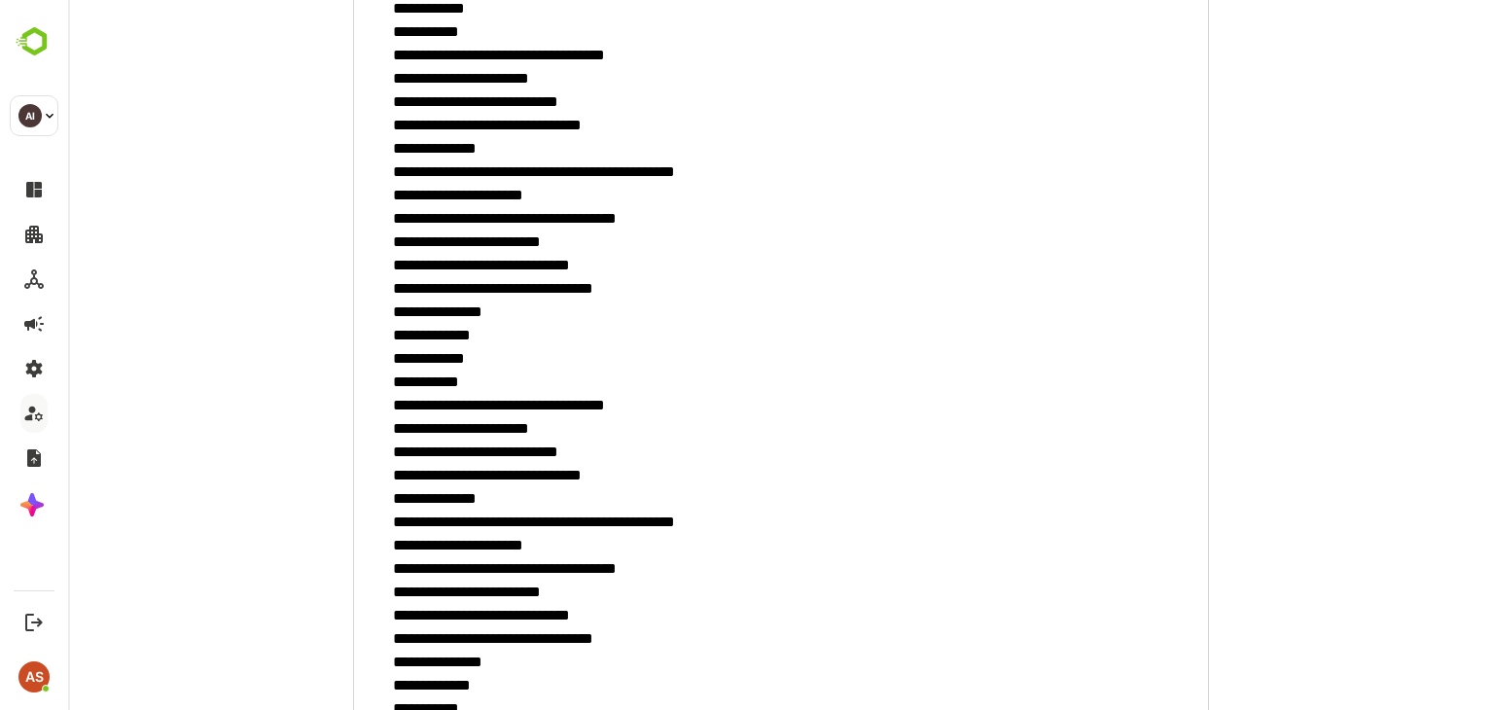
scroll to position [2392, 0]
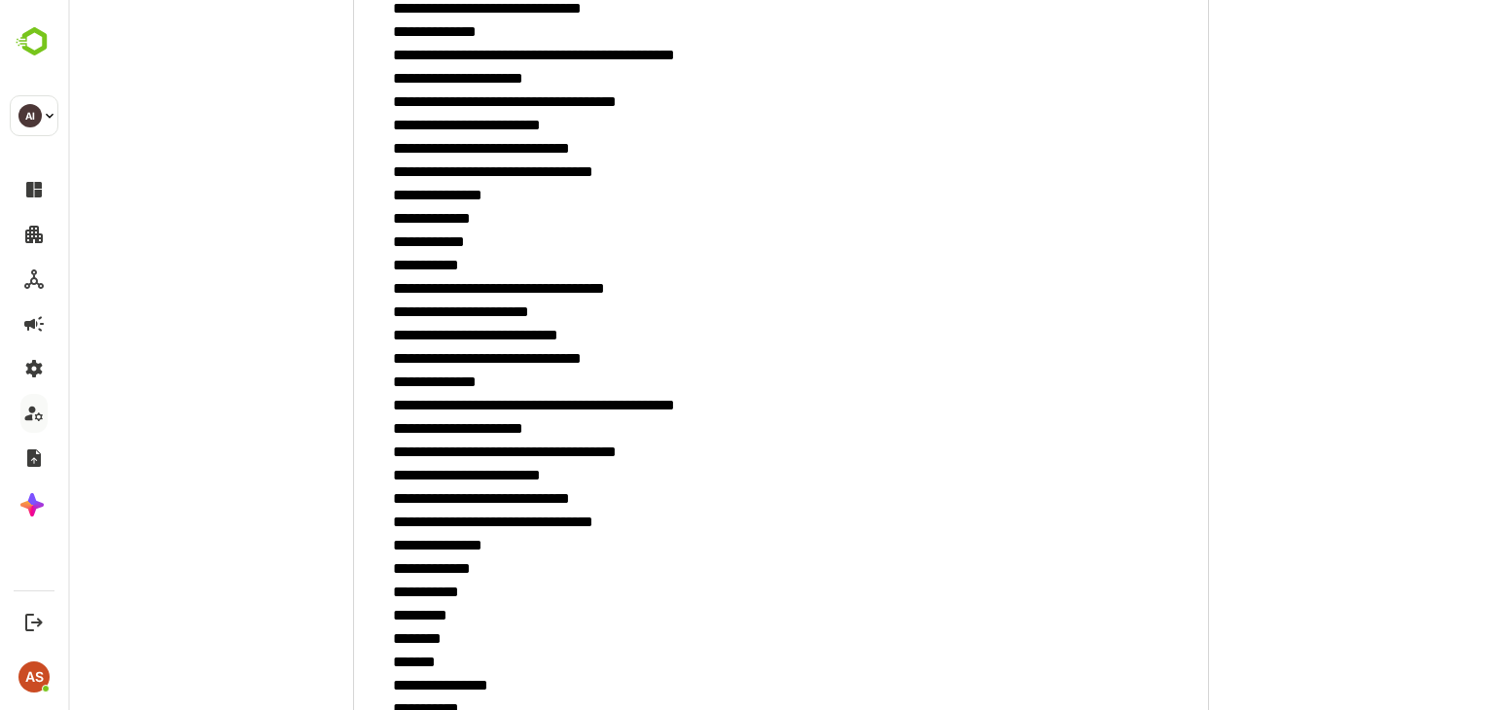
scroll to position [2493, 0]
drag, startPoint x: 536, startPoint y: 498, endPoint x: 447, endPoint y: 495, distance: 88.5
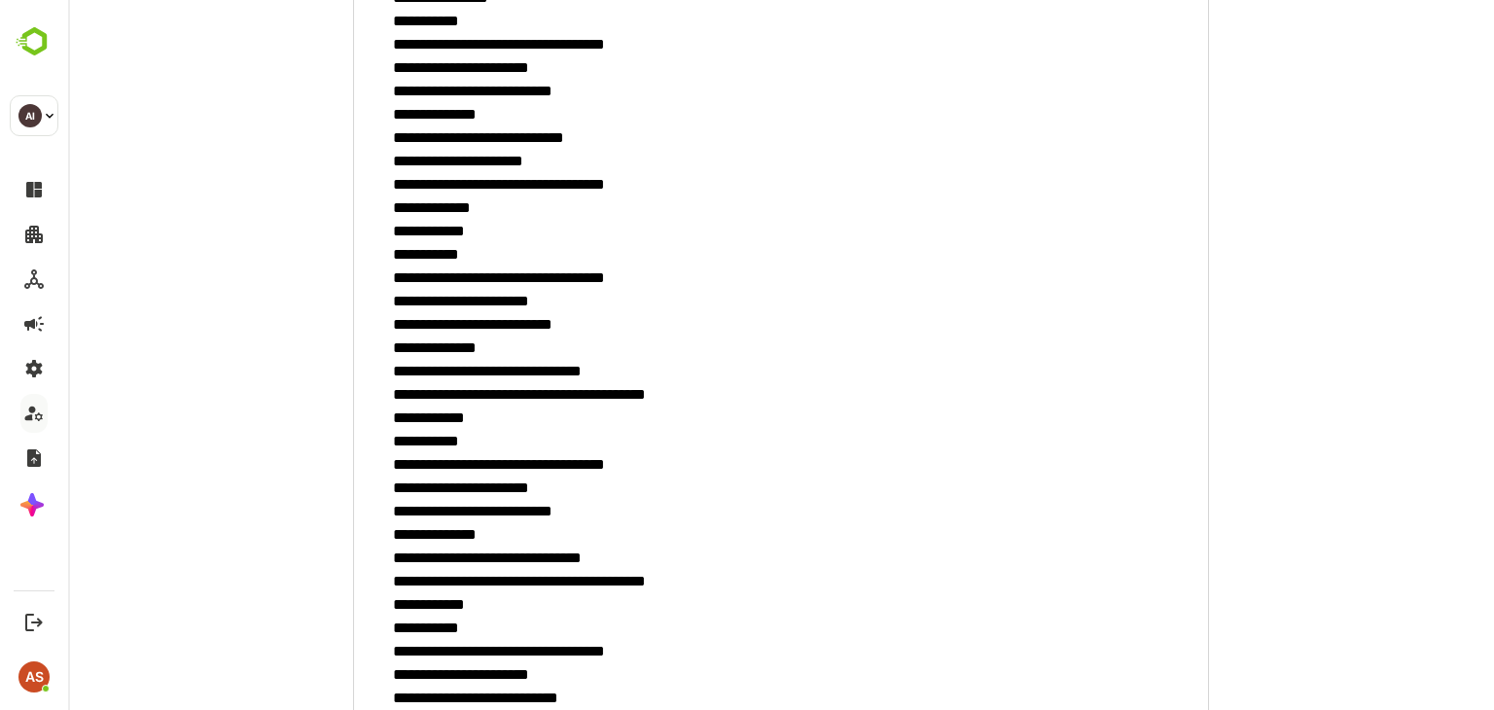
scroll to position [1780, 0]
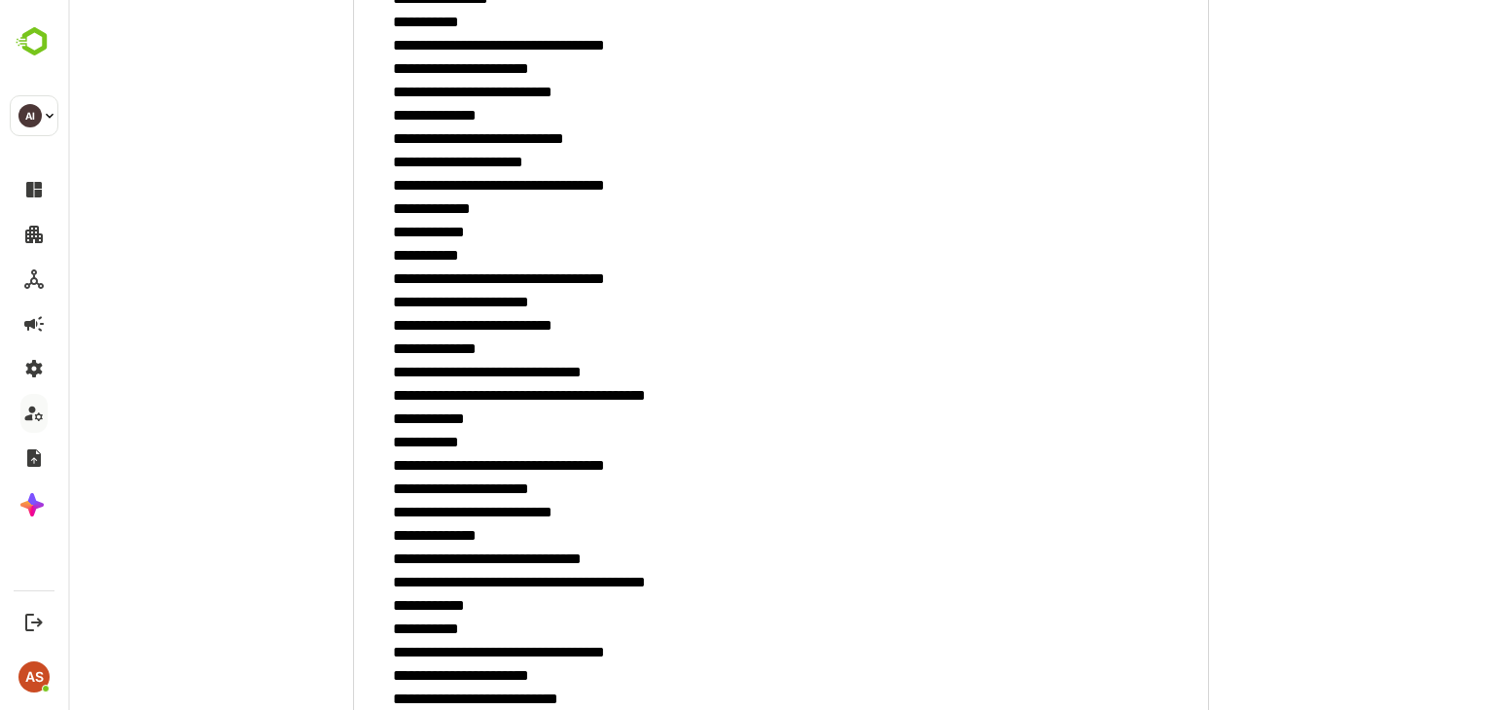
drag, startPoint x: 618, startPoint y: 172, endPoint x: 511, endPoint y: 188, distance: 109.1
click at [511, 188] on textarea "minimum height" at bounding box center [781, 507] width 856 height 3975
drag, startPoint x: 541, startPoint y: 97, endPoint x: 510, endPoint y: 97, distance: 31.1
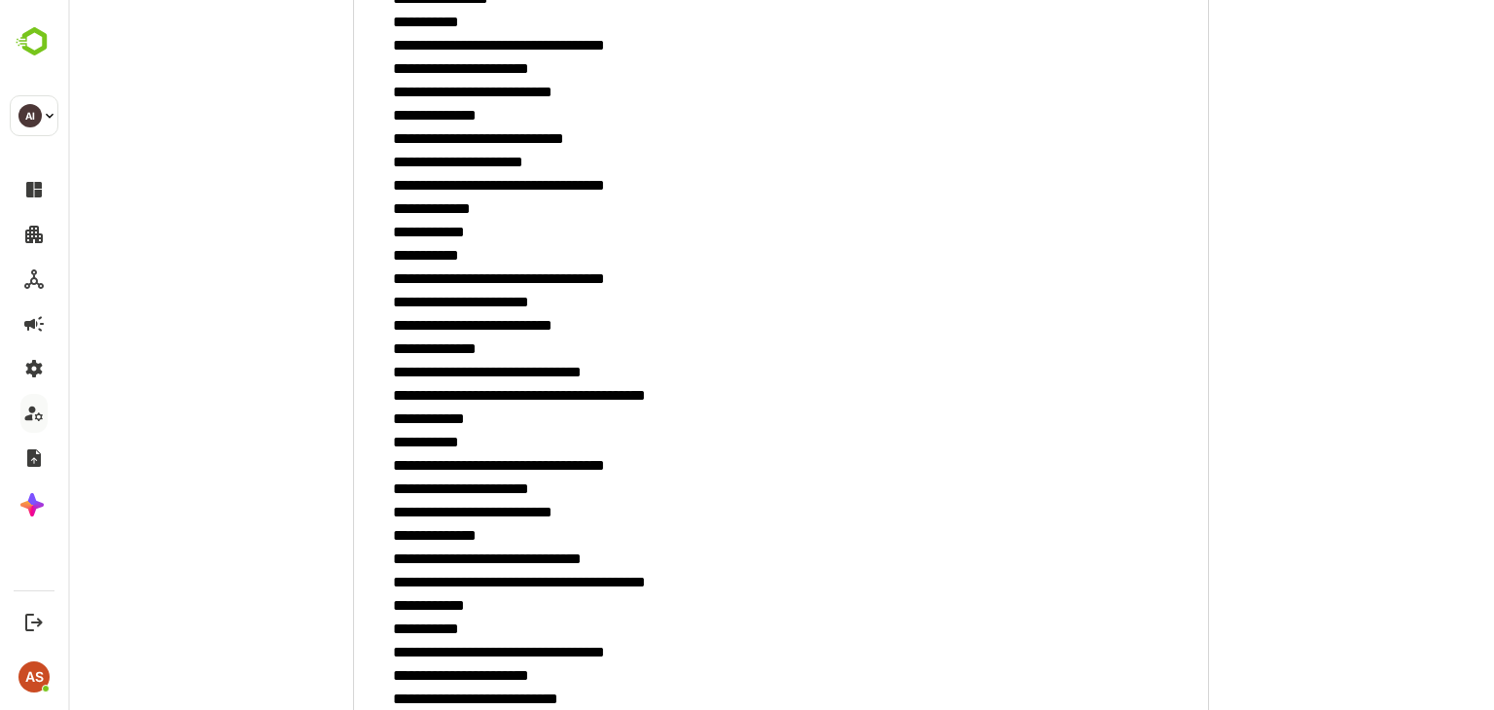
click at [510, 97] on textarea "minimum height" at bounding box center [781, 507] width 856 height 3975
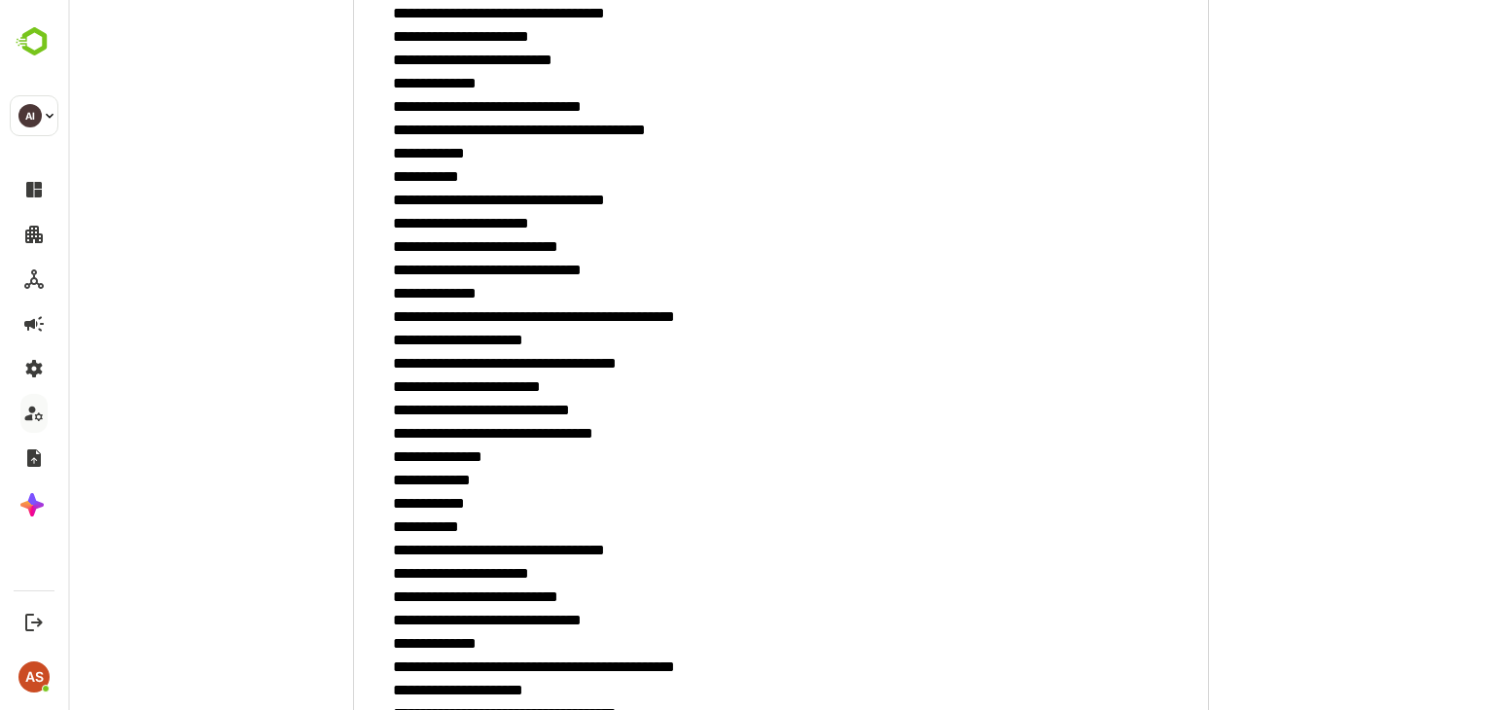
scroll to position [2233, 0]
drag, startPoint x: 582, startPoint y: 199, endPoint x: 498, endPoint y: 201, distance: 83.7
click at [498, 201] on textarea "minimum height" at bounding box center [781, 54] width 856 height 3975
drag, startPoint x: 540, startPoint y: 246, endPoint x: 506, endPoint y: 246, distance: 34.0
click at [506, 246] on textarea "minimum height" at bounding box center [781, 54] width 856 height 3975
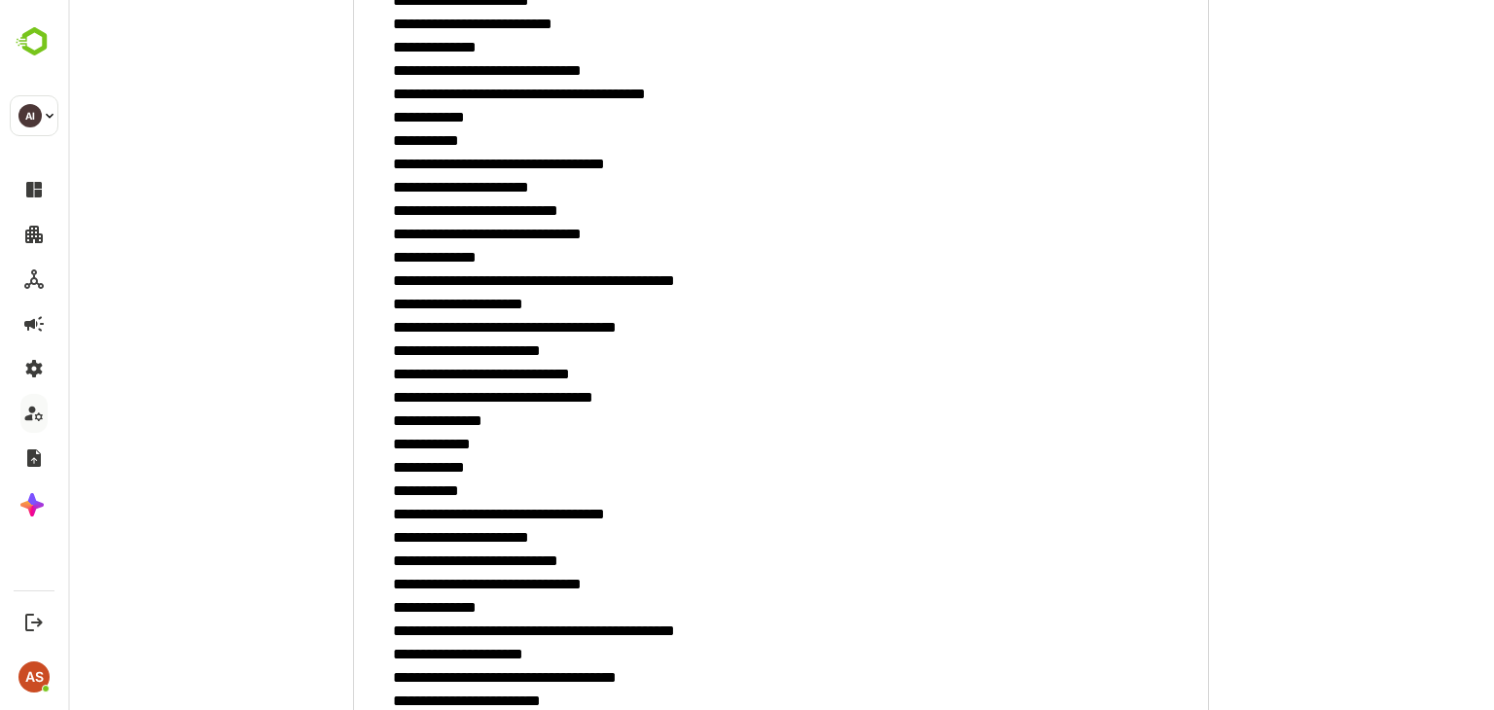
scroll to position [2277, 0]
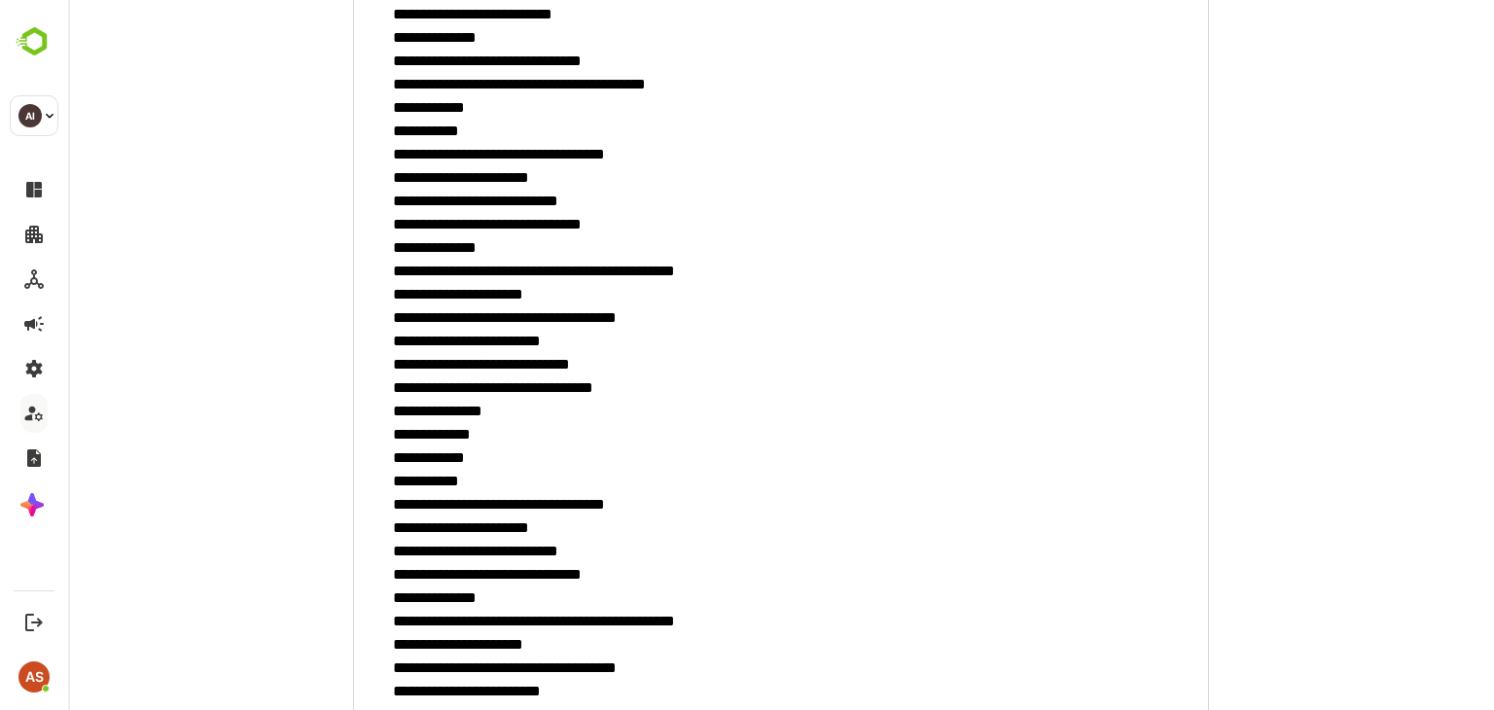
click at [536, 363] on textarea "minimum height" at bounding box center [781, 9] width 856 height 3975
click at [603, 264] on textarea "minimum height" at bounding box center [781, 9] width 856 height 3975
drag, startPoint x: 598, startPoint y: 325, endPoint x: 550, endPoint y: 325, distance: 47.6
click at [550, 325] on textarea "minimum height" at bounding box center [781, 9] width 856 height 3975
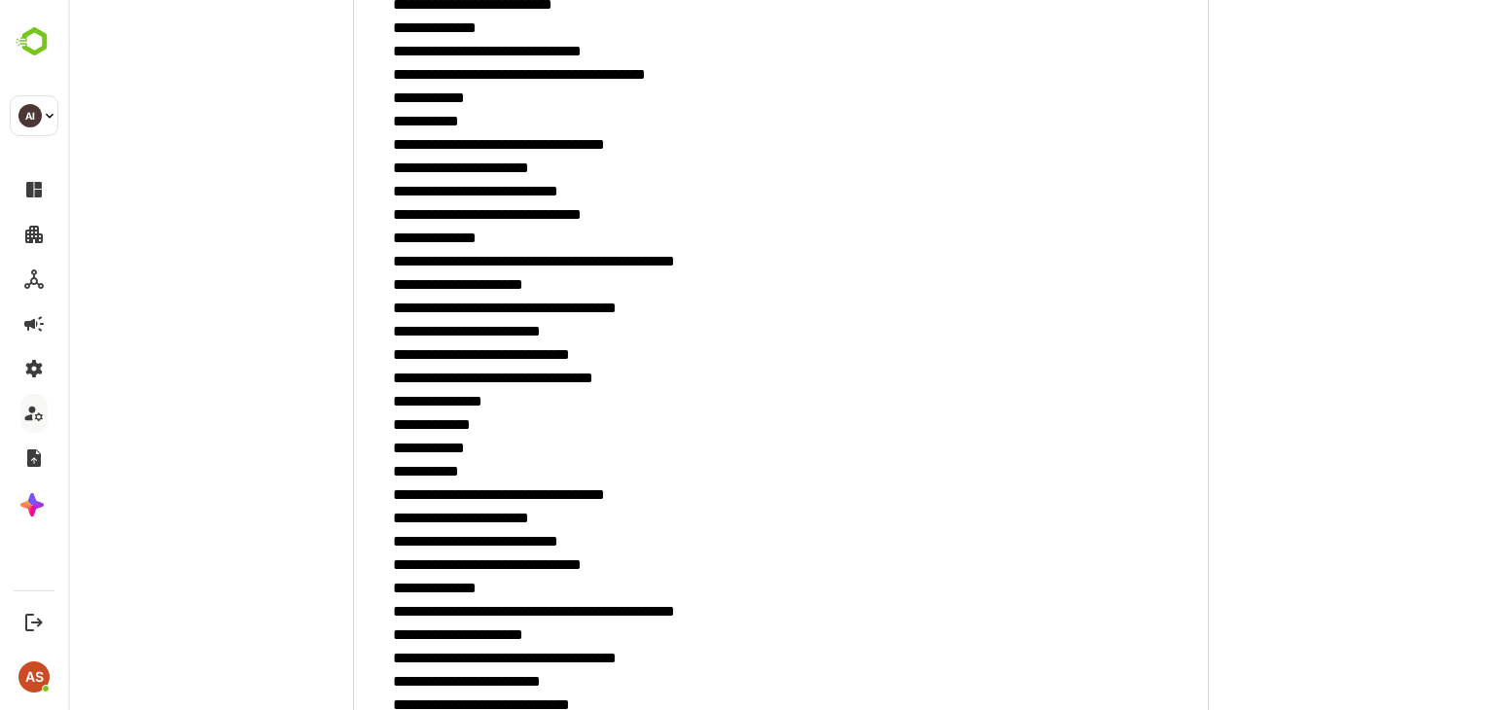
scroll to position [2287, 0]
drag, startPoint x: 562, startPoint y: 351, endPoint x: 452, endPoint y: 347, distance: 110.0
click at [452, 347] on textarea "minimum height" at bounding box center [781, -1] width 856 height 3975
drag, startPoint x: 596, startPoint y: 372, endPoint x: 482, endPoint y: 378, distance: 113.9
click at [482, 378] on textarea "minimum height" at bounding box center [781, -1] width 856 height 3975
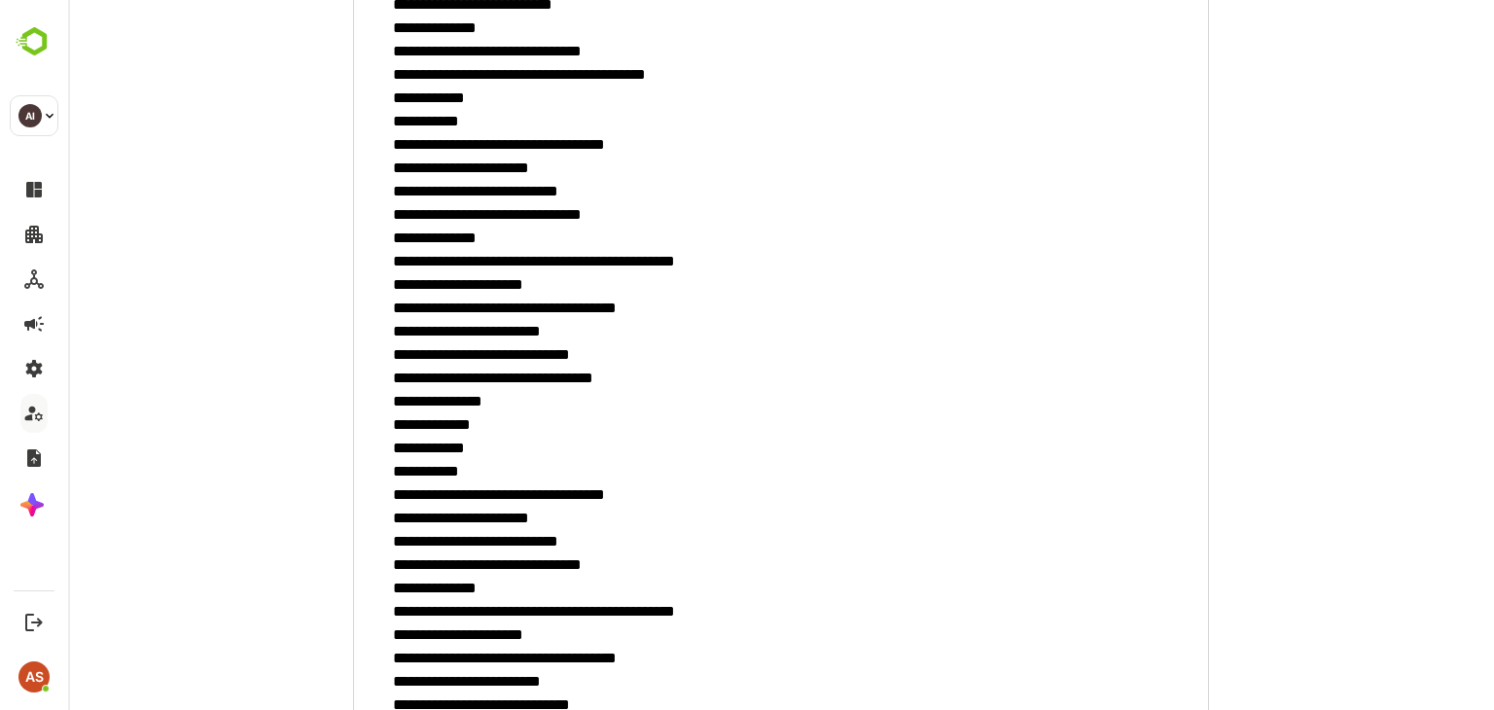
click at [564, 343] on textarea "minimum height" at bounding box center [781, -1] width 856 height 3975
click at [599, 265] on textarea "minimum height" at bounding box center [781, -1] width 856 height 3975
drag, startPoint x: 546, startPoint y: 349, endPoint x: 469, endPoint y: 340, distance: 77.3
click at [469, 340] on textarea "minimum height" at bounding box center [781, -1] width 856 height 3975
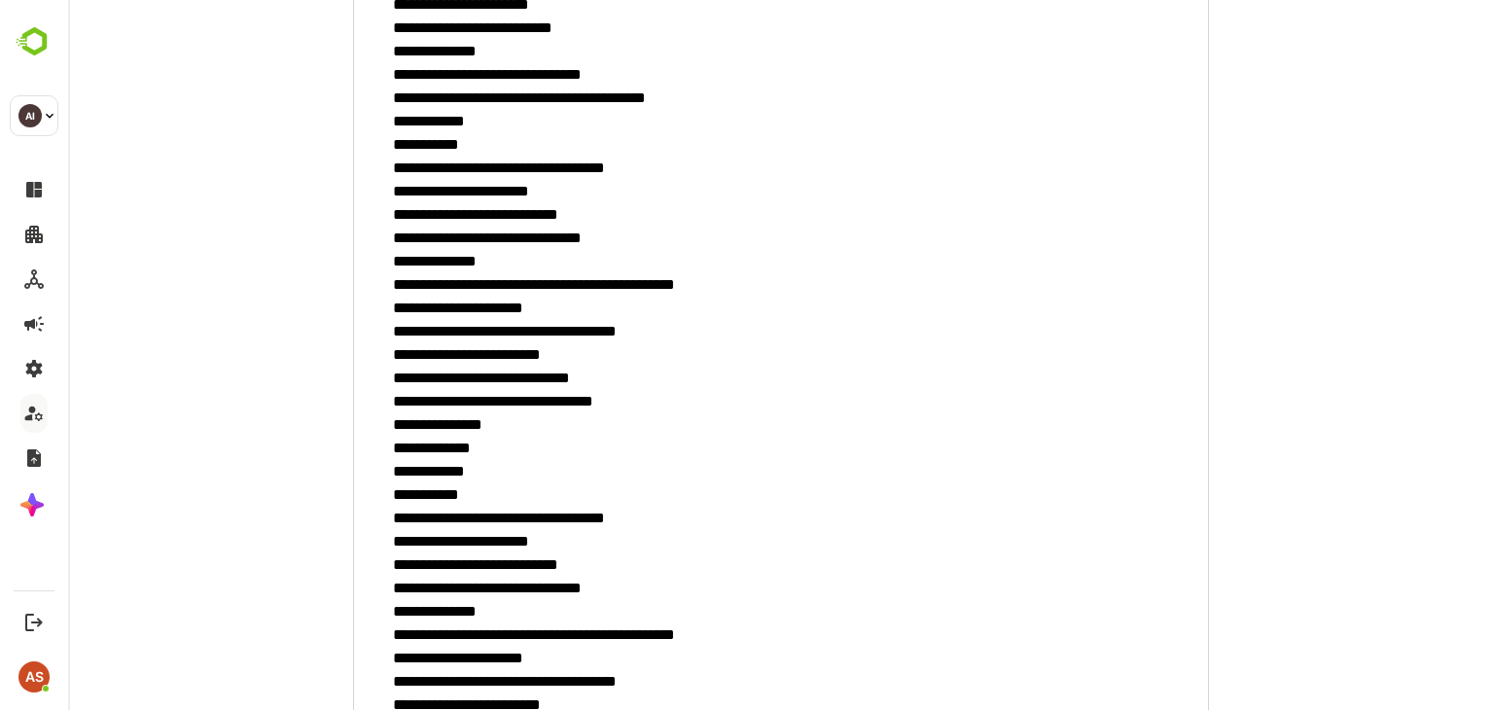
scroll to position [2263, 0]
drag, startPoint x: 594, startPoint y: 232, endPoint x: 443, endPoint y: 238, distance: 150.8
click at [443, 238] on textarea "minimum height" at bounding box center [781, 24] width 856 height 3975
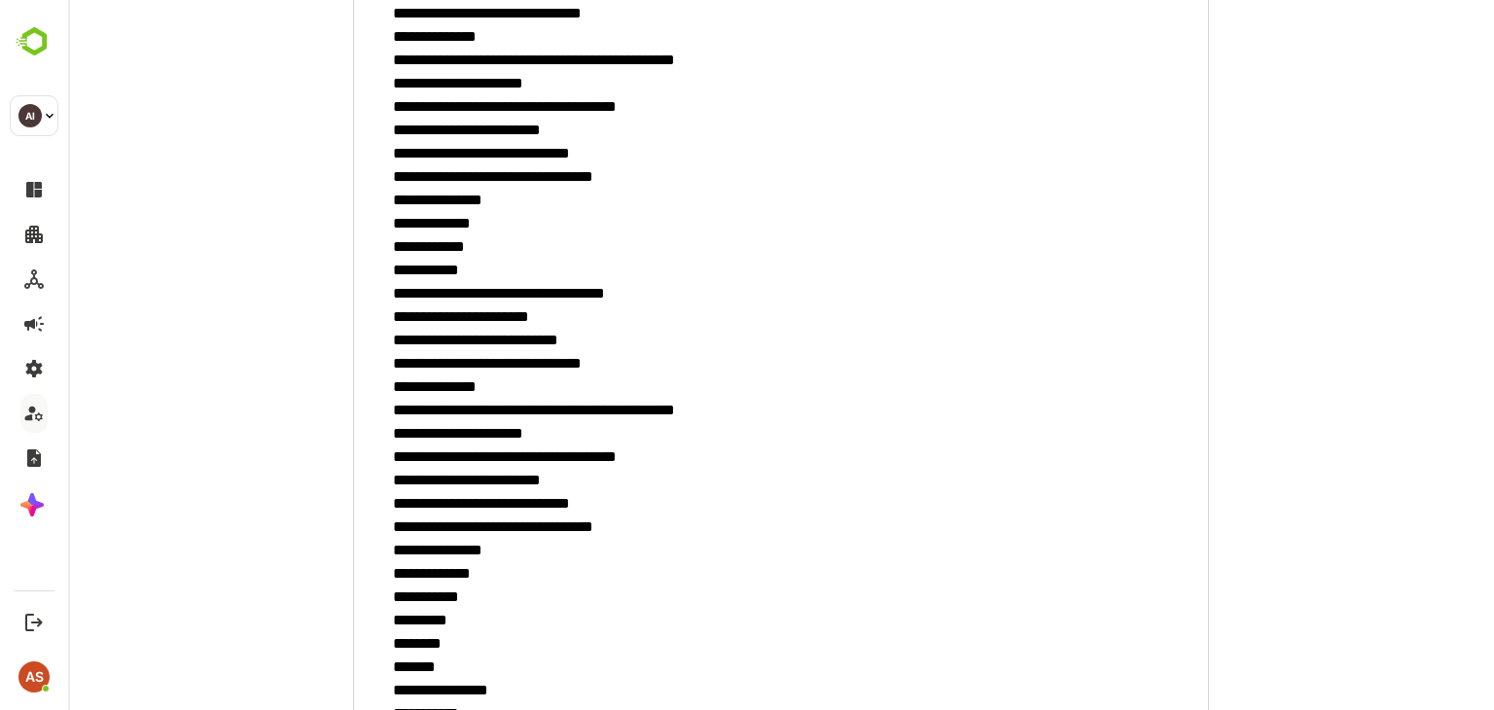
scroll to position [2489, 0]
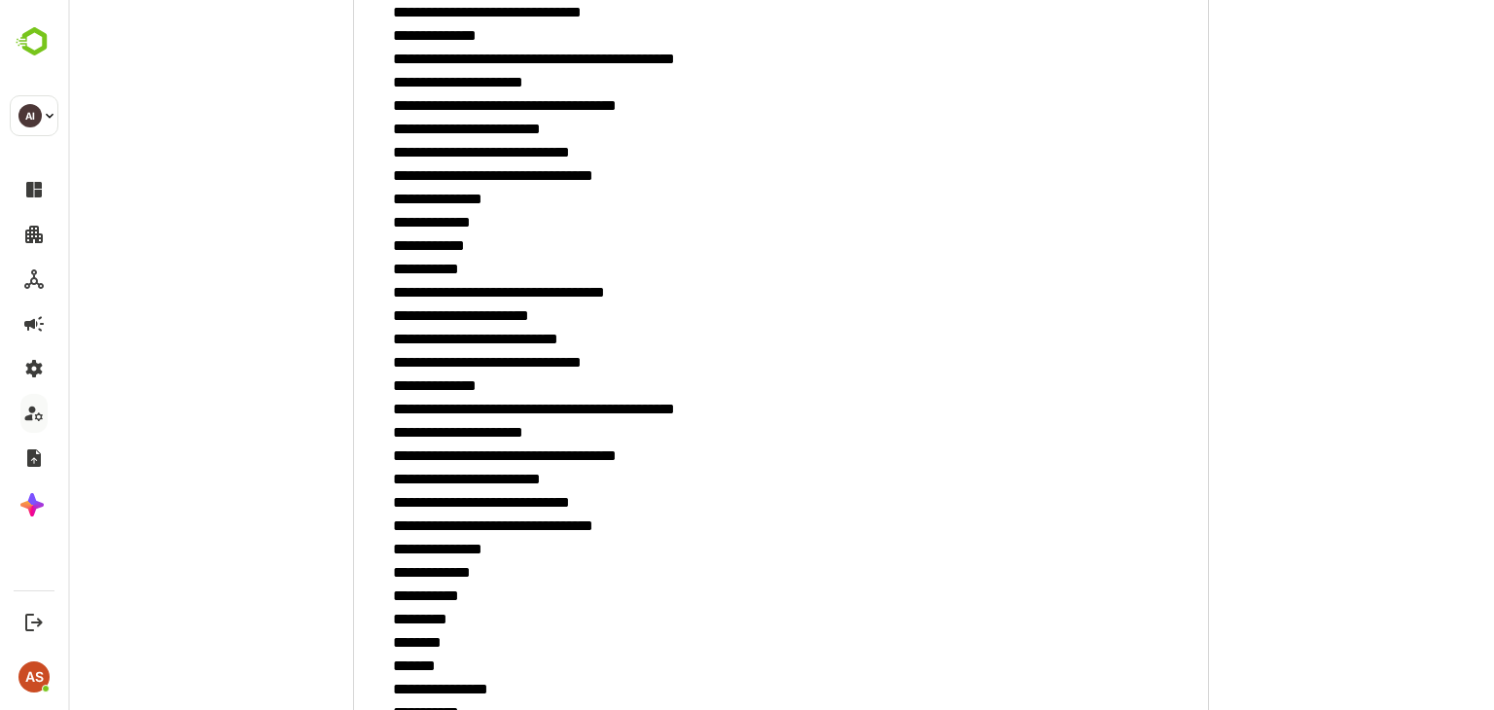
drag, startPoint x: 540, startPoint y: 338, endPoint x: 463, endPoint y: 341, distance: 76.9
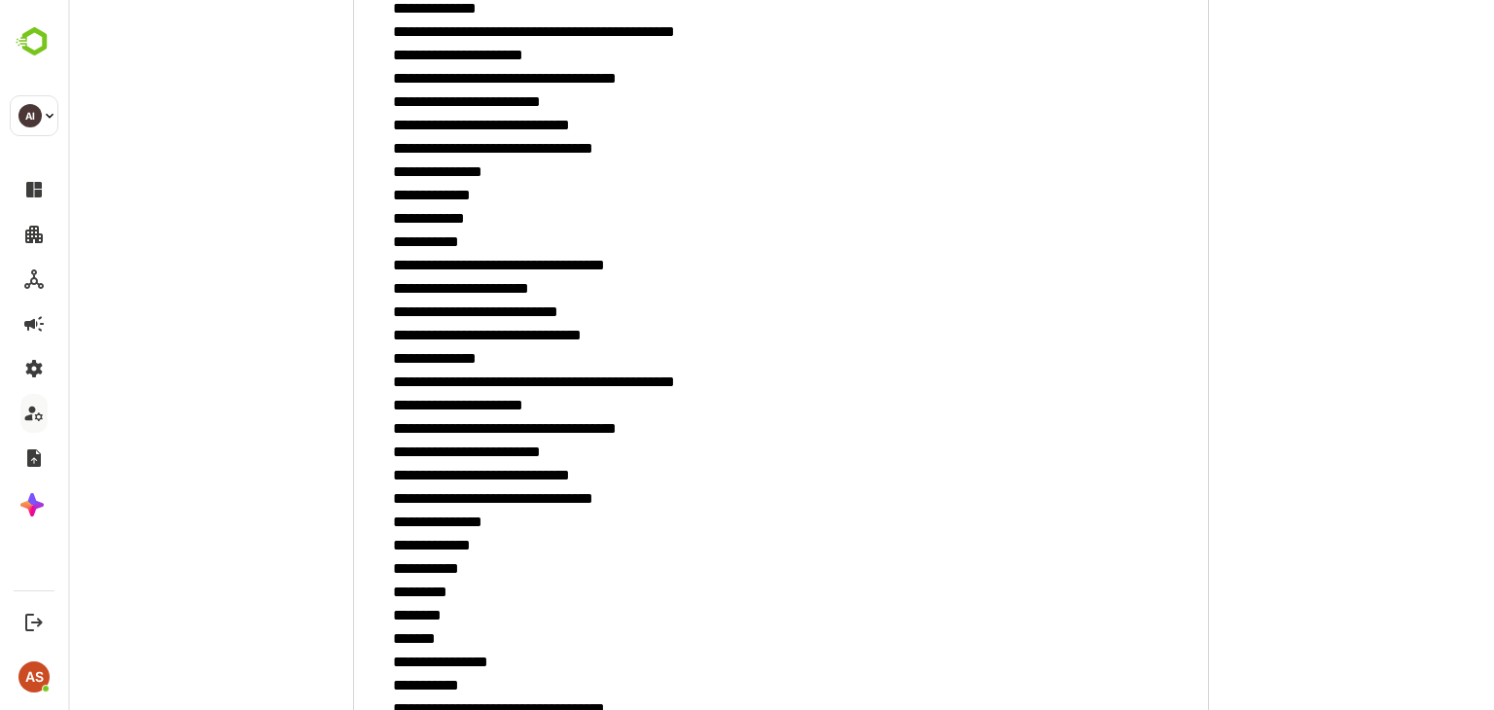
scroll to position [2521, 0]
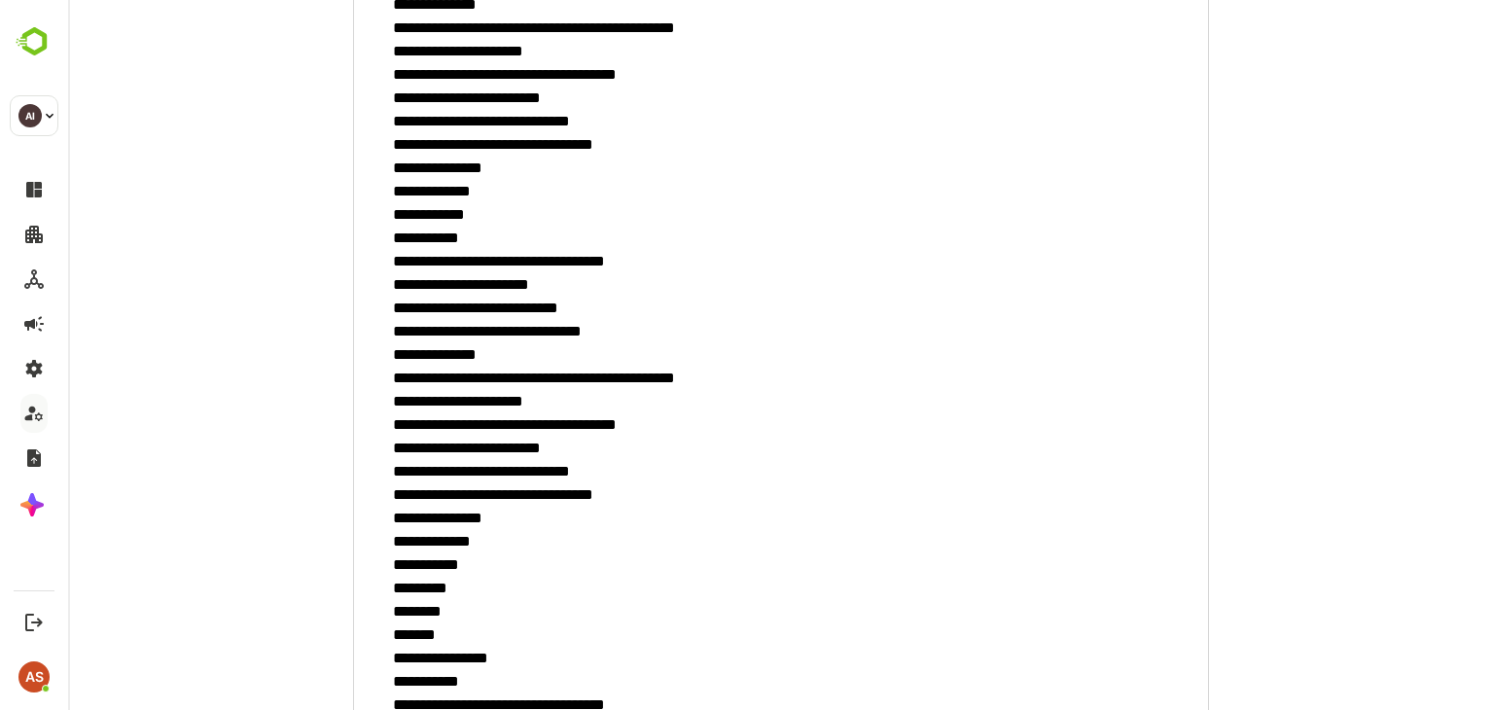
drag, startPoint x: 540, startPoint y: 482, endPoint x: 505, endPoint y: 481, distance: 35.0
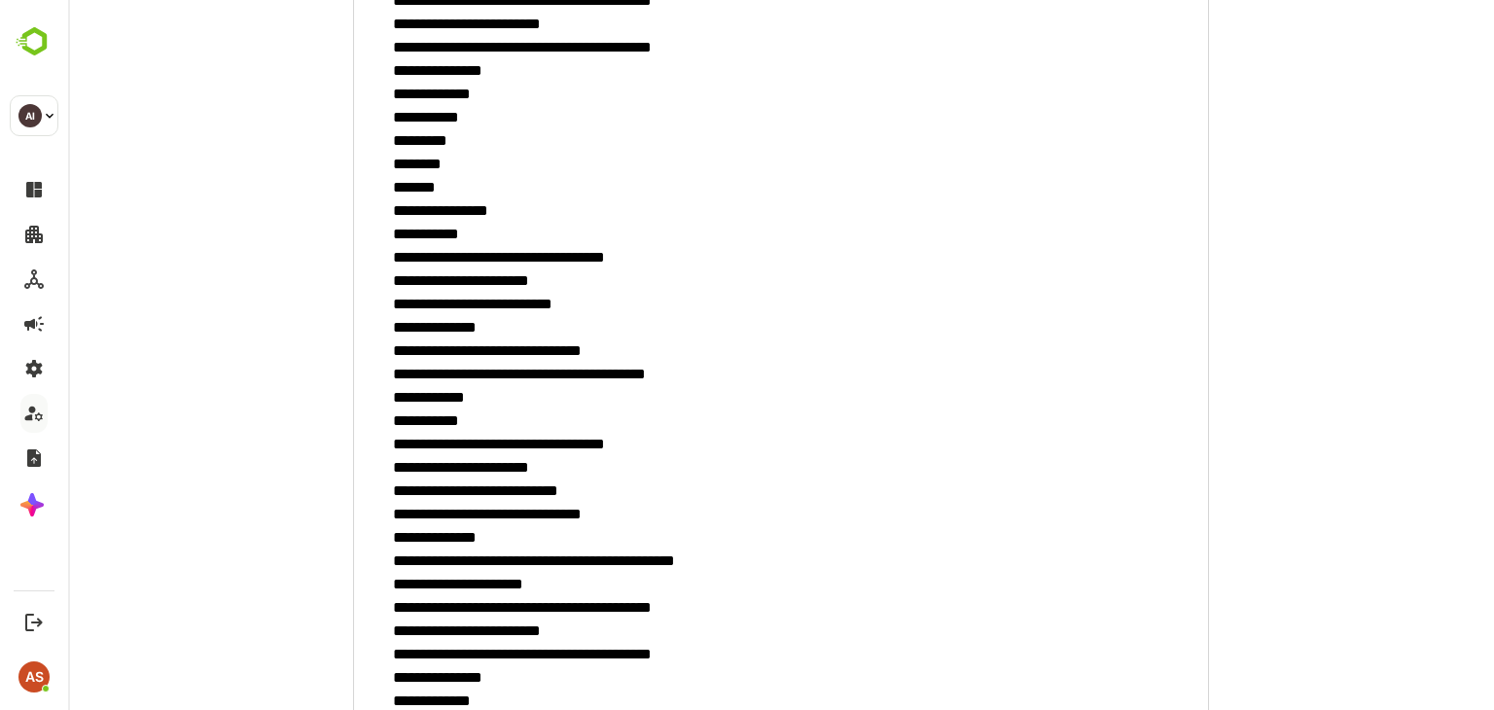
scroll to position [961, 0]
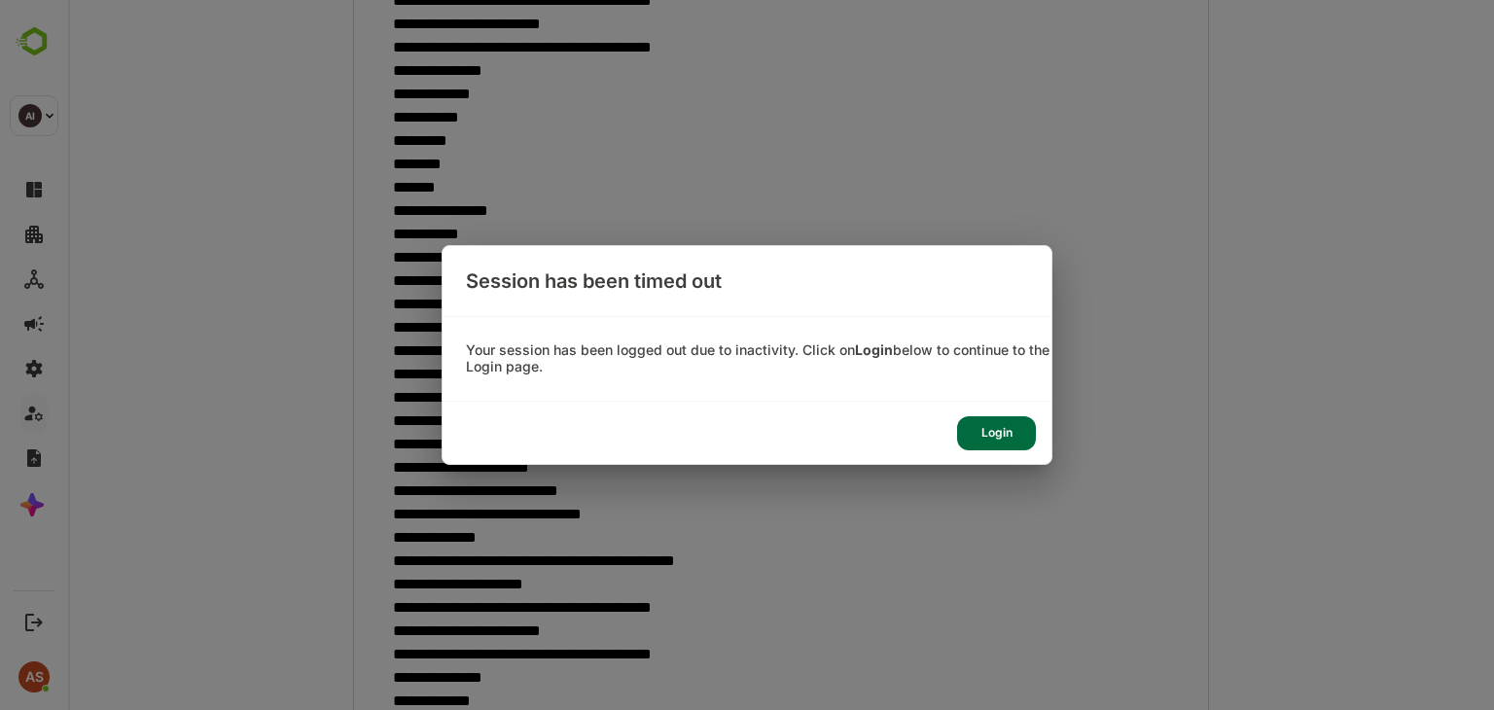
type textarea "*"
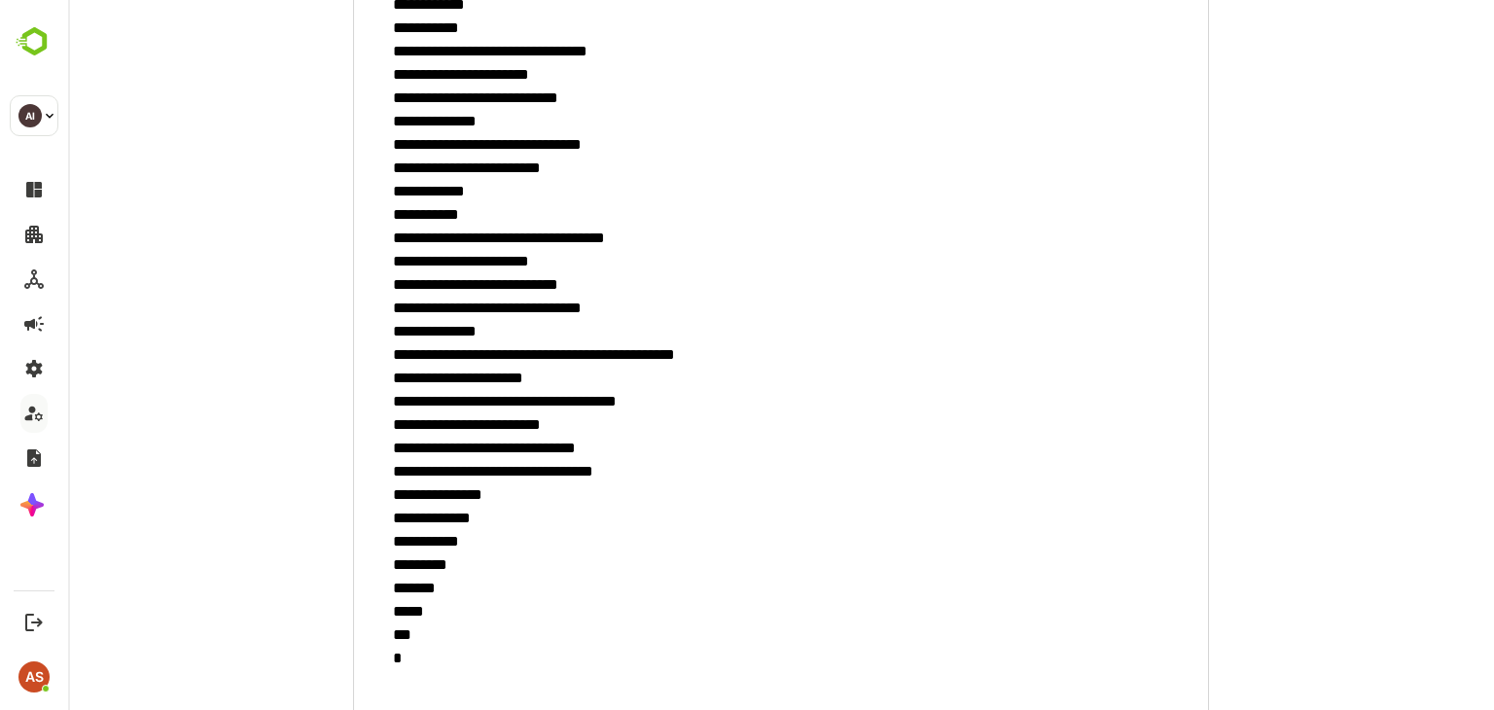
scroll to position [3660, 0]
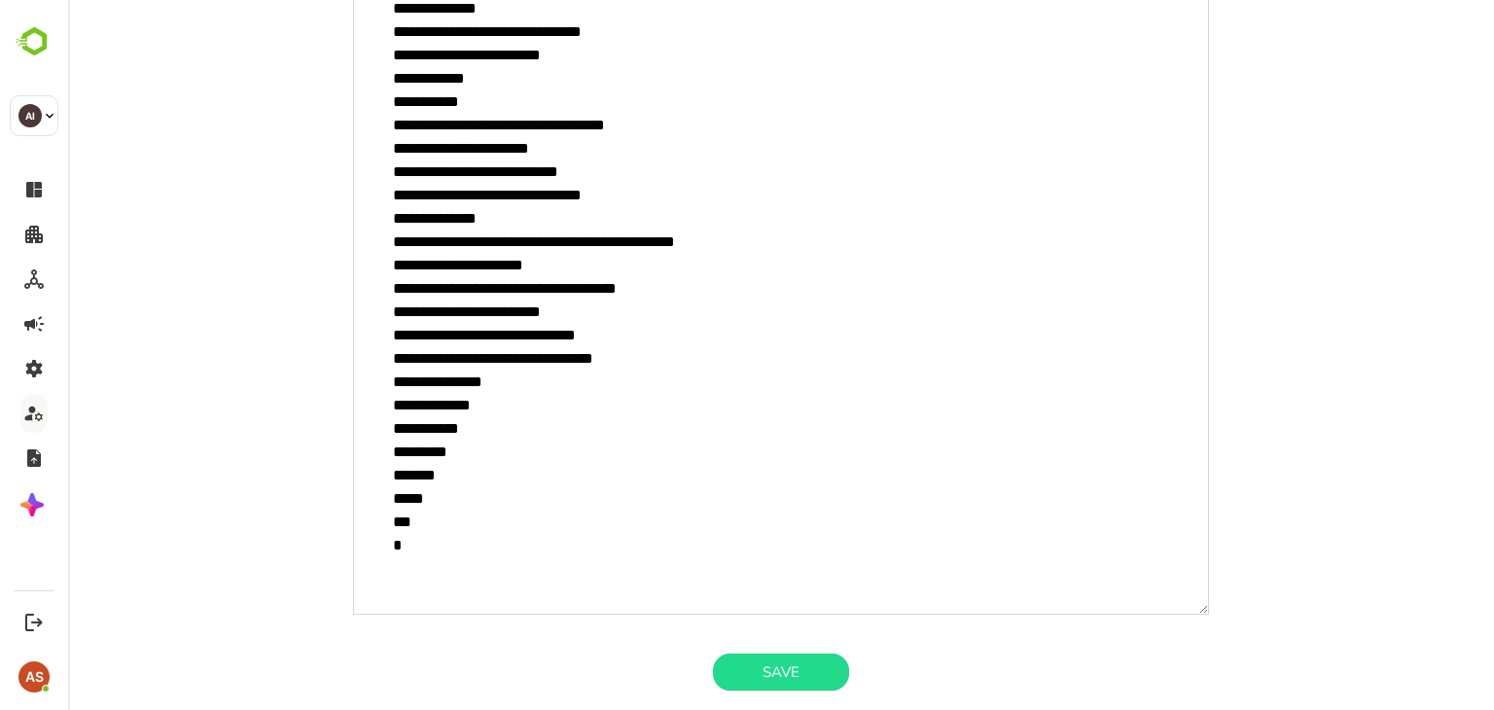
drag, startPoint x: 630, startPoint y: 390, endPoint x: 603, endPoint y: 351, distance: 47.5
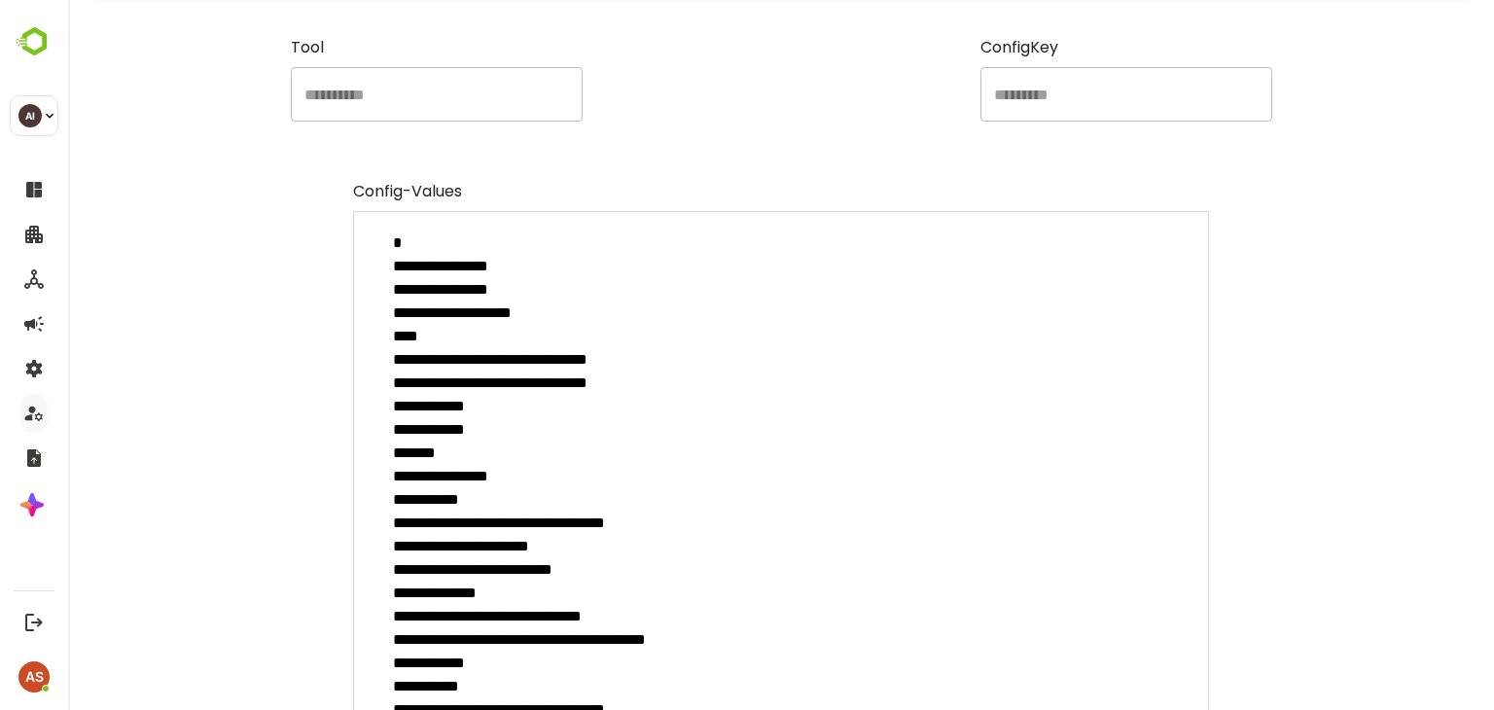
scroll to position [101, 0]
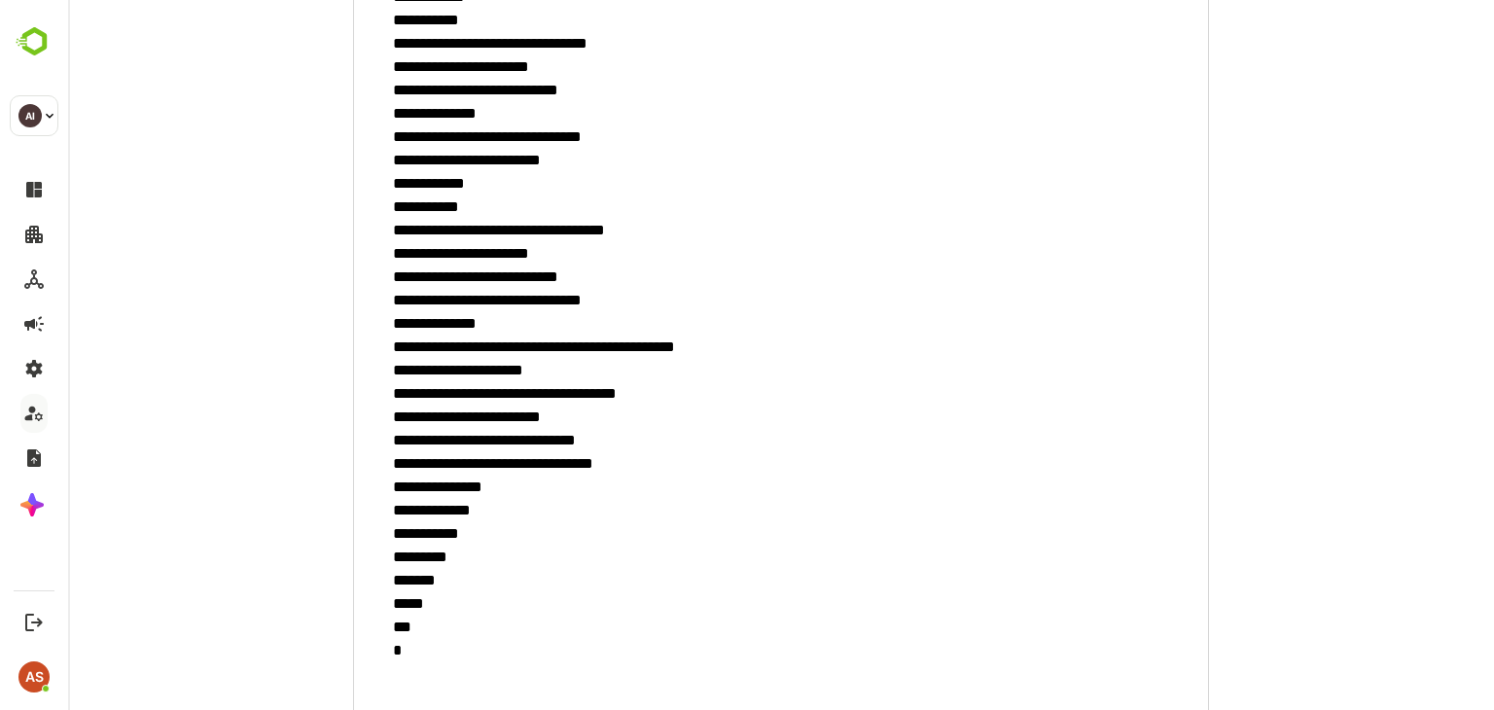
scroll to position [3660, 0]
